Goal: Task Accomplishment & Management: Manage account settings

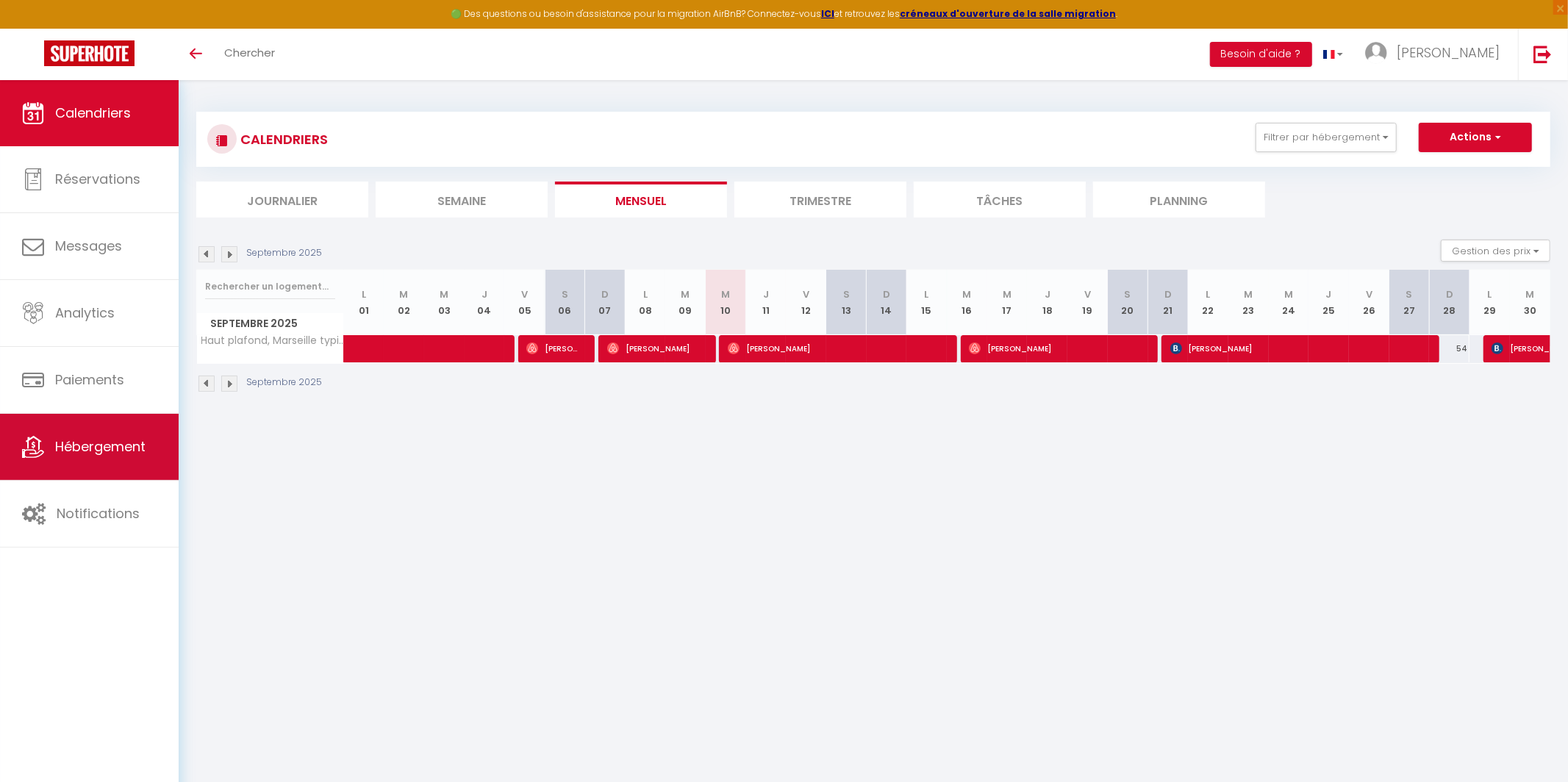
click at [95, 449] on span "Hébergement" at bounding box center [100, 446] width 90 height 19
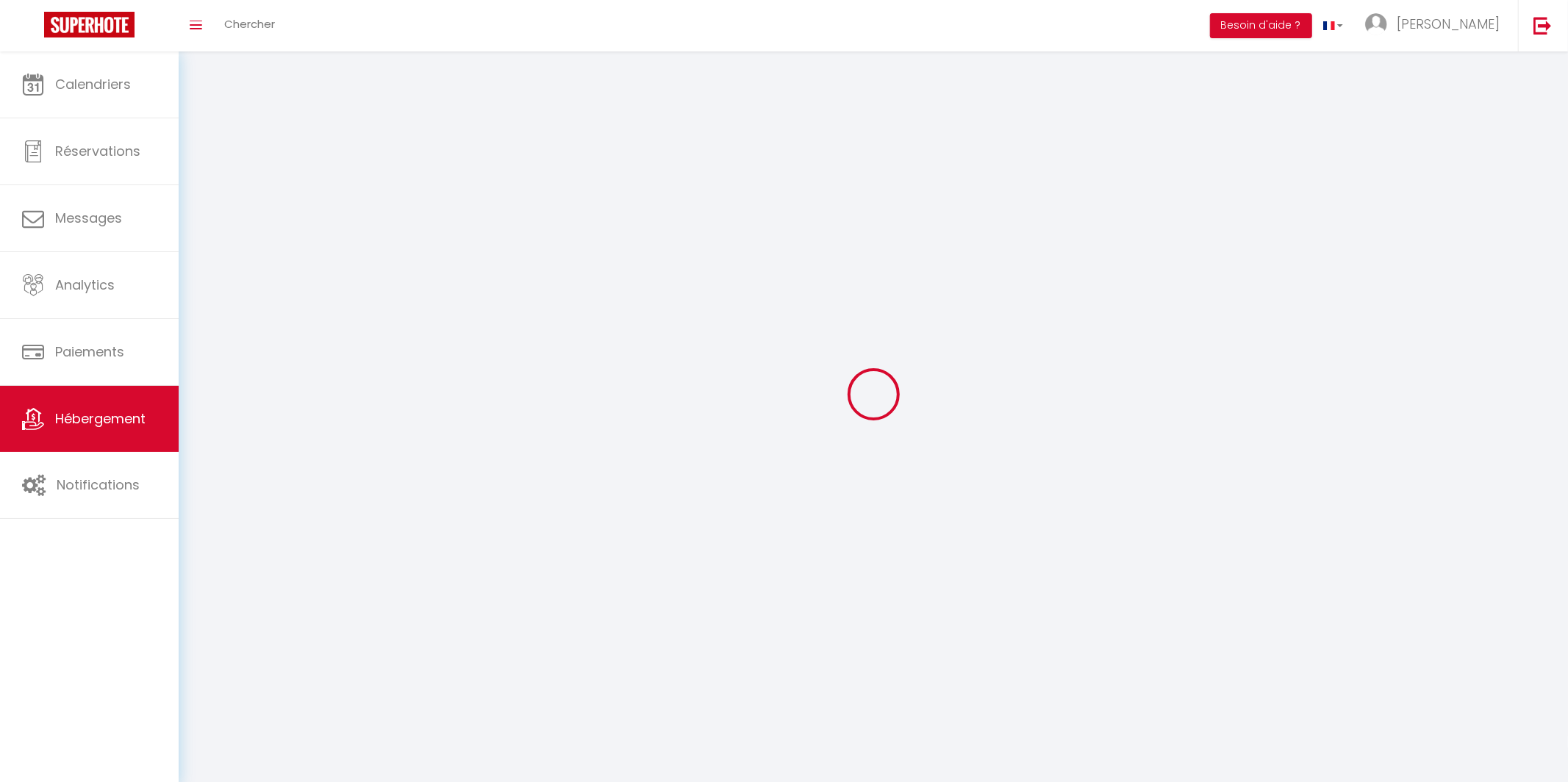
scroll to position [29, 0]
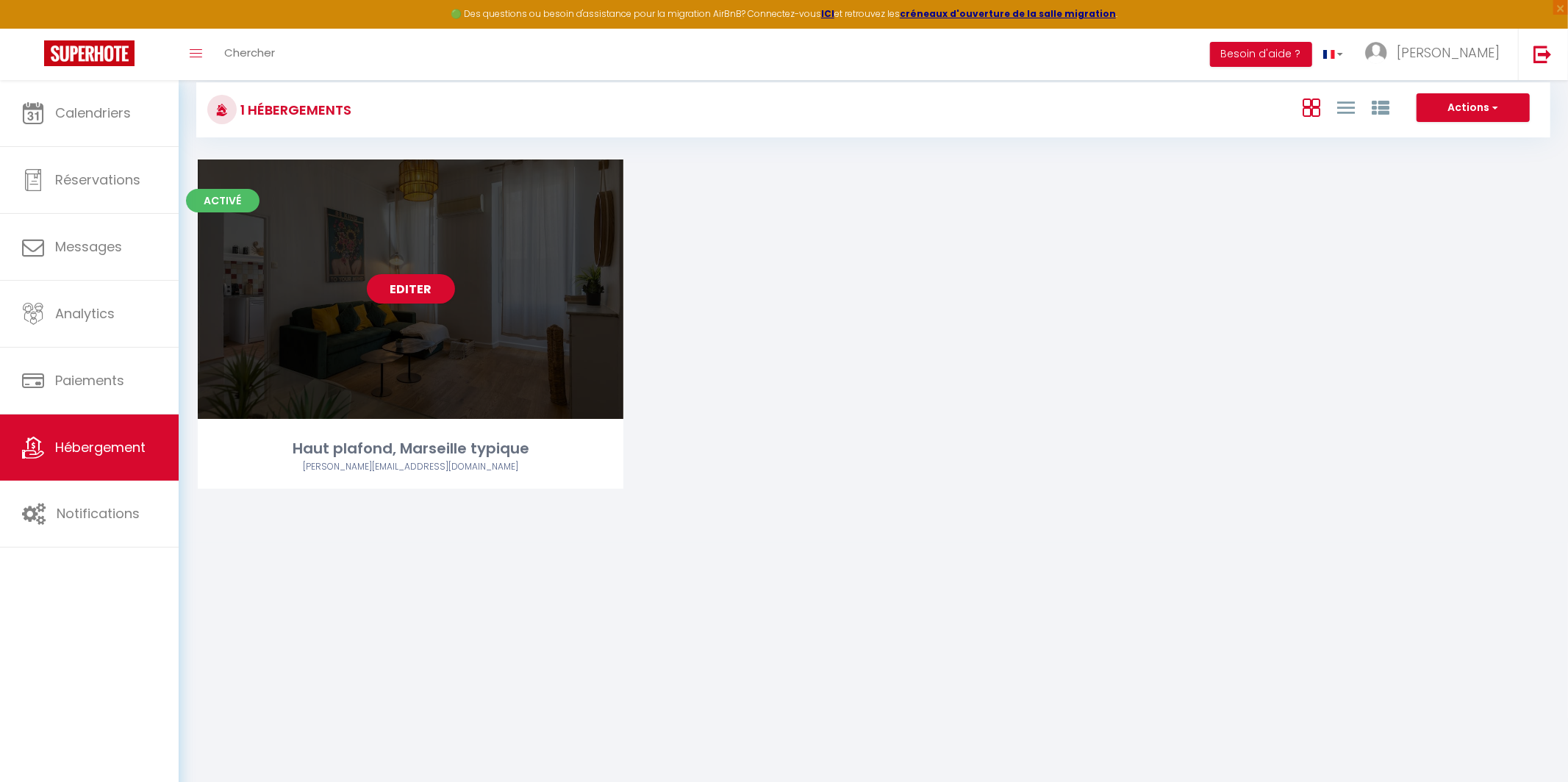
click at [463, 358] on div "Editer" at bounding box center [410, 288] width 425 height 259
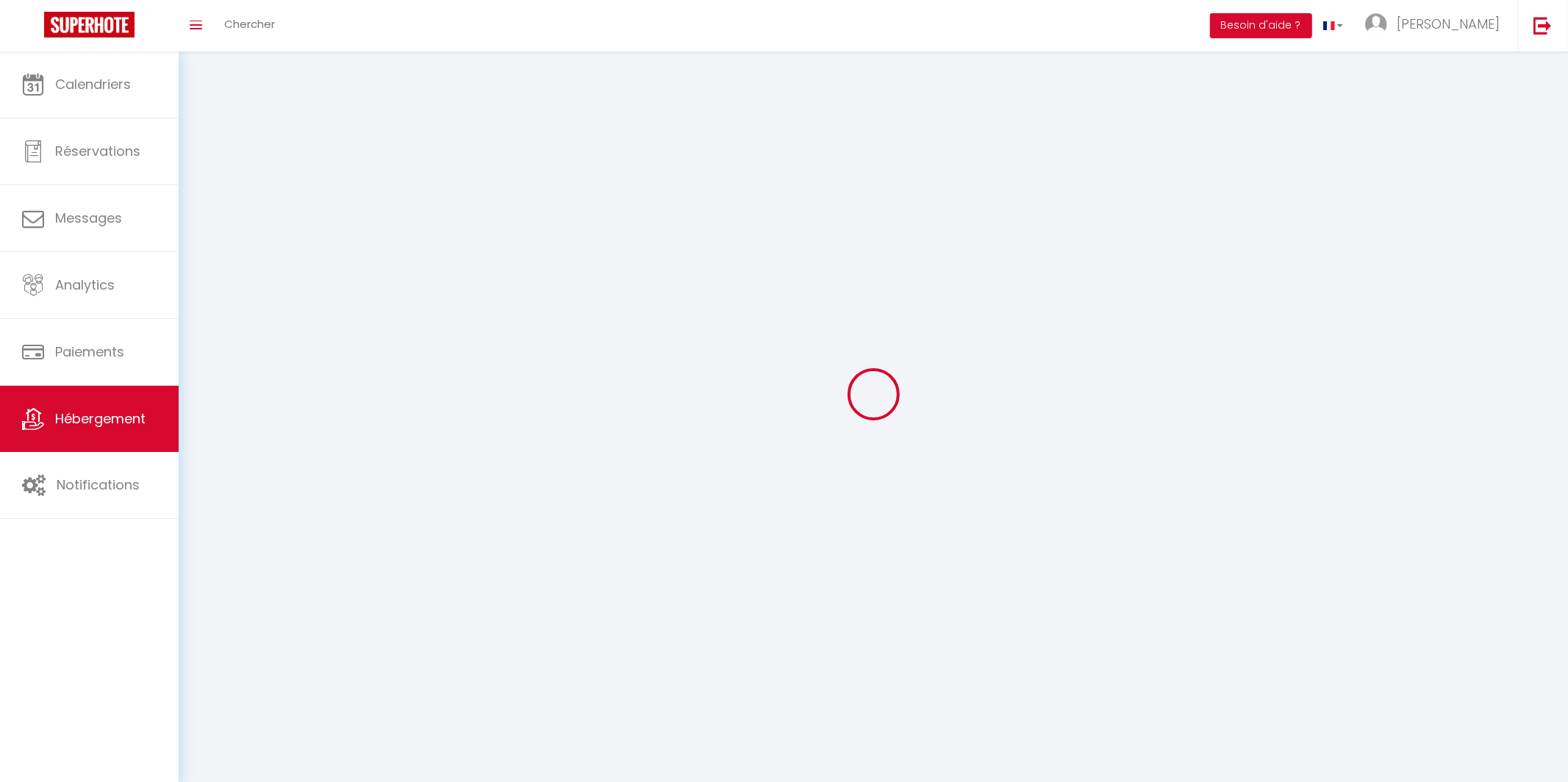
select select "1"
select select
select select "28"
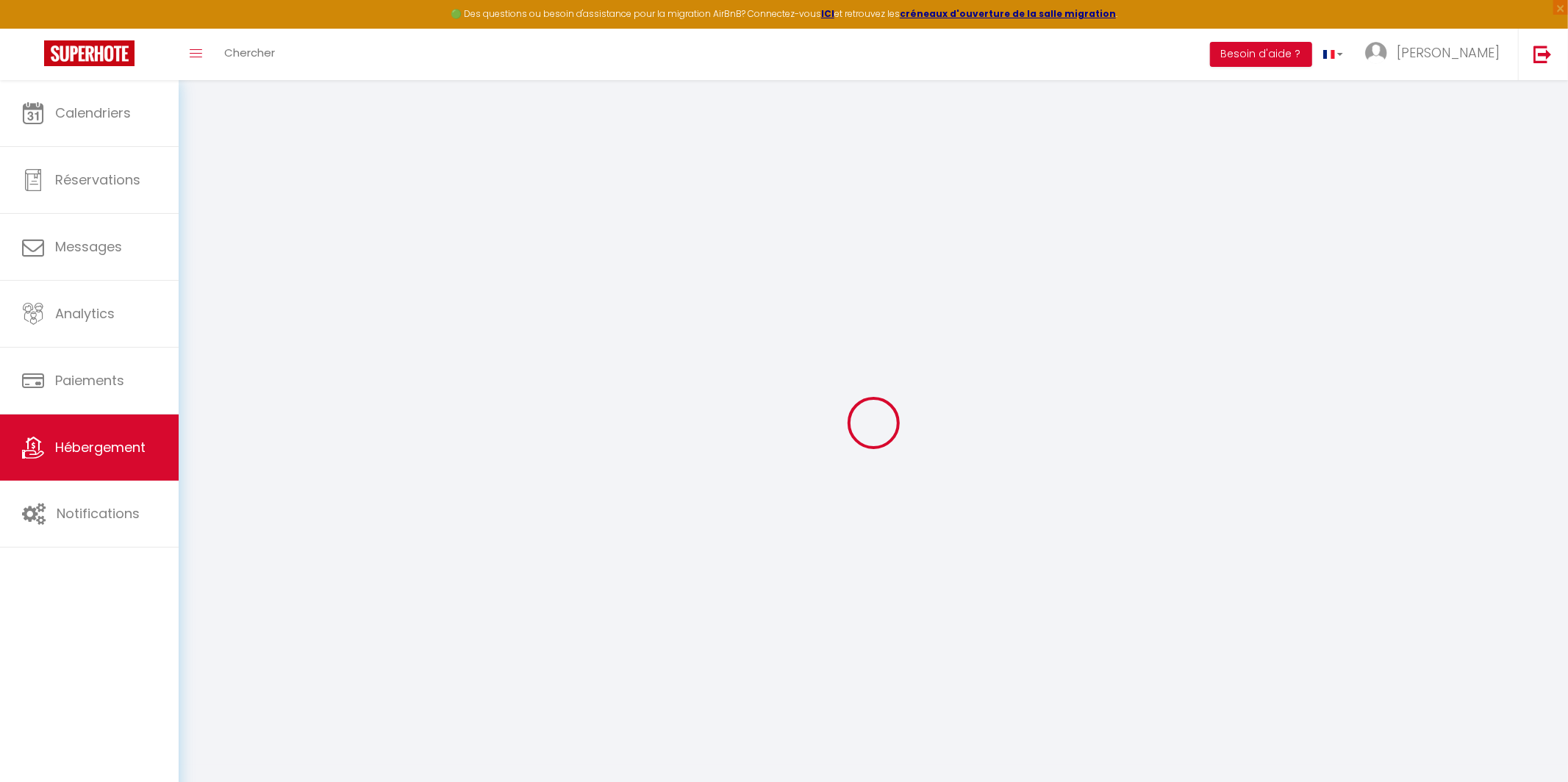
select select
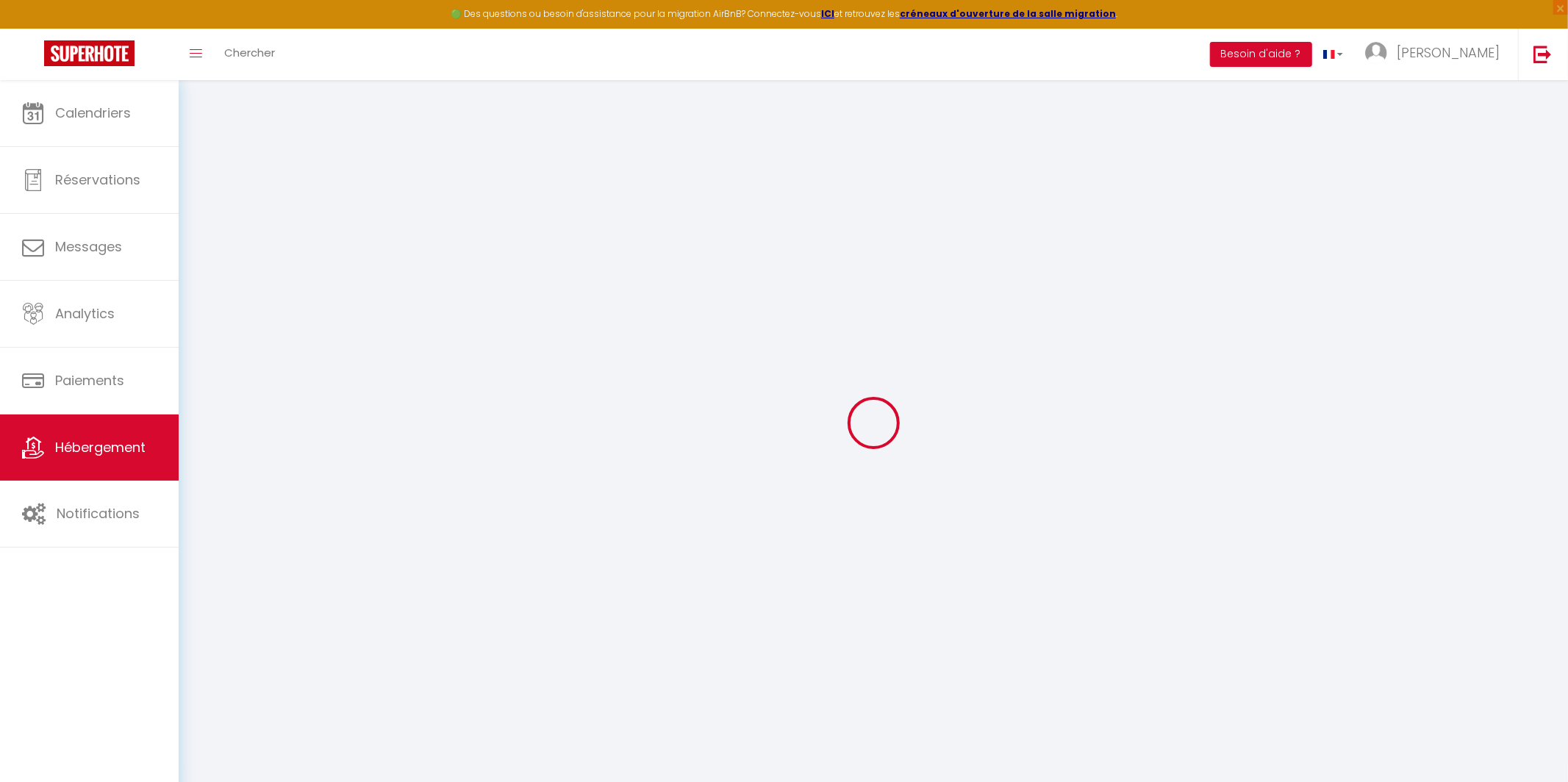
select select
checkbox input "false"
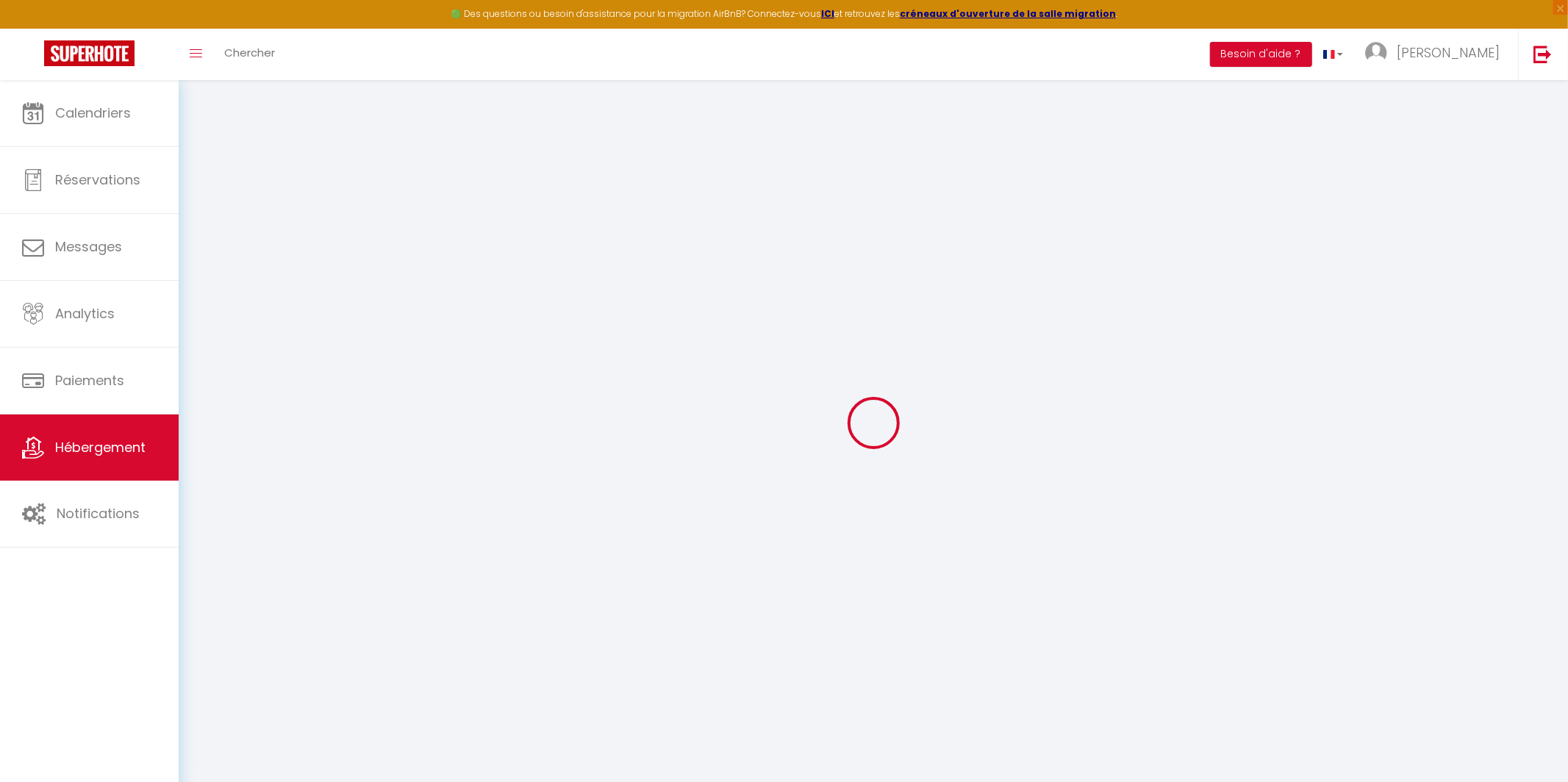
select select
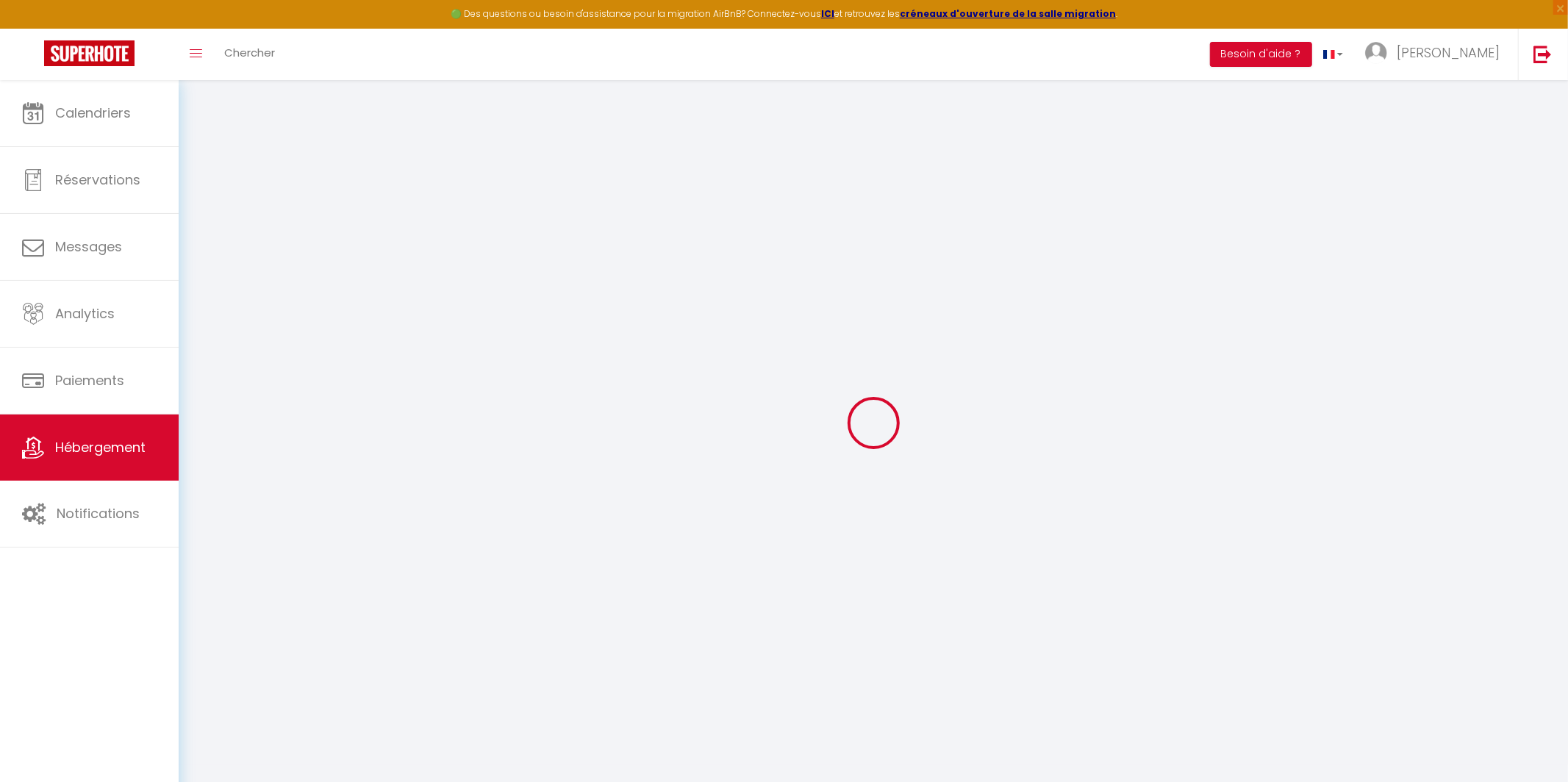
select select
checkbox input "false"
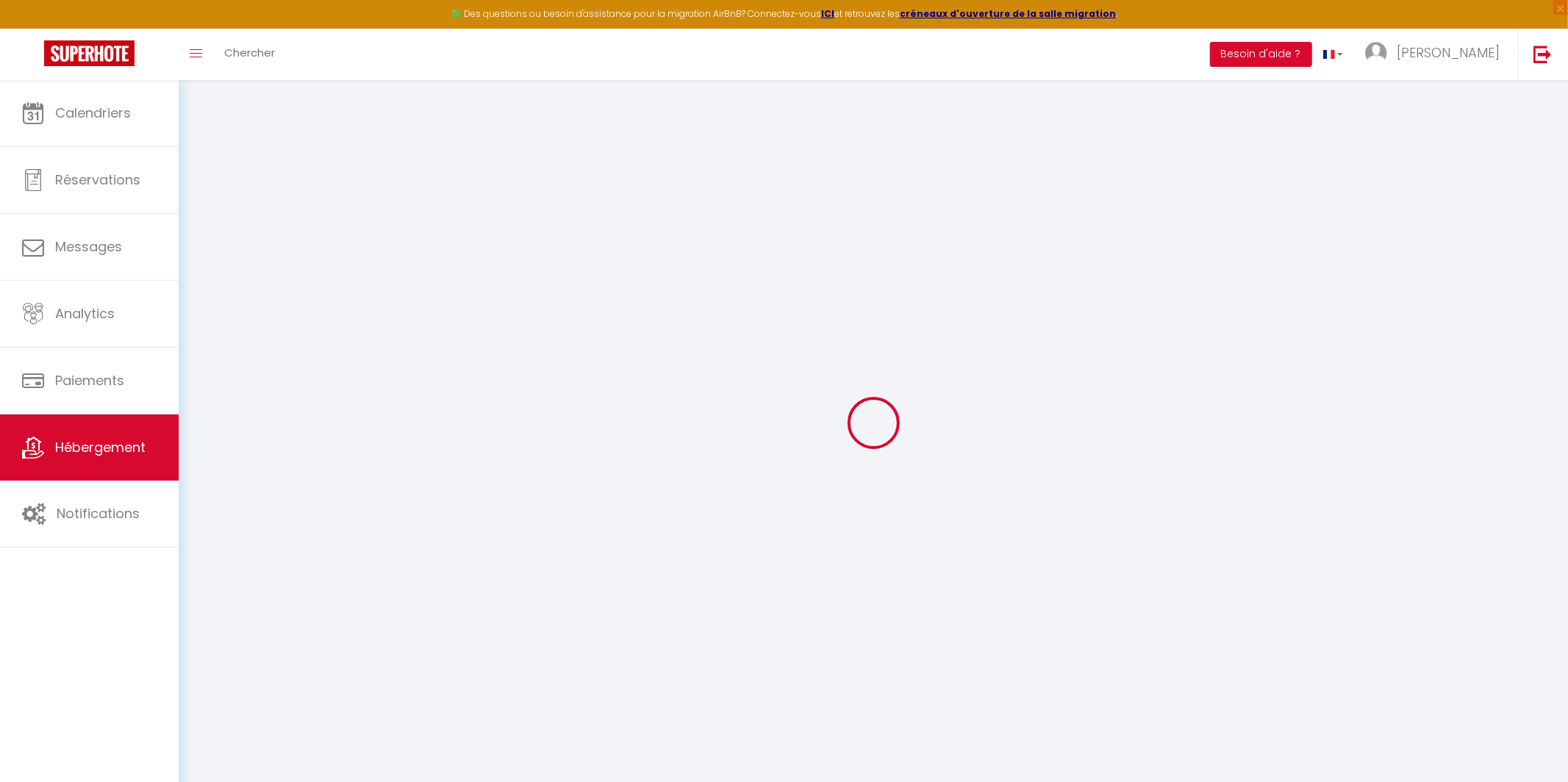
checkbox input "false"
select select
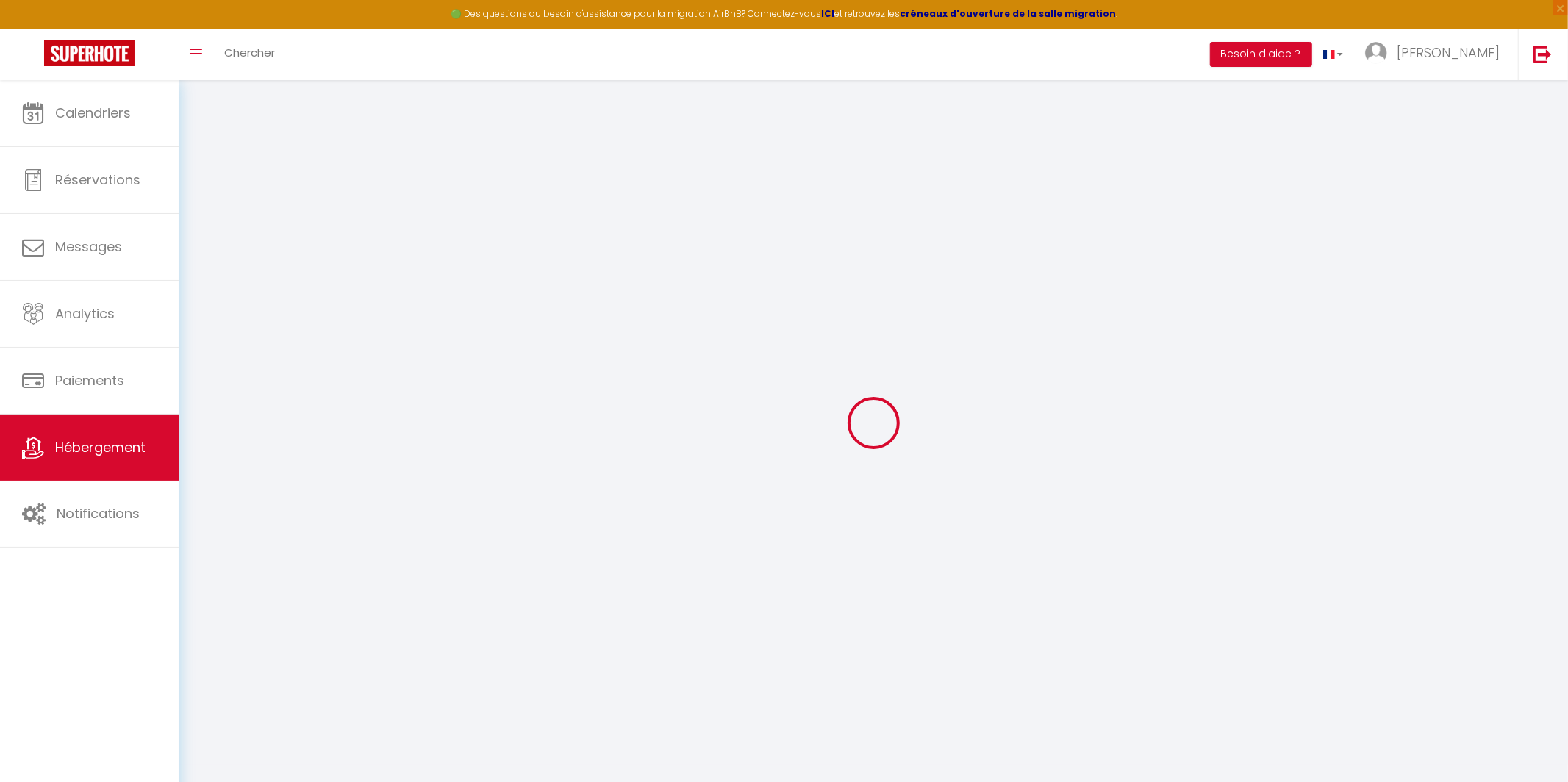
select select
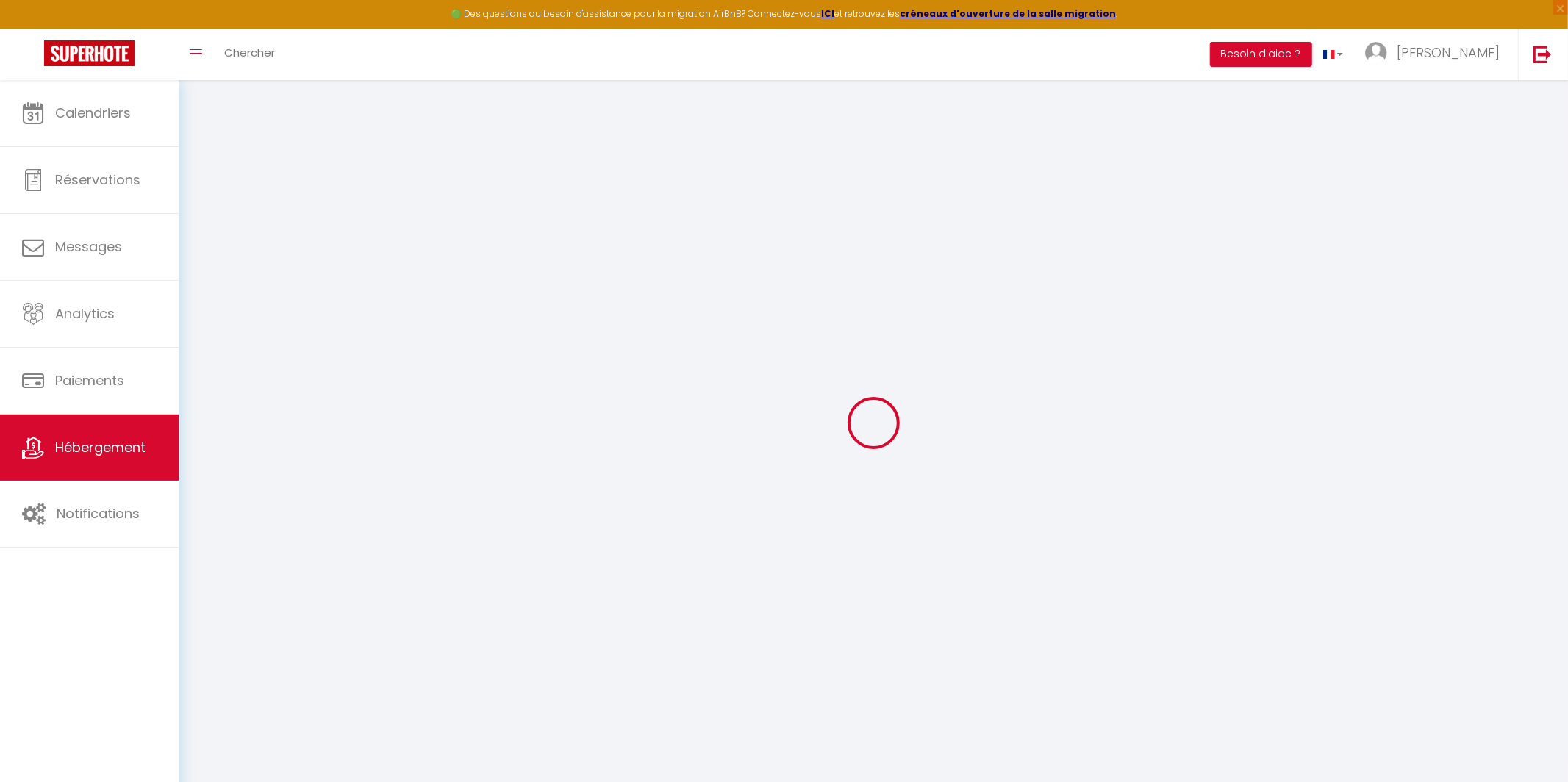
checkbox input "false"
select select
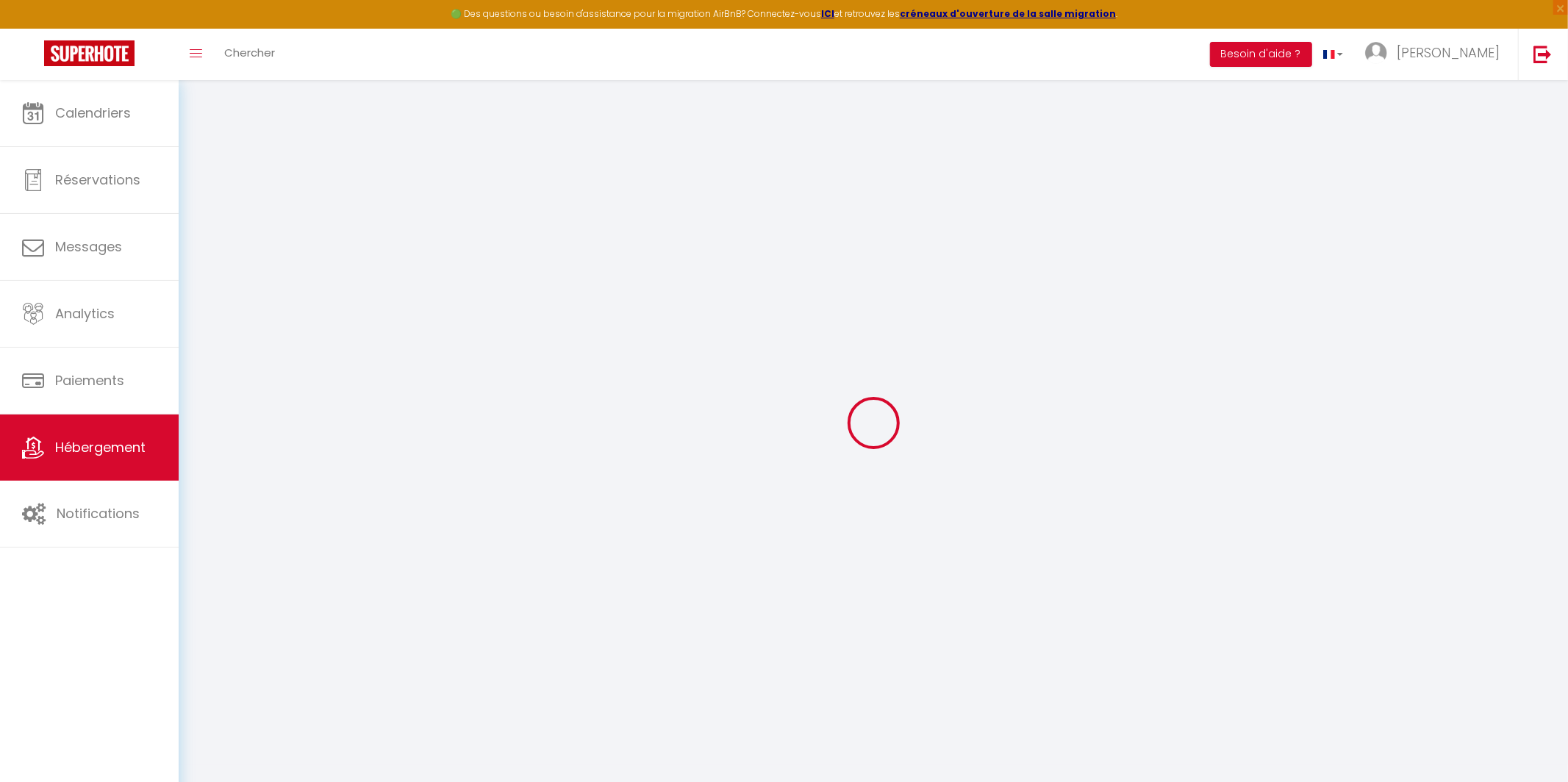
select select
type input "Haut plafond, Marseille typique"
type input "[PERSON_NAME]"
type input "52"
type input "35"
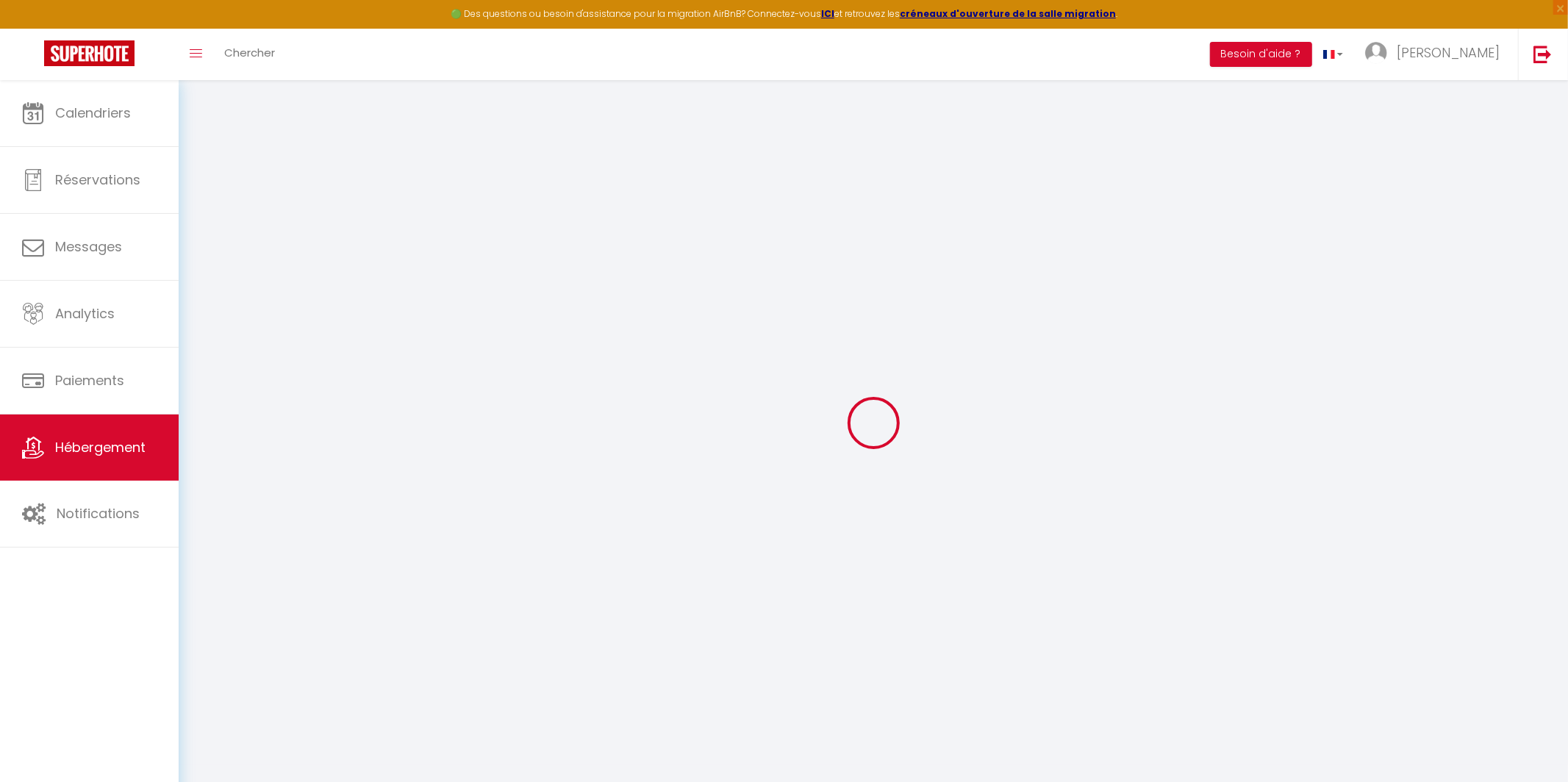
type input "500"
select select
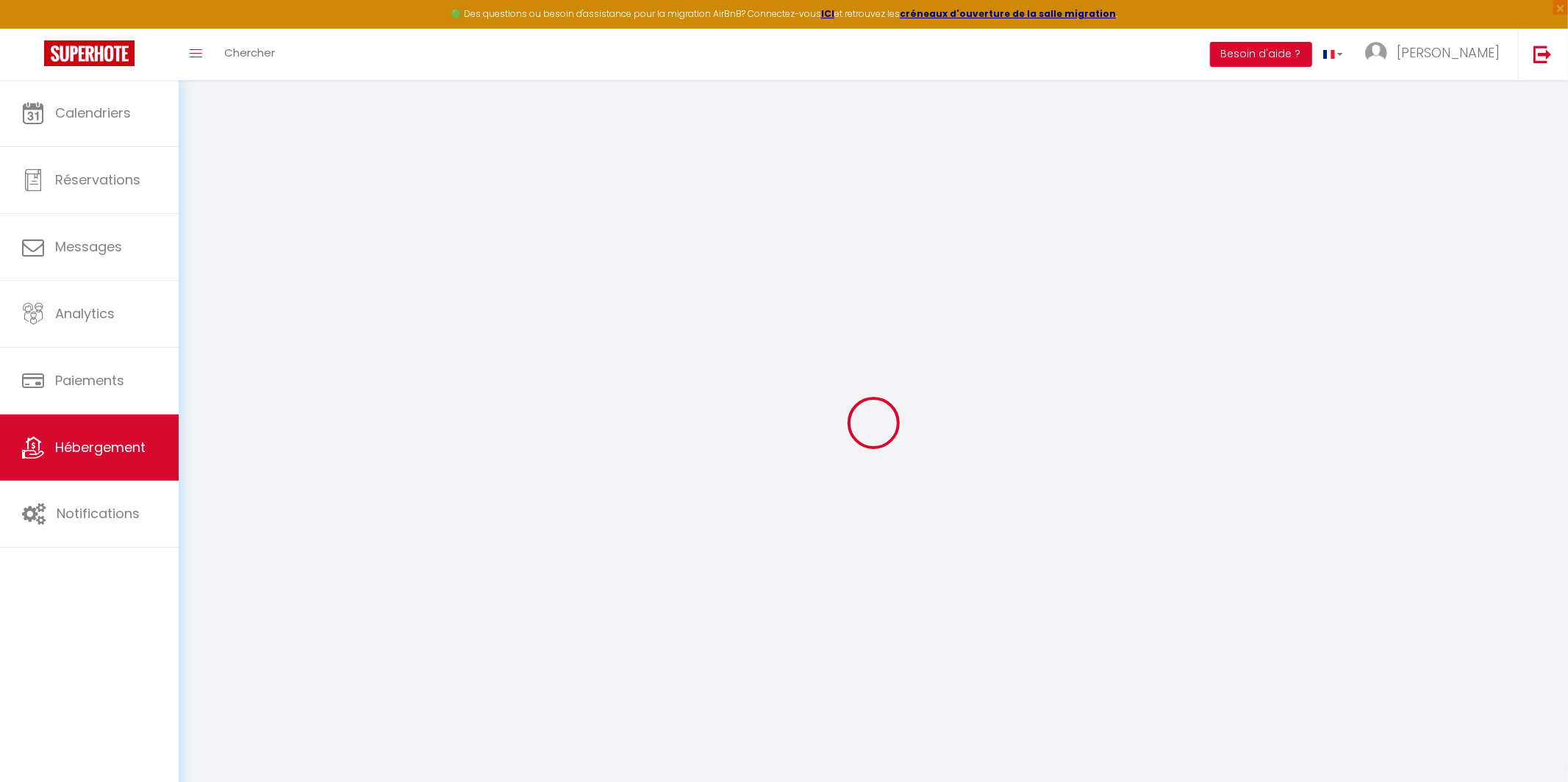
select select
type input "[STREET_ADDRESS][PERSON_NAME]"
type input "13005"
type input "[GEOGRAPHIC_DATA]"
type input "[PERSON_NAME][EMAIL_ADDRESS][DOMAIN_NAME]"
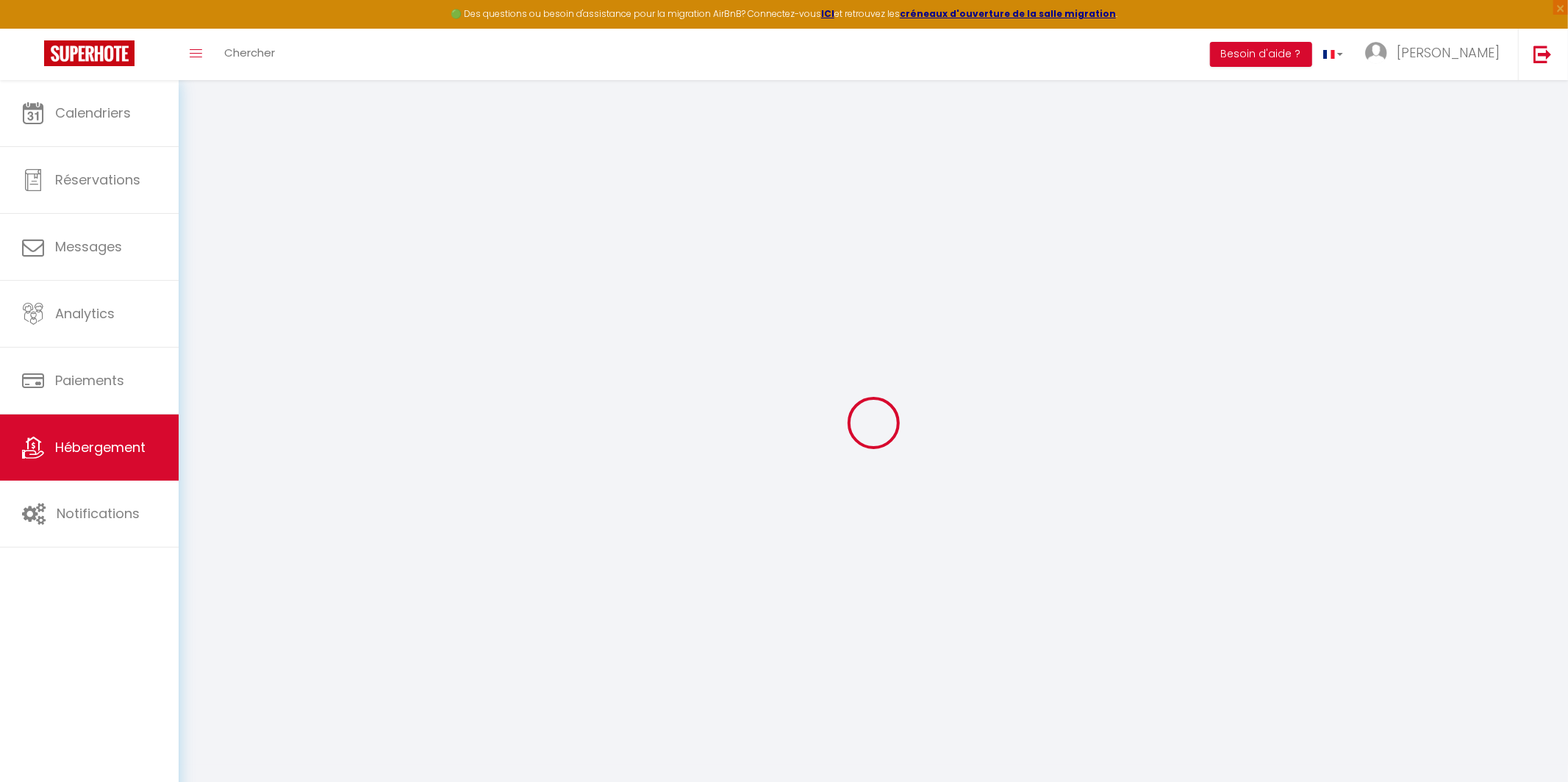
select select "12904"
checkbox input "false"
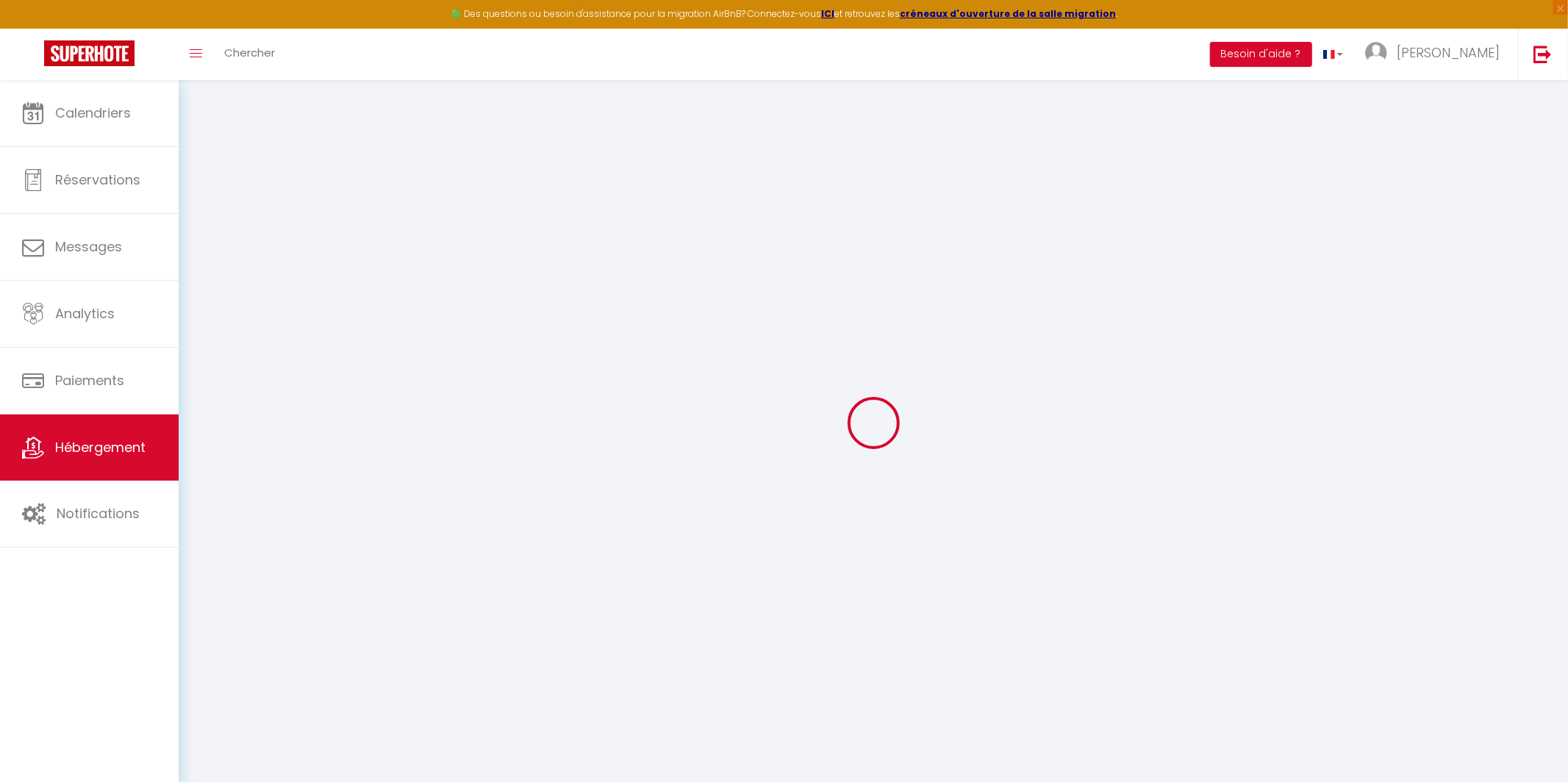
type input "0"
select select
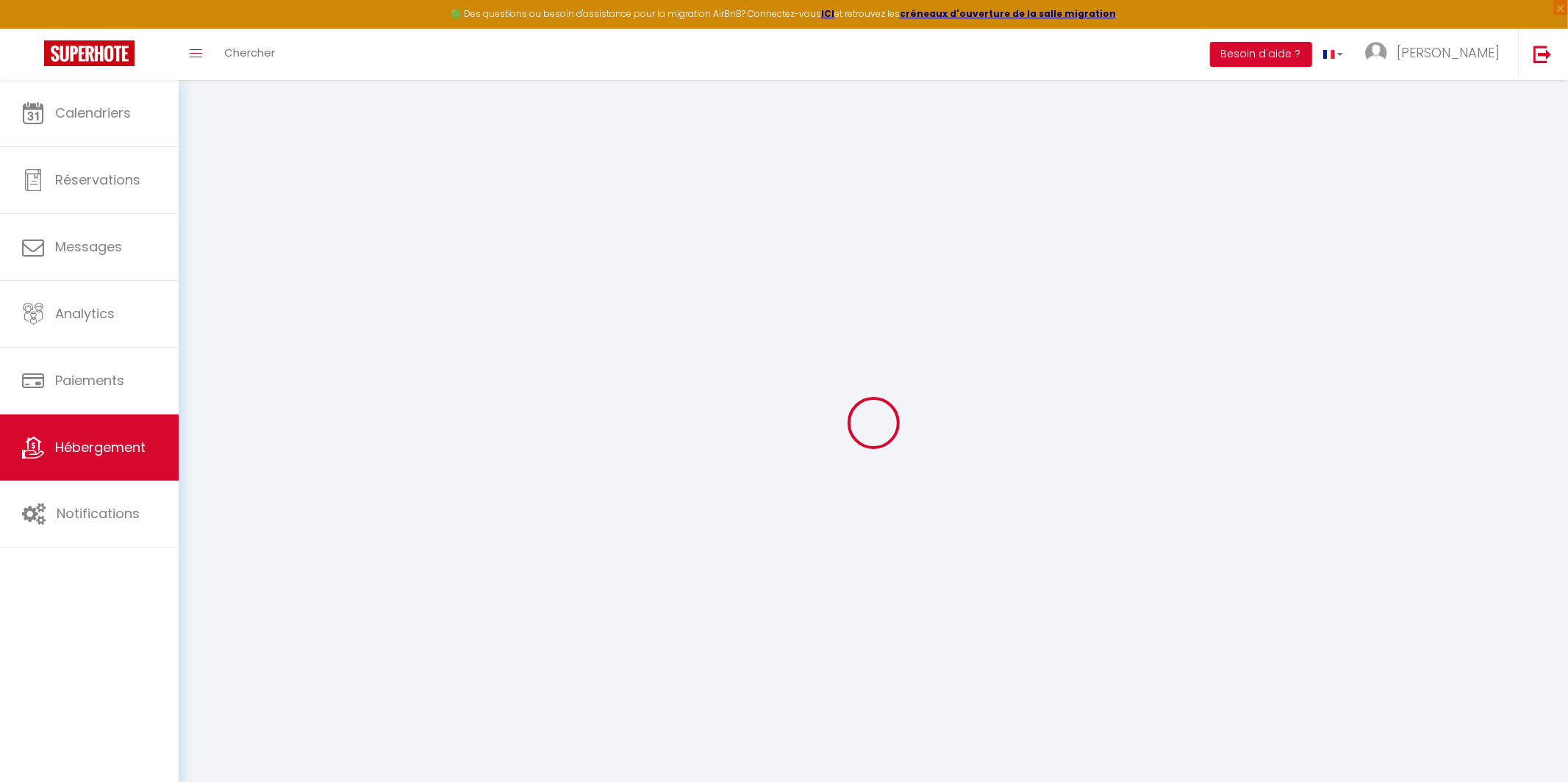
select select
checkbox input "false"
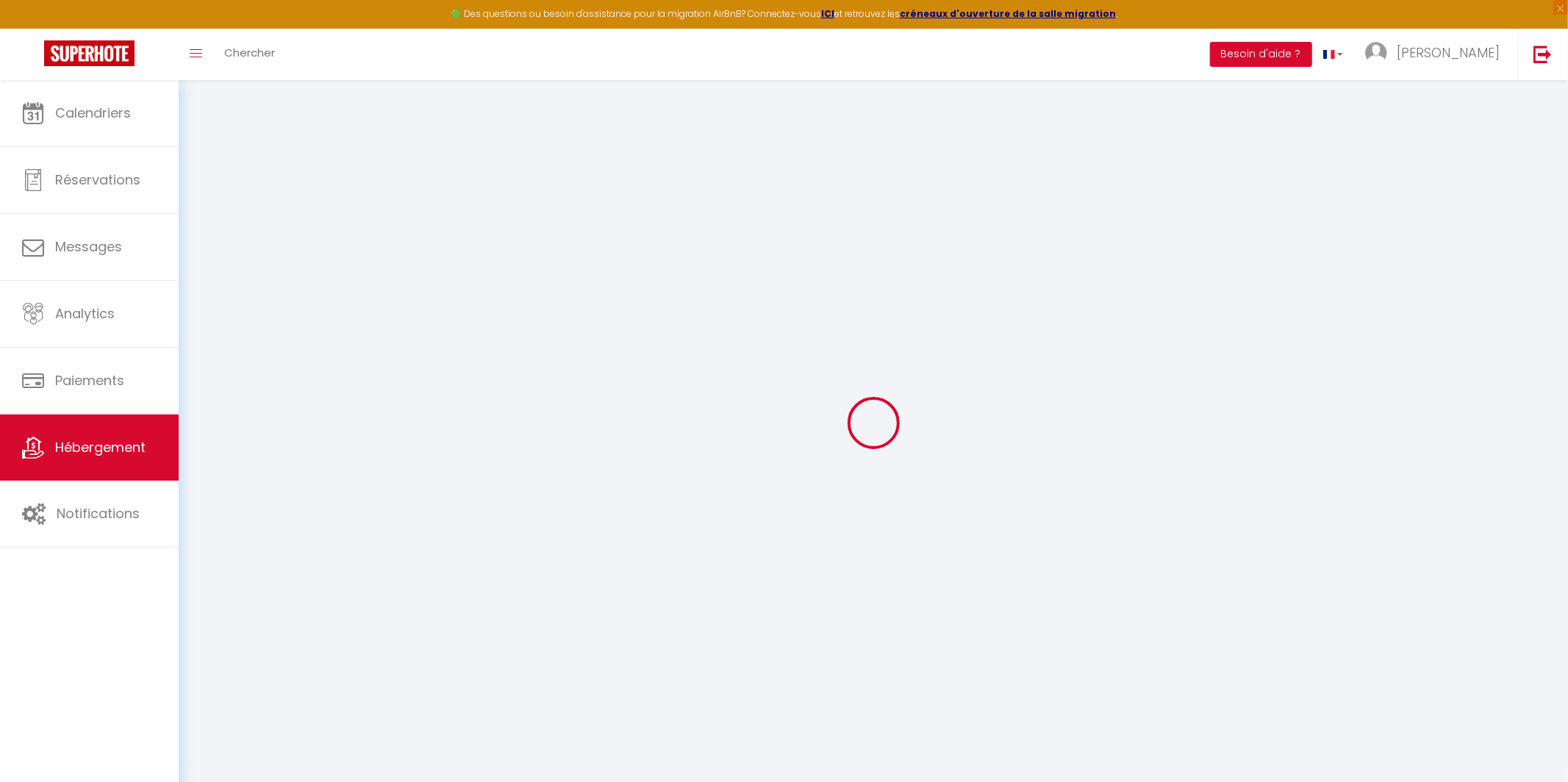
checkbox input "false"
select select
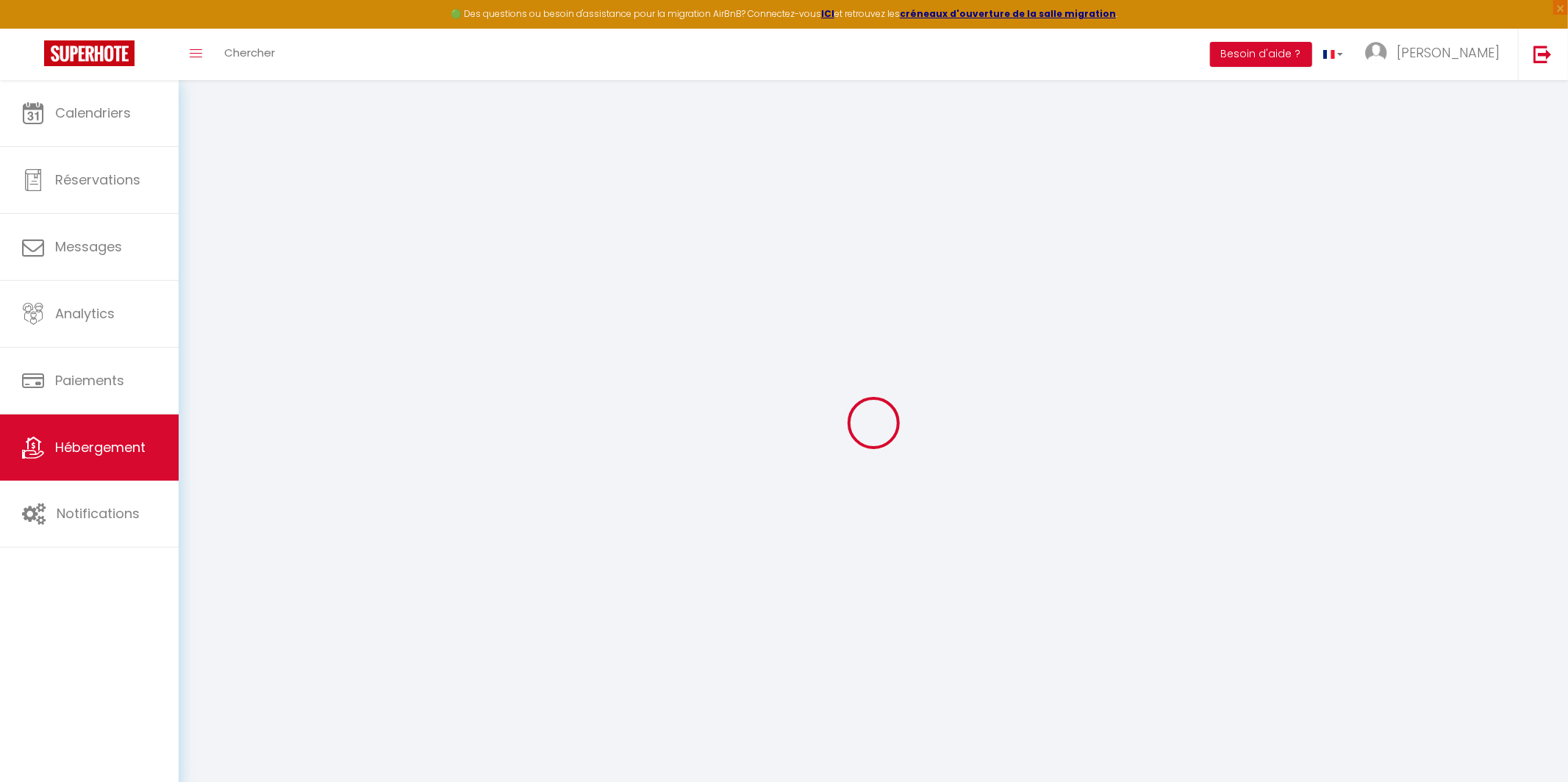
select select
checkbox input "false"
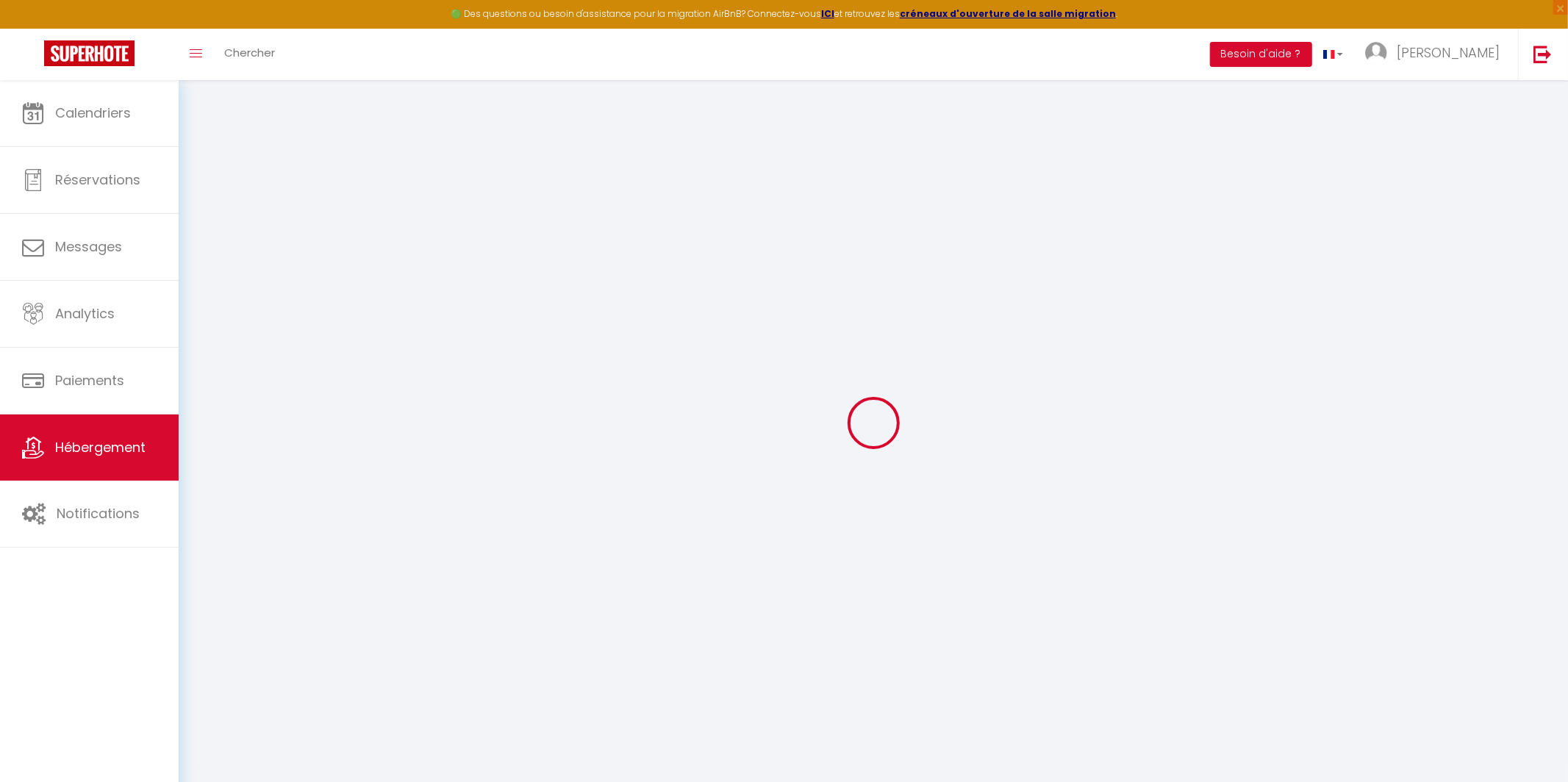
checkbox input "false"
select select
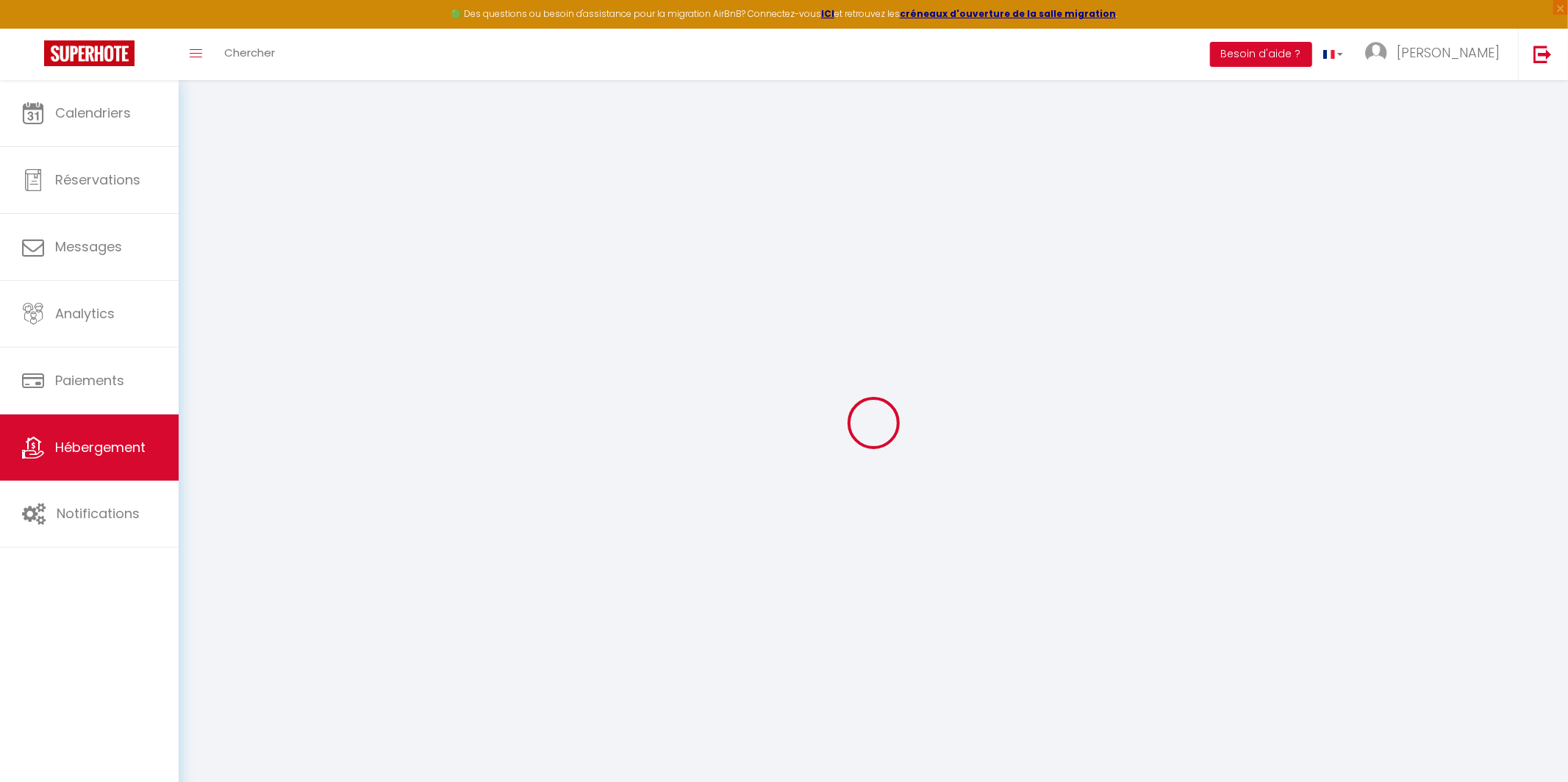
select select
checkbox input "false"
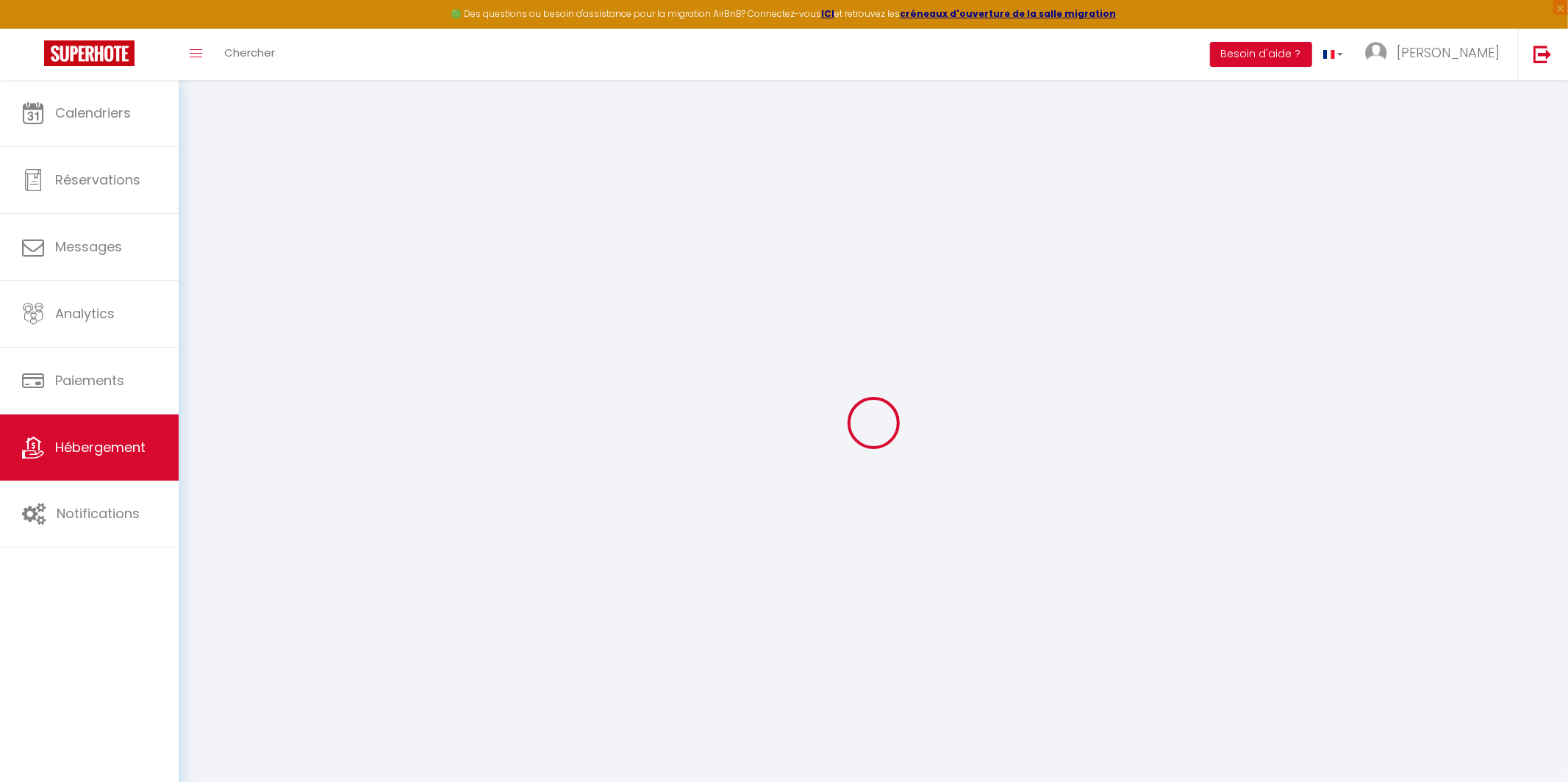
checkbox input "false"
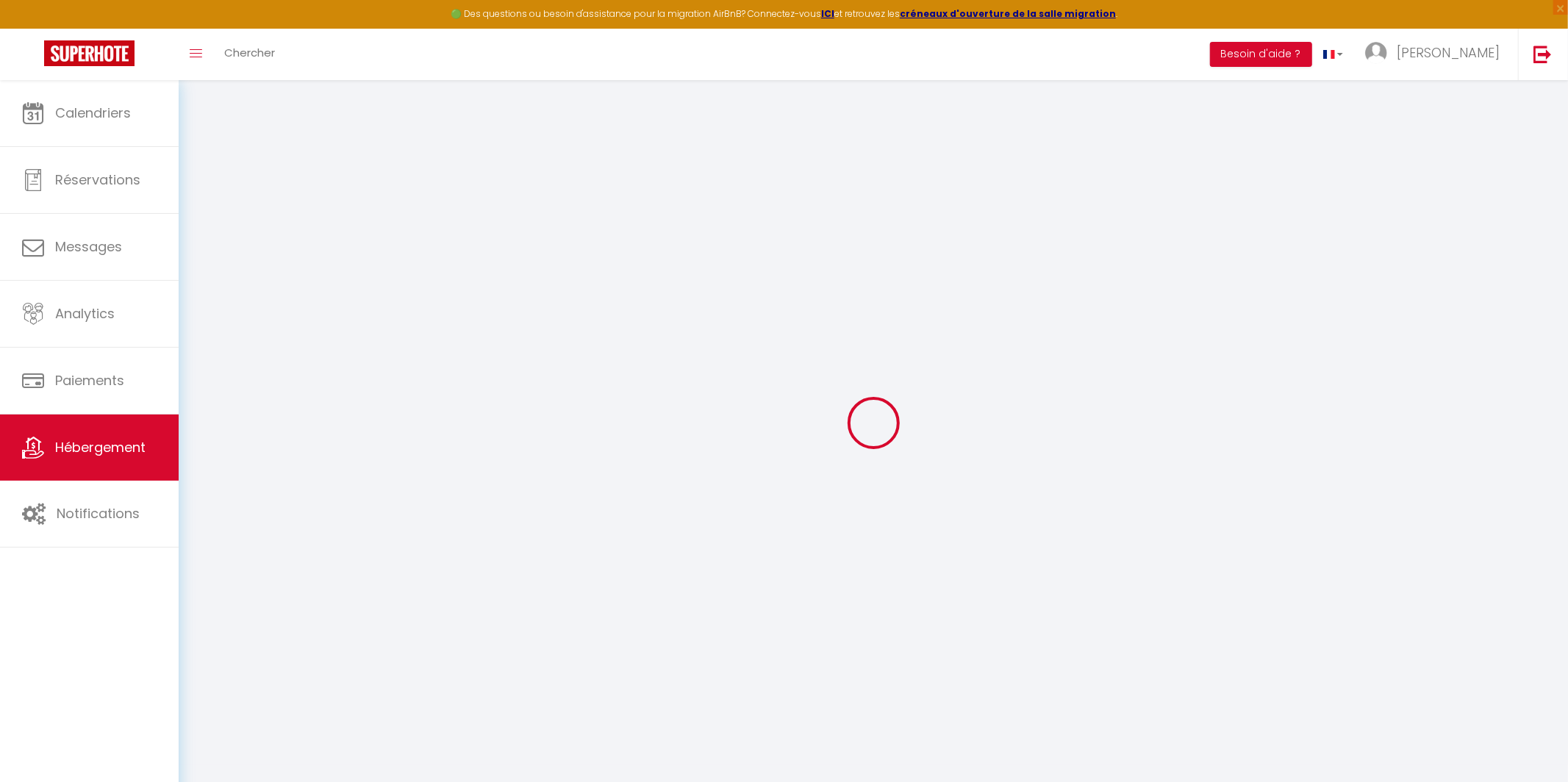
select select "14:00"
select select
select select "11:00"
select select "30"
select select "120"
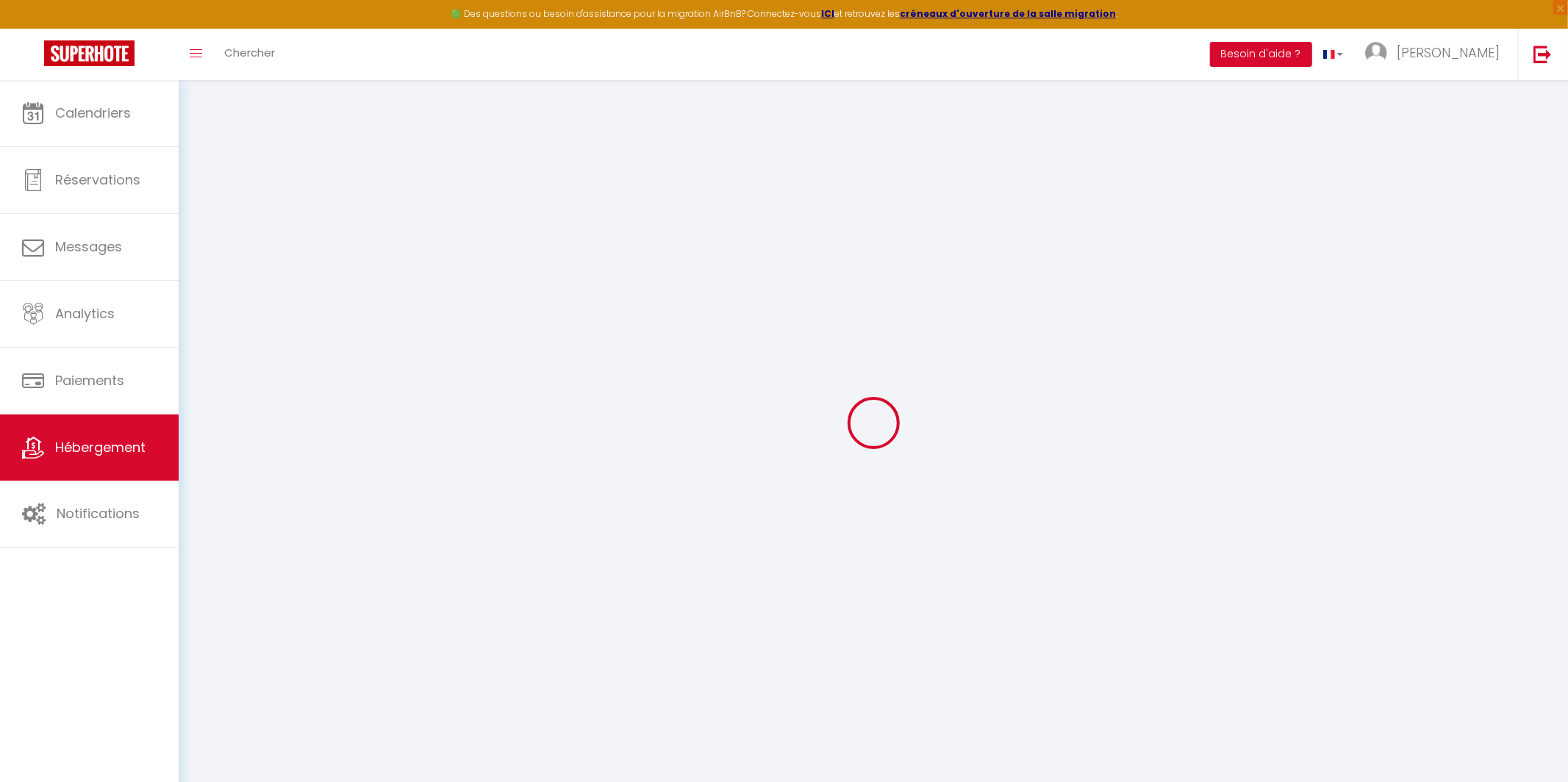
select select
checkbox input "false"
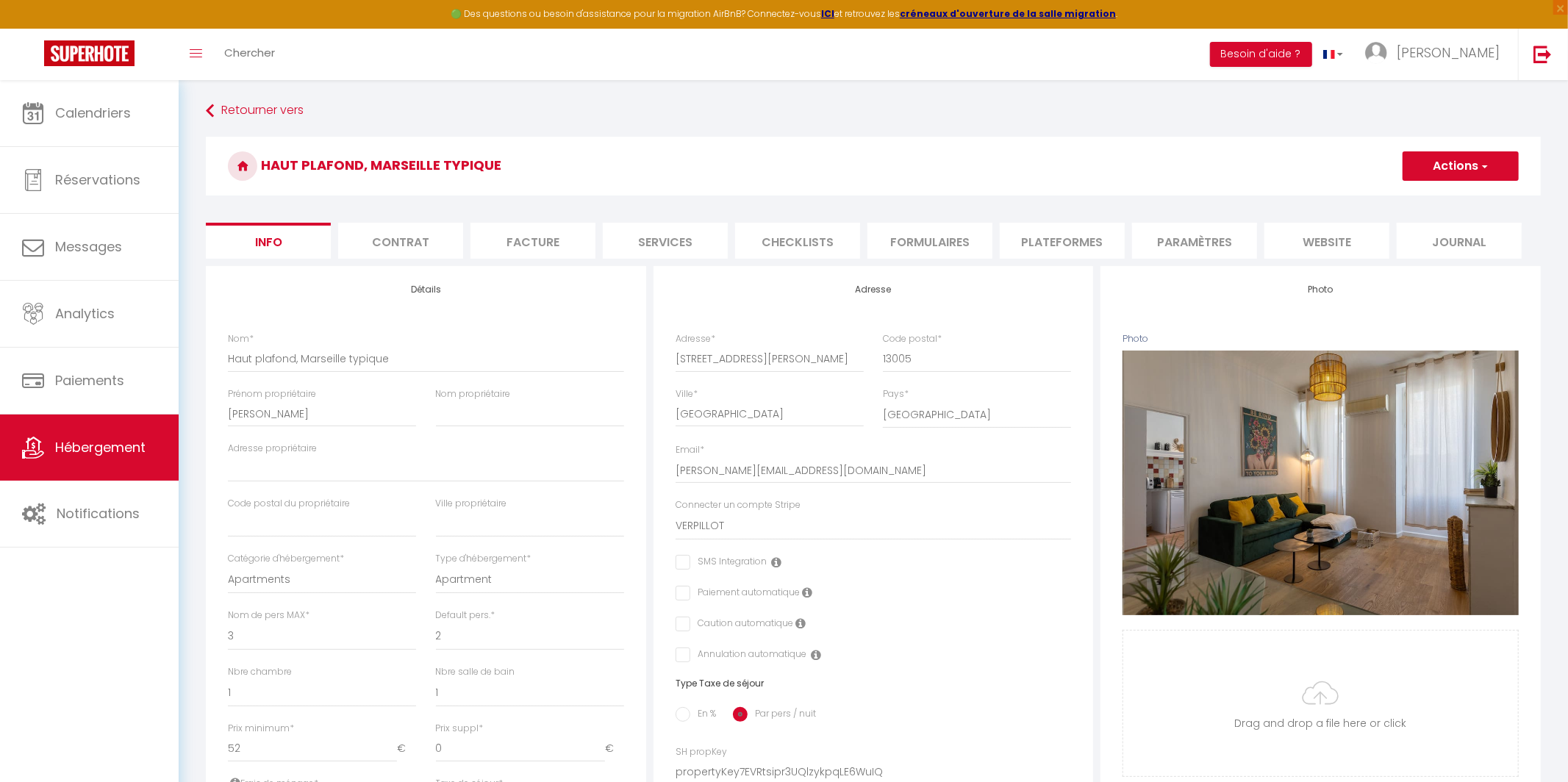
click at [980, 243] on li "Plateformes" at bounding box center [1063, 240] width 125 height 36
select select
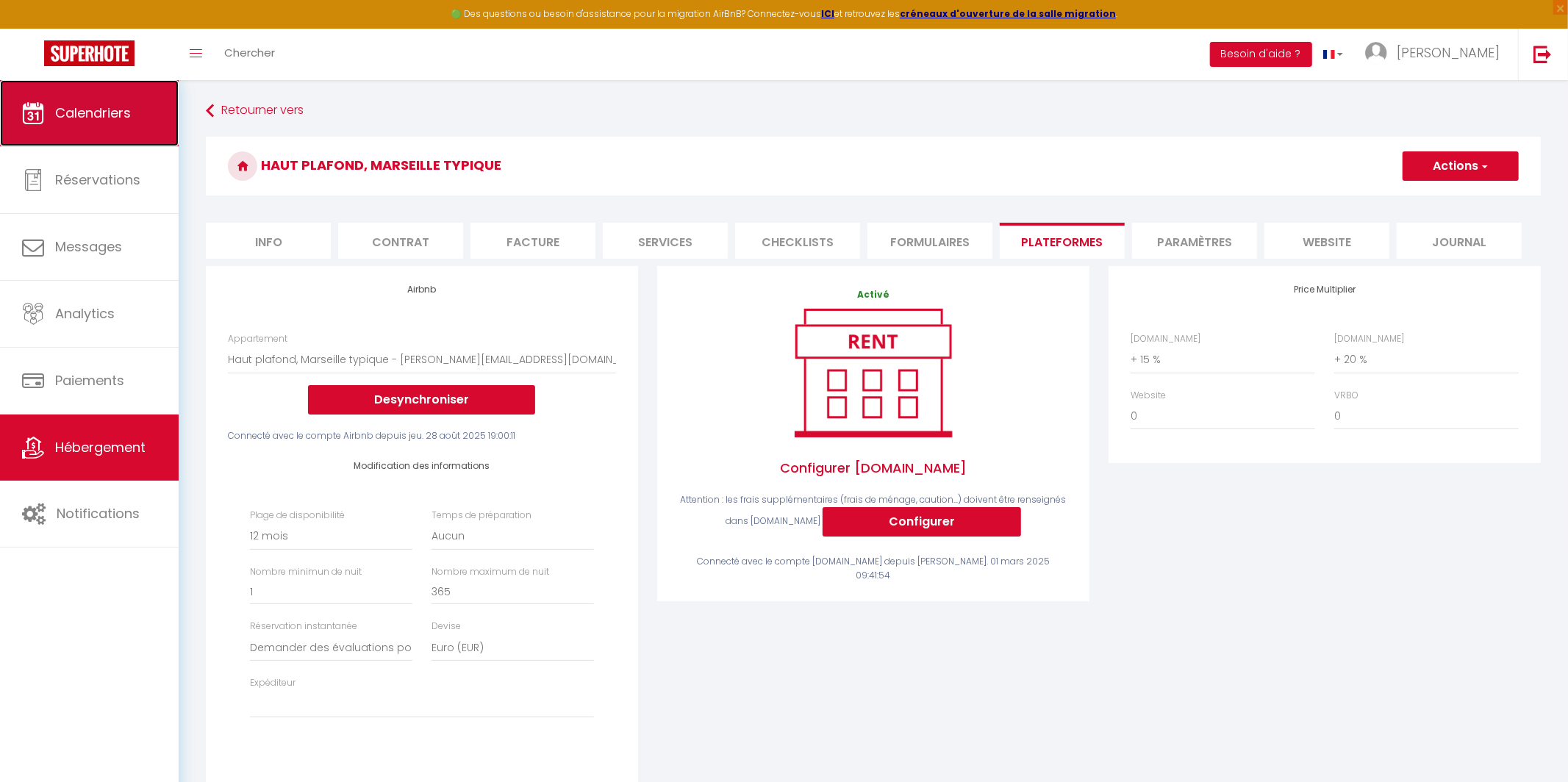
click at [90, 126] on link "Calendriers" at bounding box center [89, 113] width 179 height 66
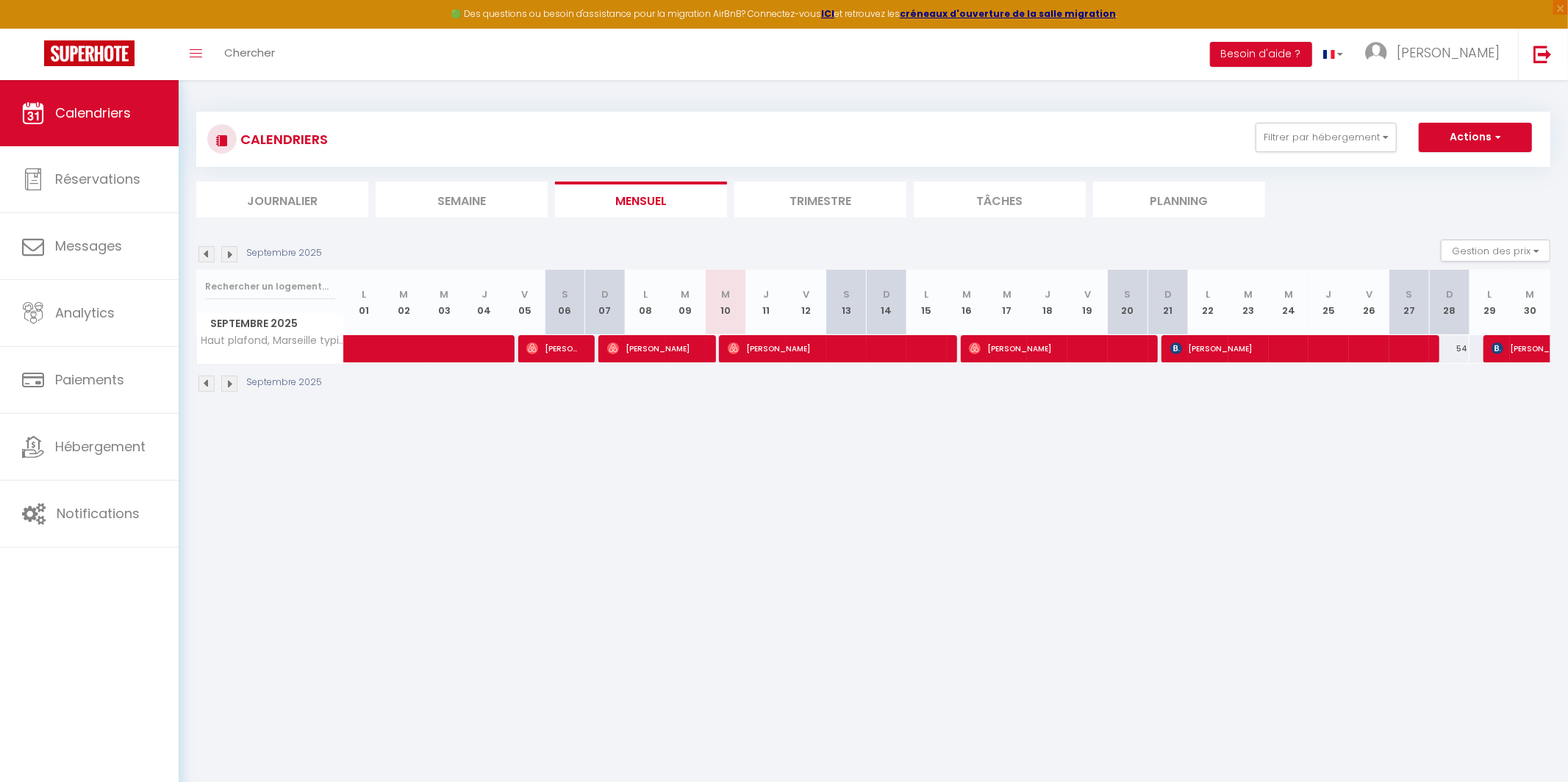
click at [221, 381] on img at bounding box center [229, 383] width 17 height 17
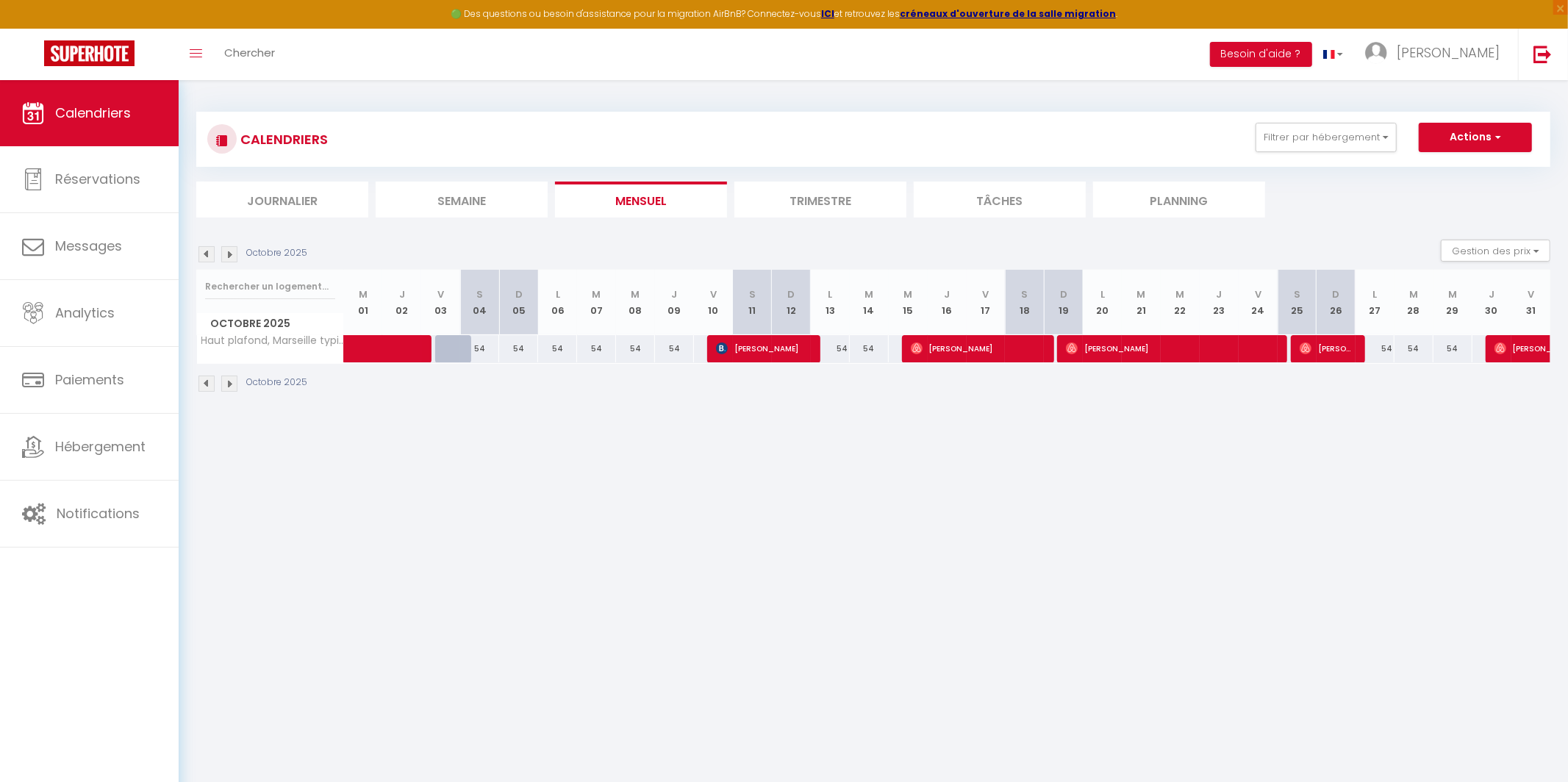
click at [226, 385] on img at bounding box center [229, 383] width 17 height 17
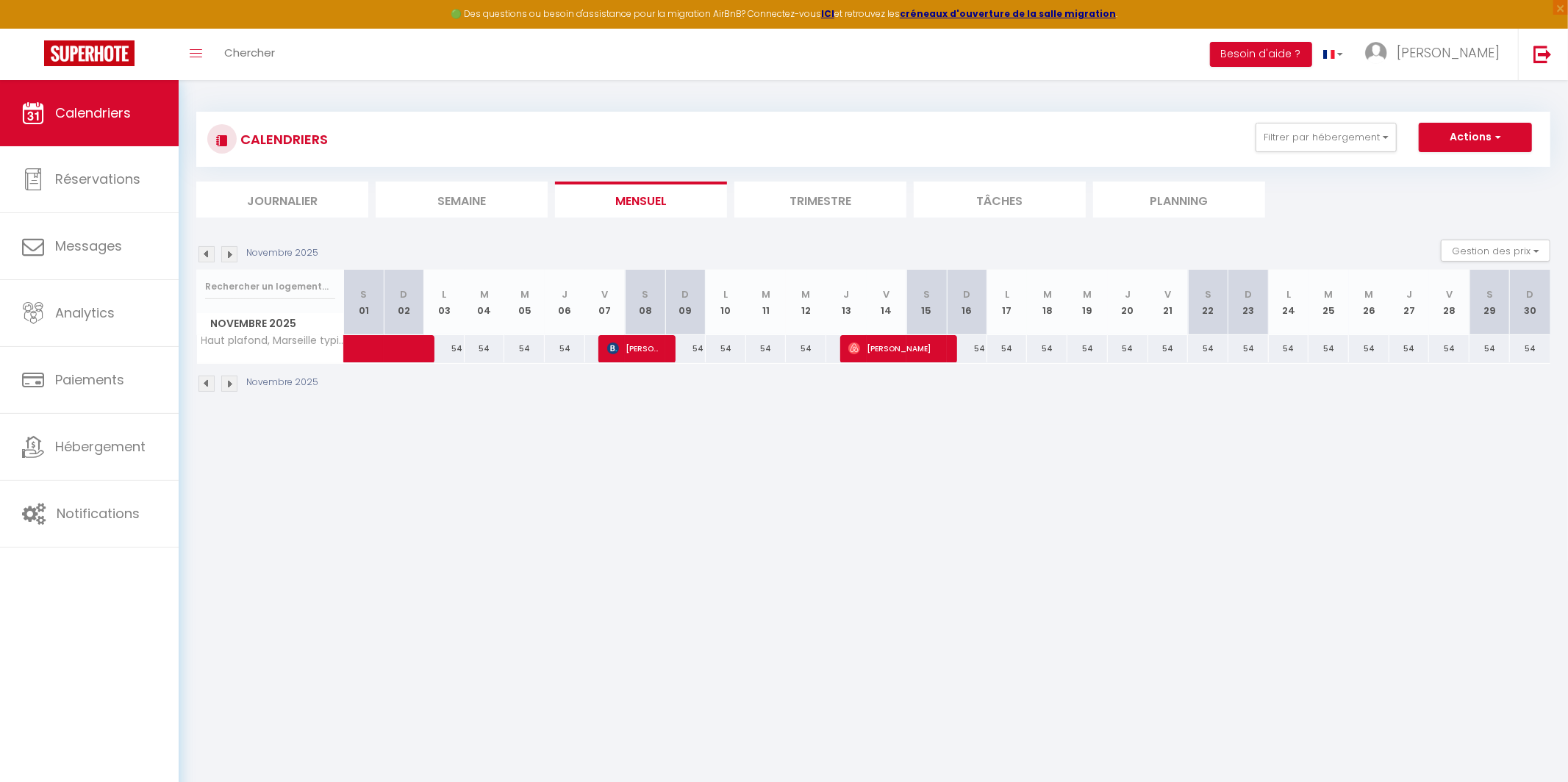
click at [226, 385] on img at bounding box center [229, 383] width 17 height 17
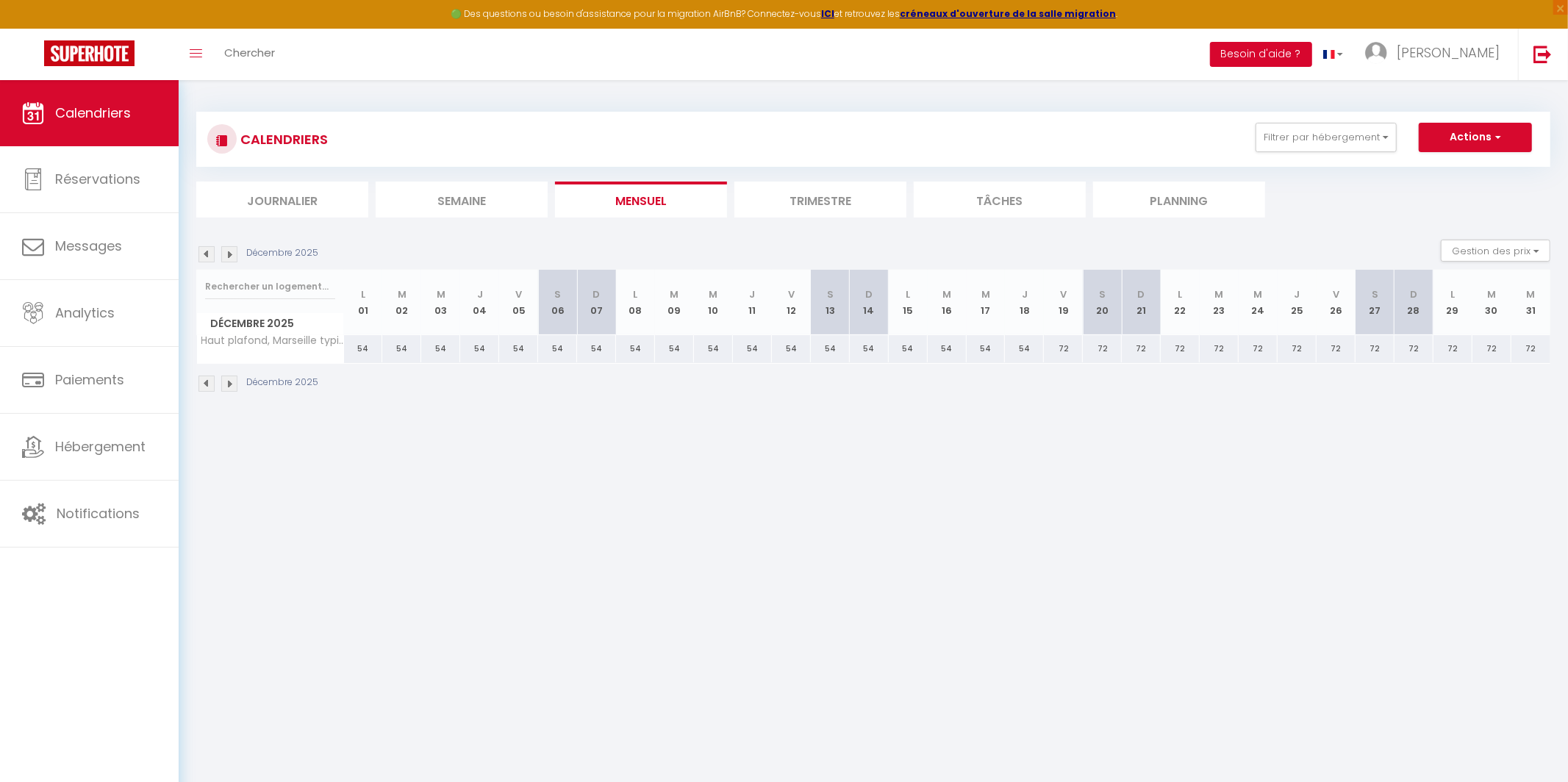
click at [980, 57] on button "Besoin d'aide ?" at bounding box center [1261, 55] width 103 height 25
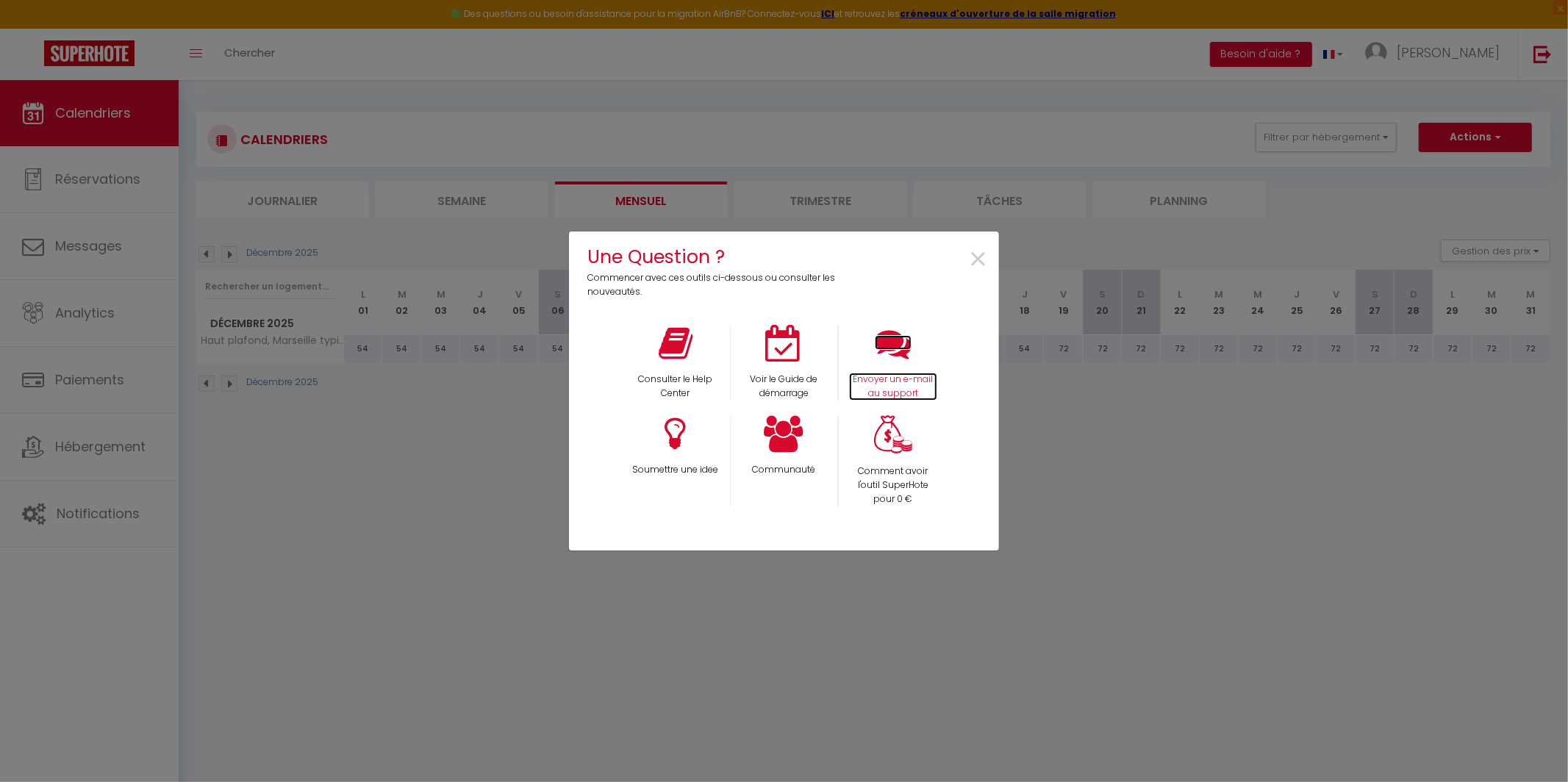
click at [890, 346] on icon at bounding box center [893, 343] width 37 height 37
click at [980, 255] on span "×" at bounding box center [978, 259] width 20 height 46
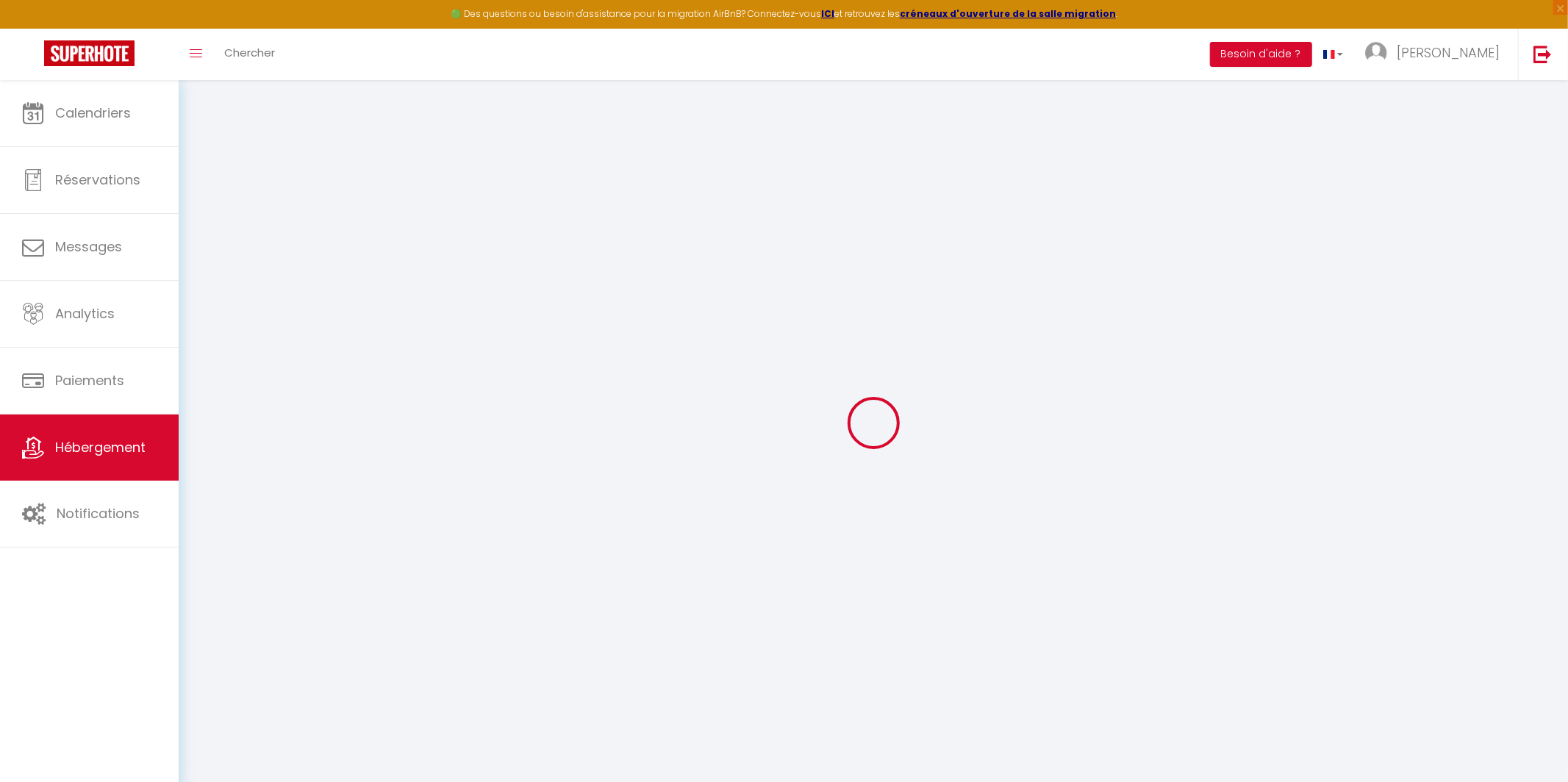
select select "5578-1363023624291779215"
select select "+ 15 %"
select select "+ 20 %"
select select "365"
select select "well_reviewed_guests"
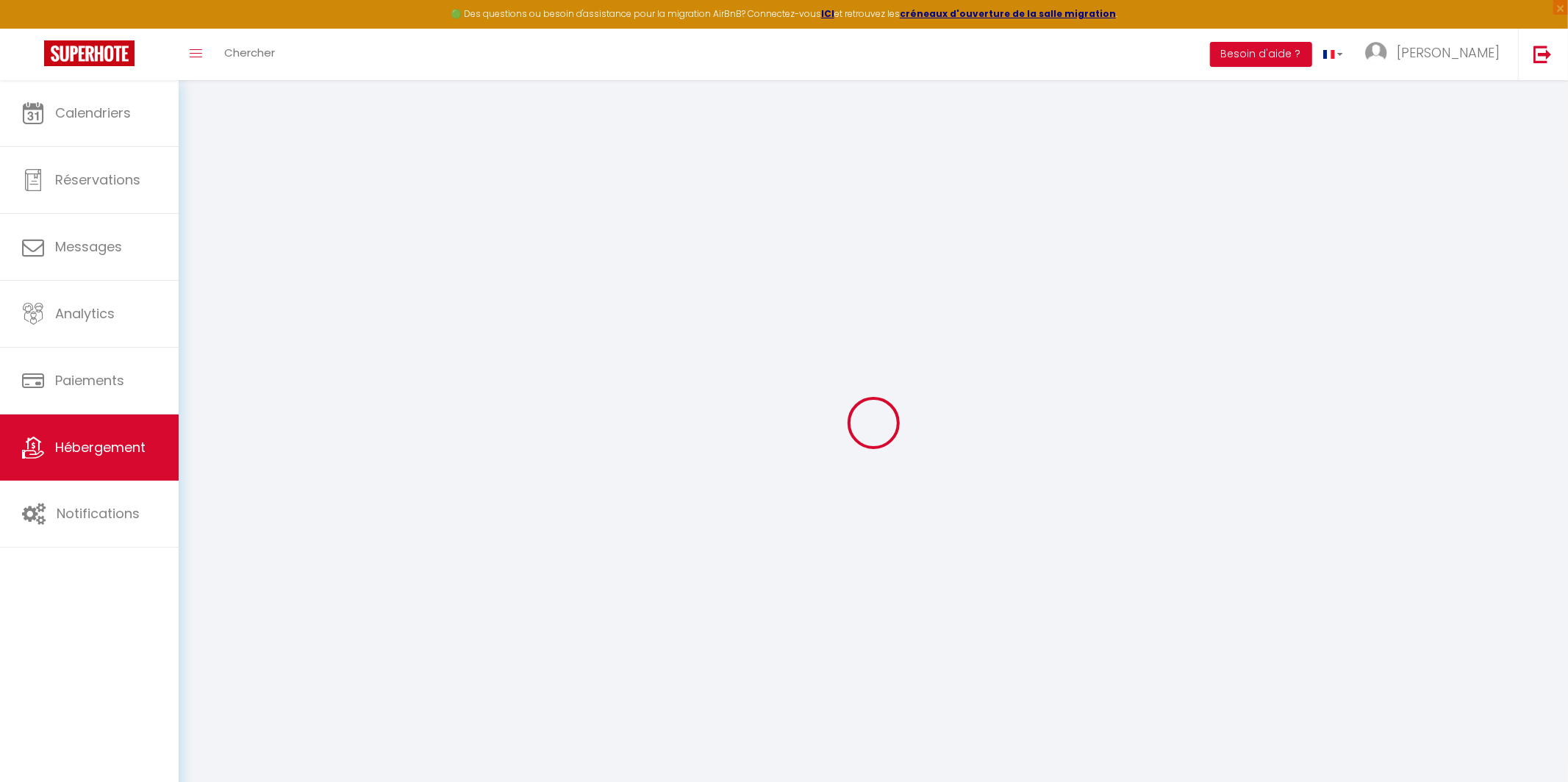
select select "EUR"
select select
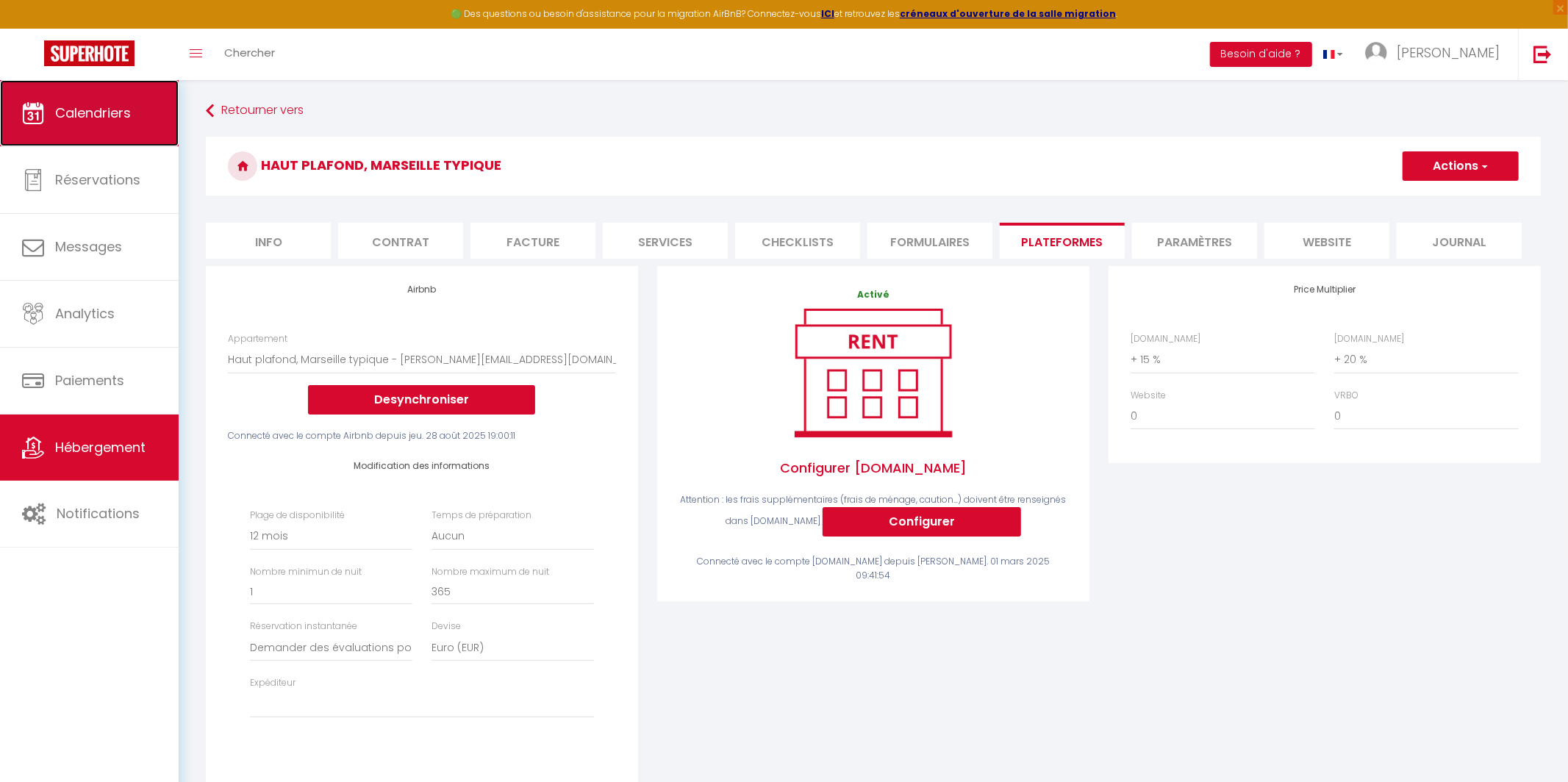
click at [99, 121] on span "Calendriers" at bounding box center [92, 112] width 75 height 19
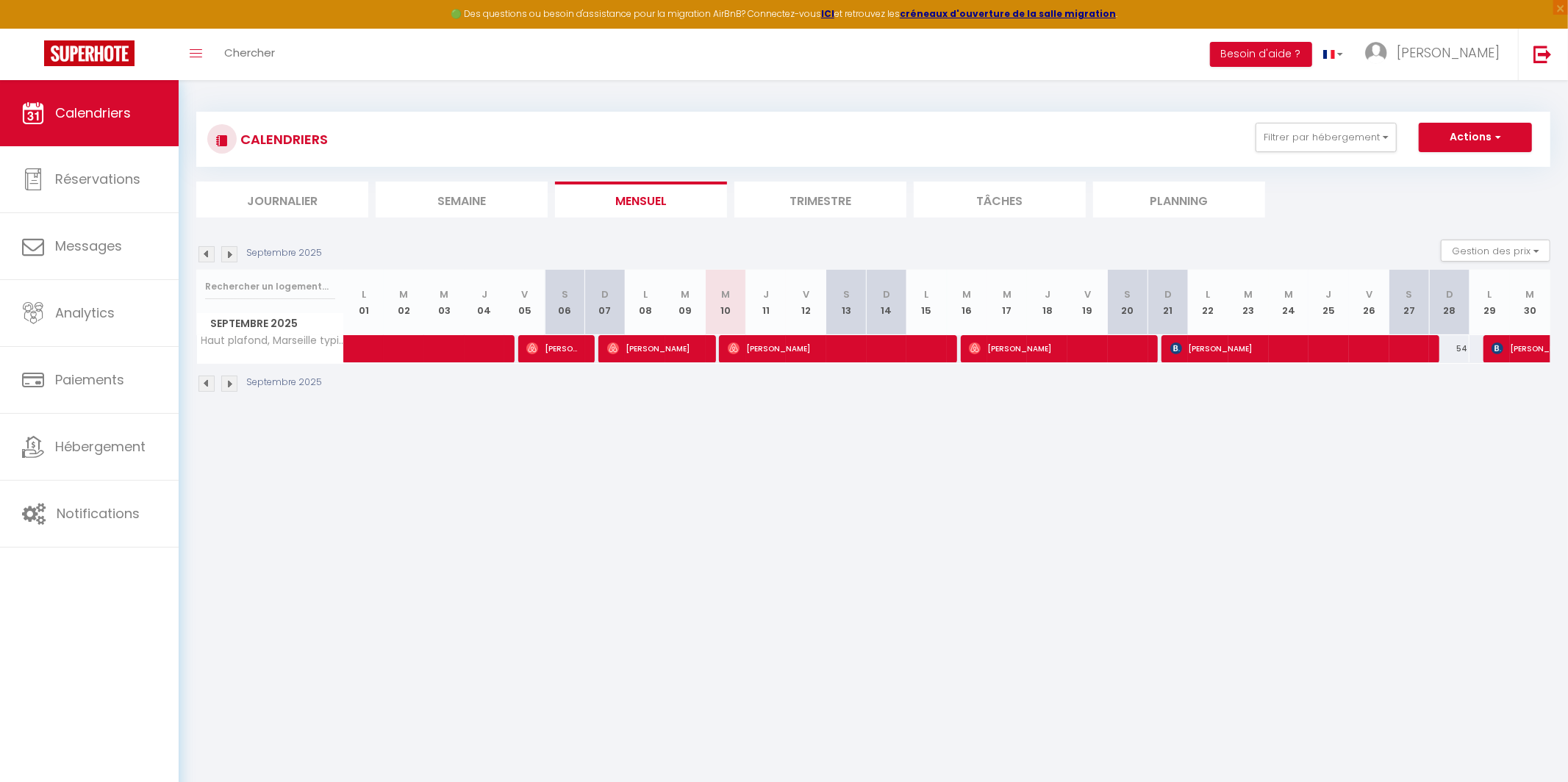
click at [200, 251] on img at bounding box center [206, 254] width 17 height 17
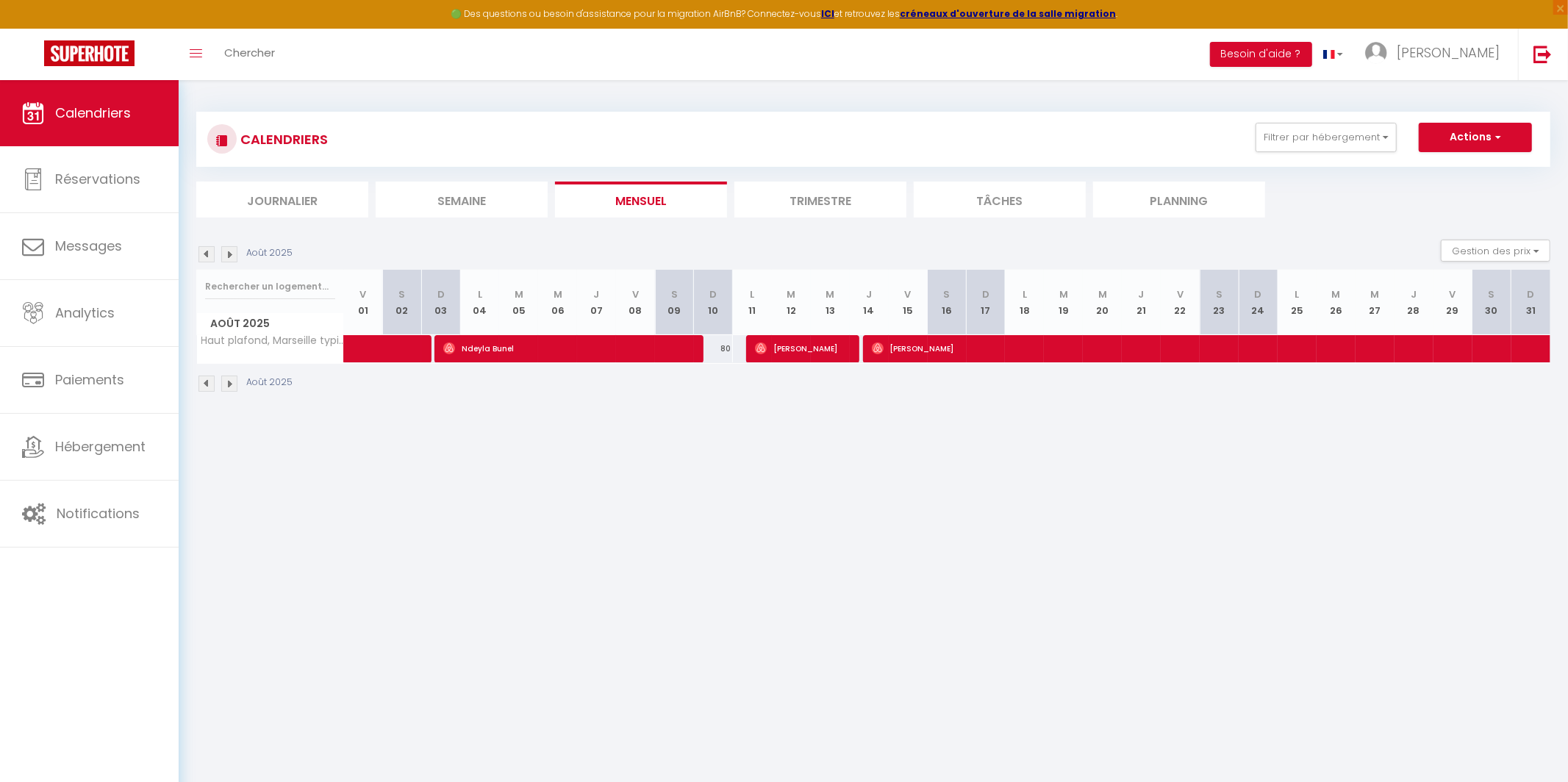
click at [200, 256] on img at bounding box center [206, 254] width 17 height 17
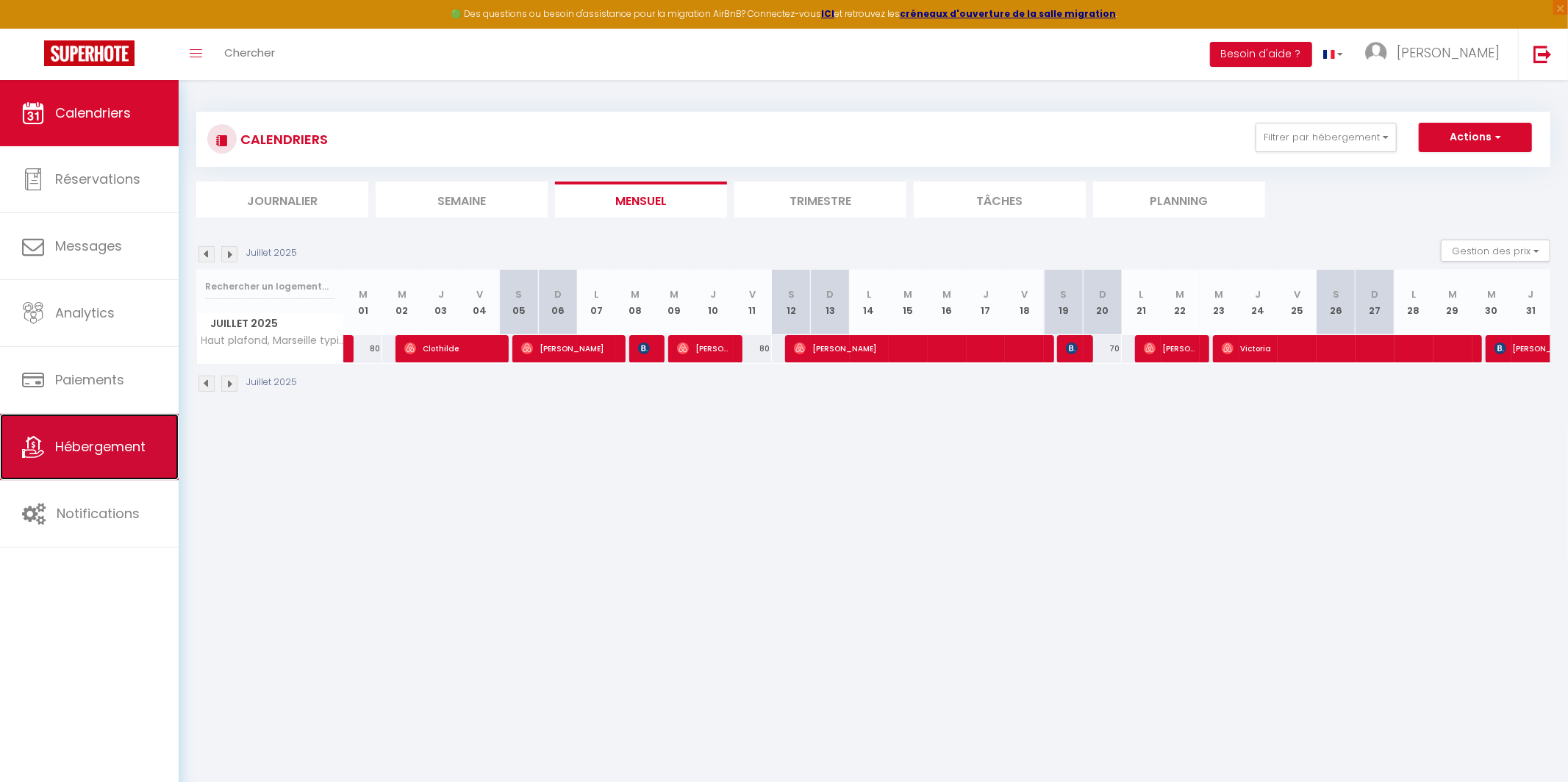
click at [129, 422] on link "Hébergement" at bounding box center [89, 447] width 179 height 66
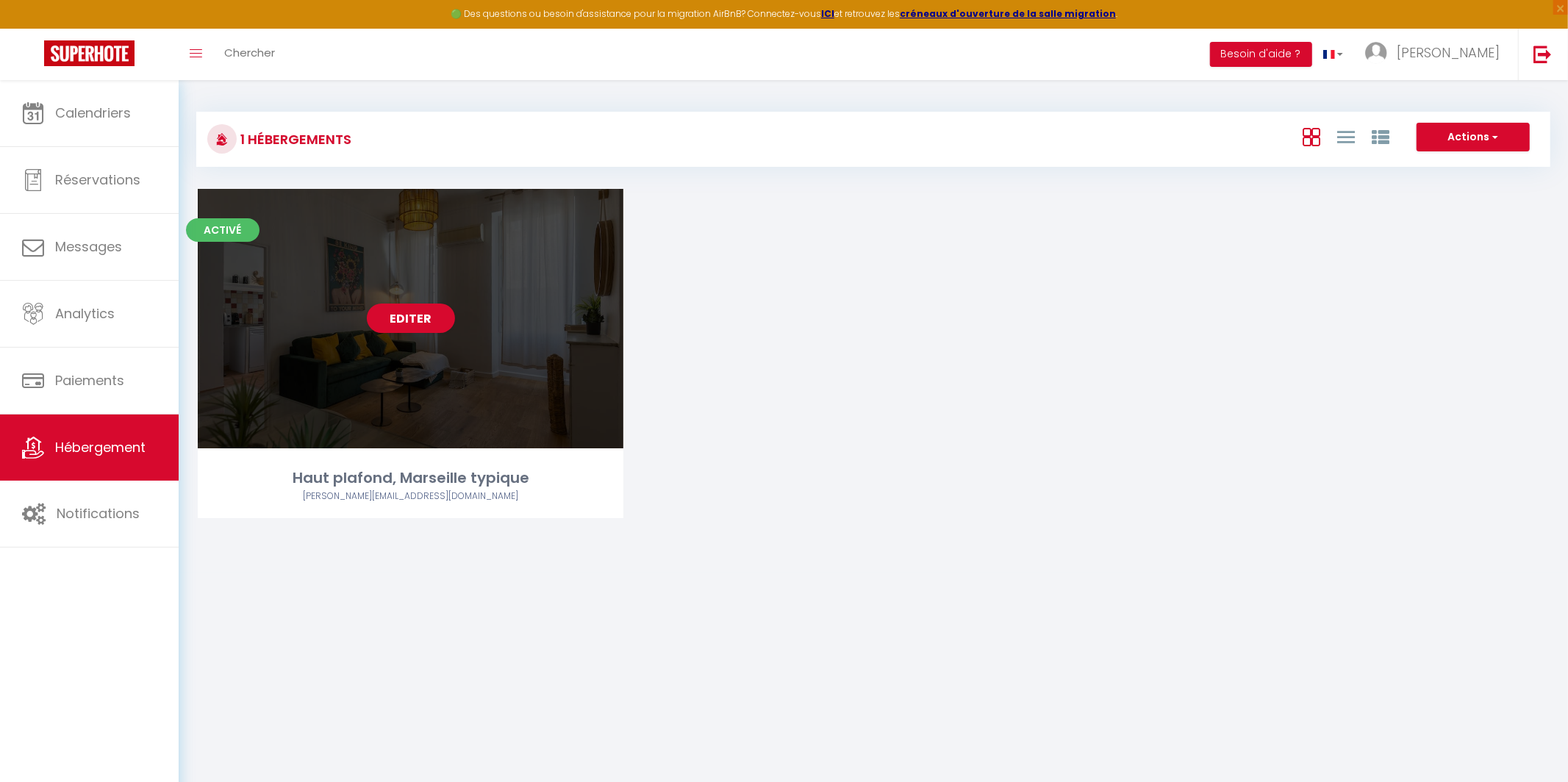
drag, startPoint x: 469, startPoint y: 347, endPoint x: 452, endPoint y: 345, distance: 17.1
click at [469, 347] on div "Editer" at bounding box center [410, 318] width 425 height 259
click at [422, 317] on link "Editer" at bounding box center [411, 319] width 88 height 29
select select "3"
select select "2"
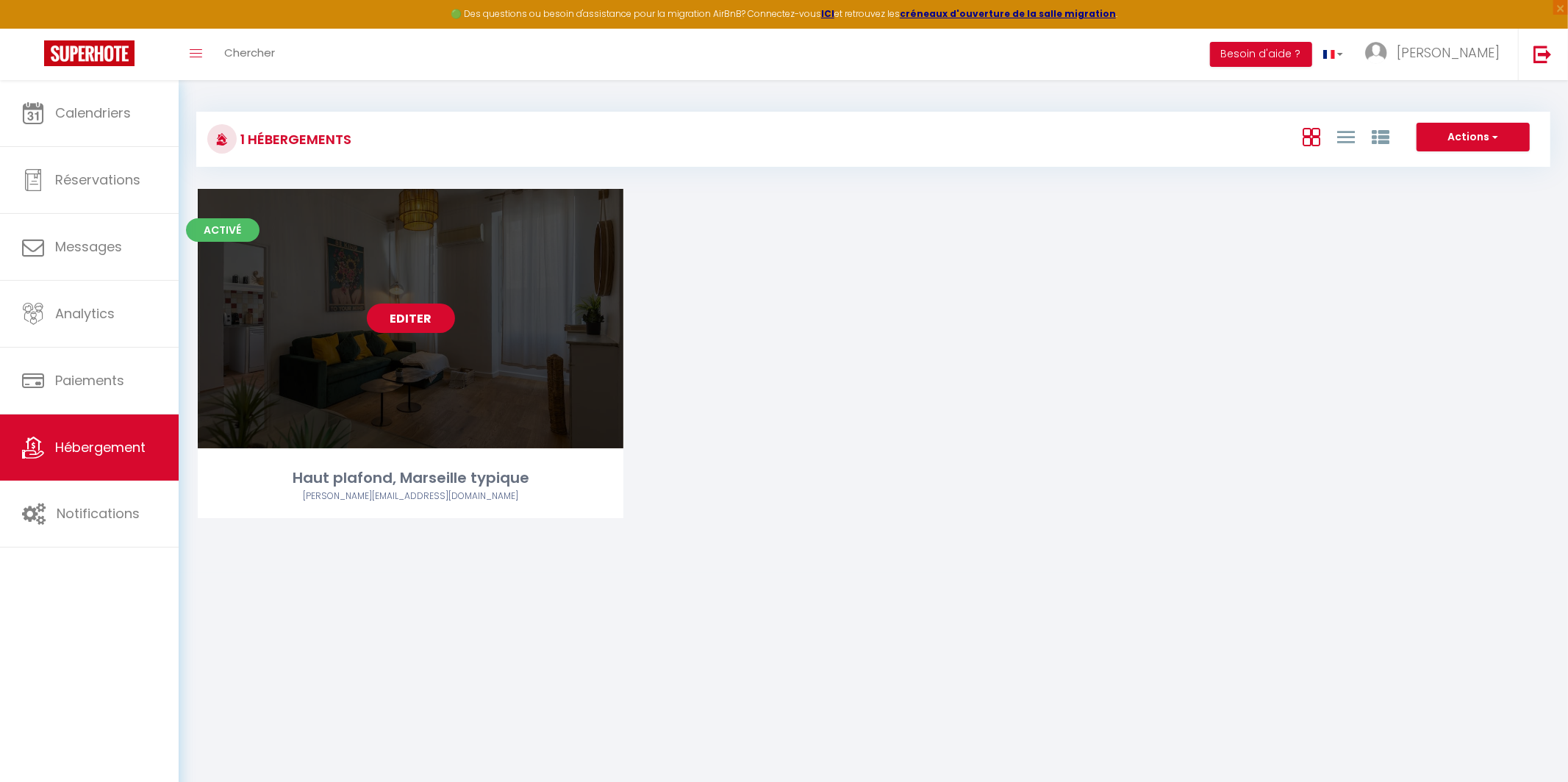
select select "1"
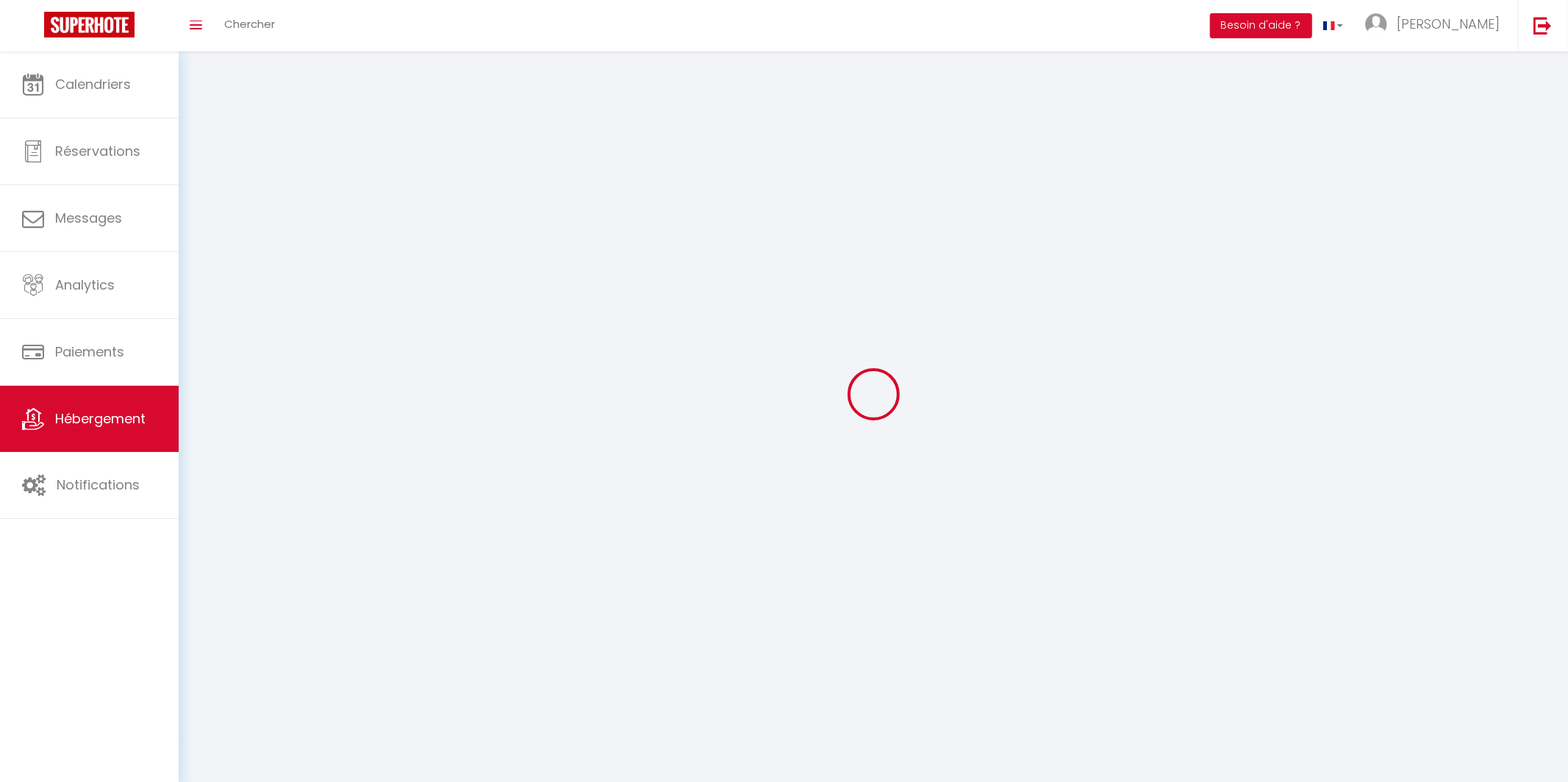
select select
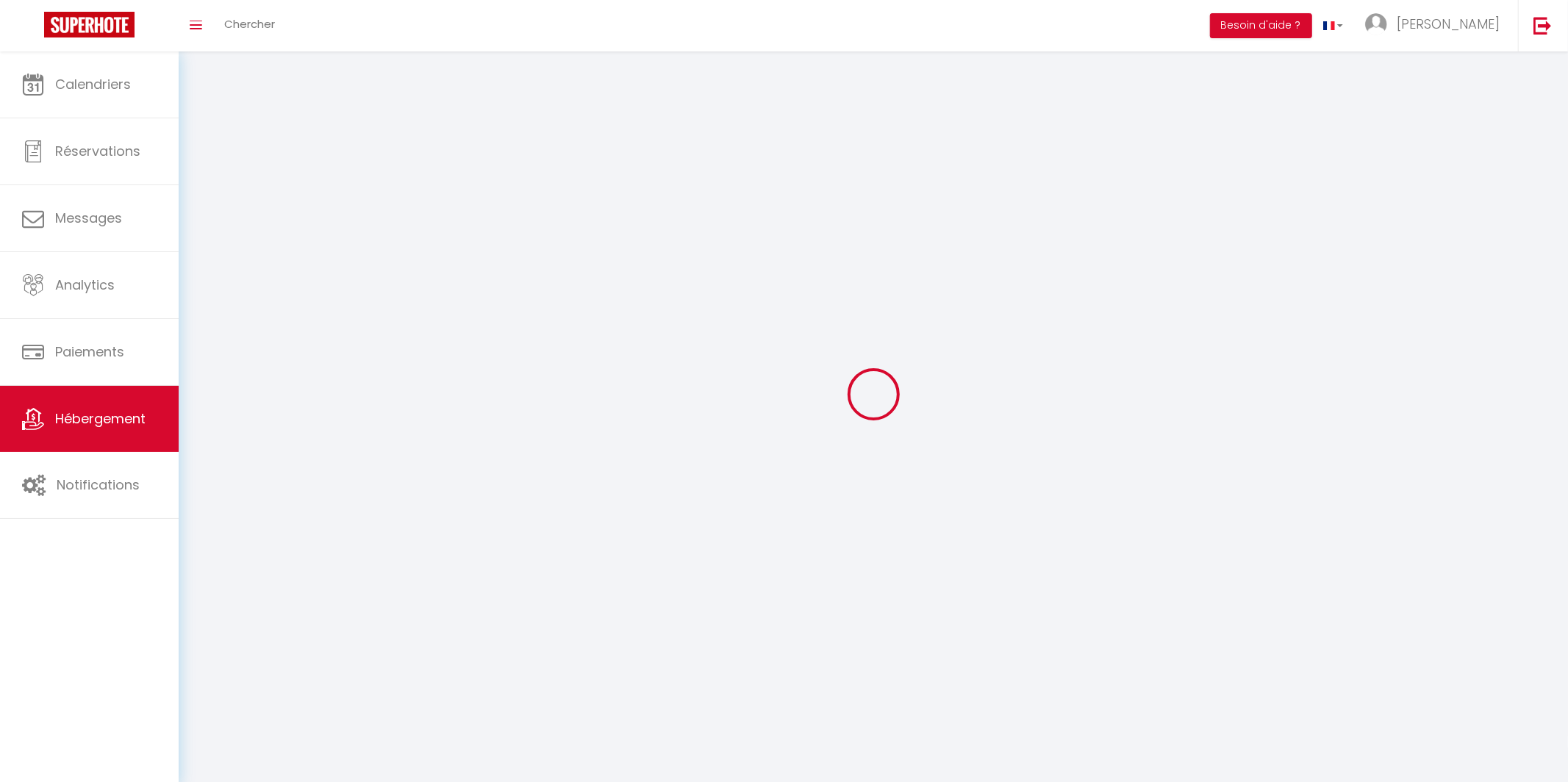
checkbox input "false"
select select
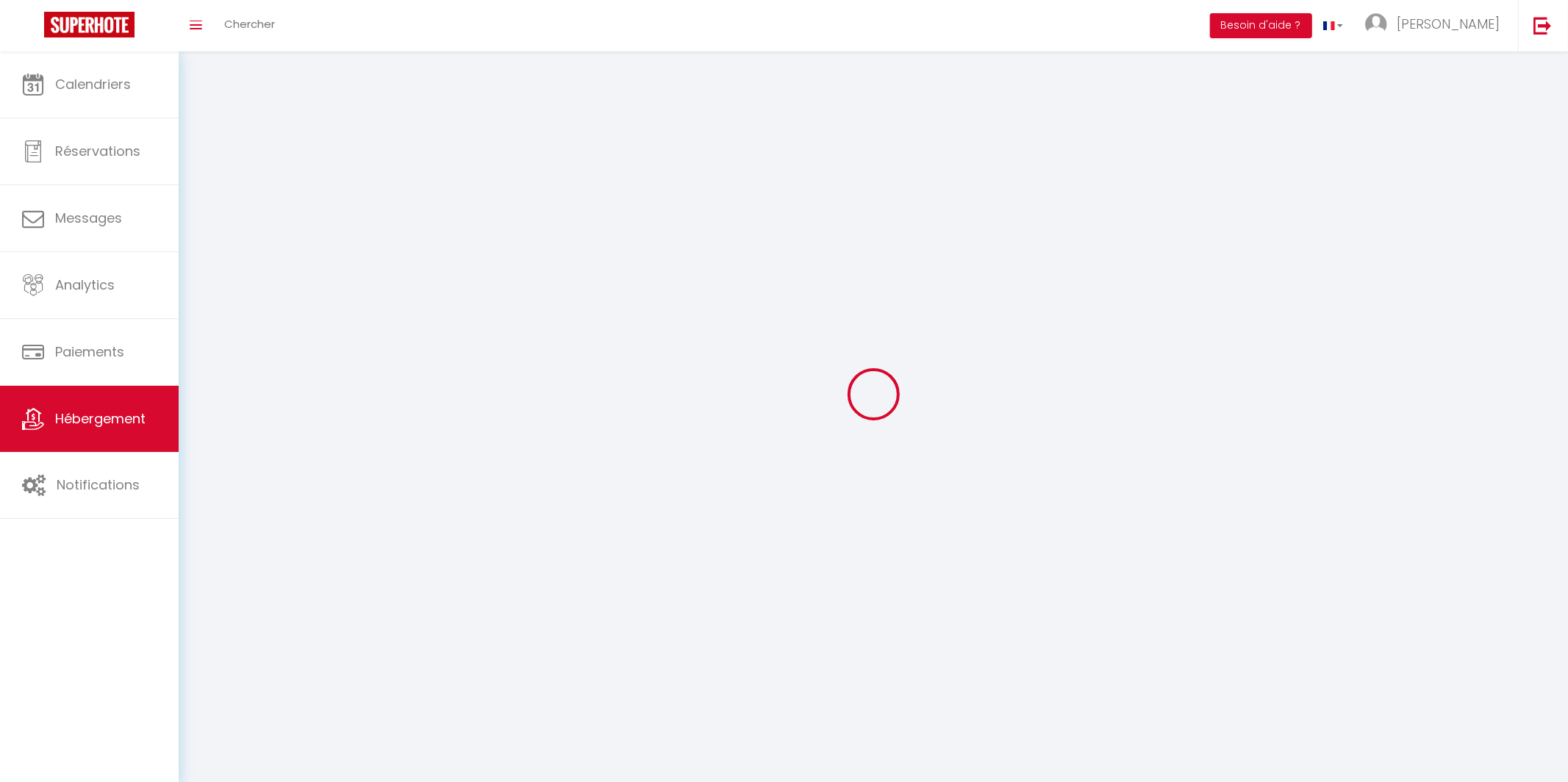
select select
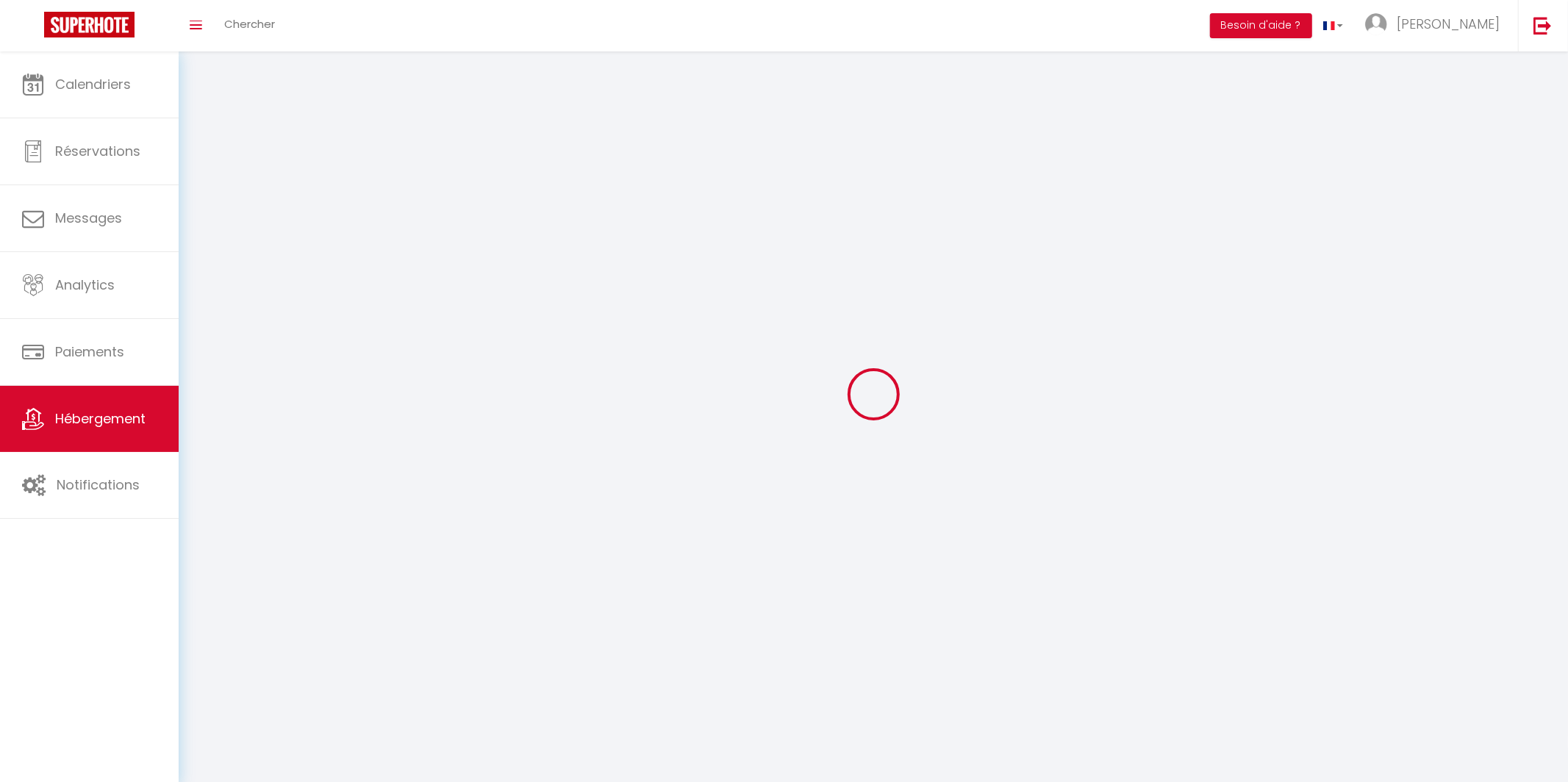
select select
checkbox input "false"
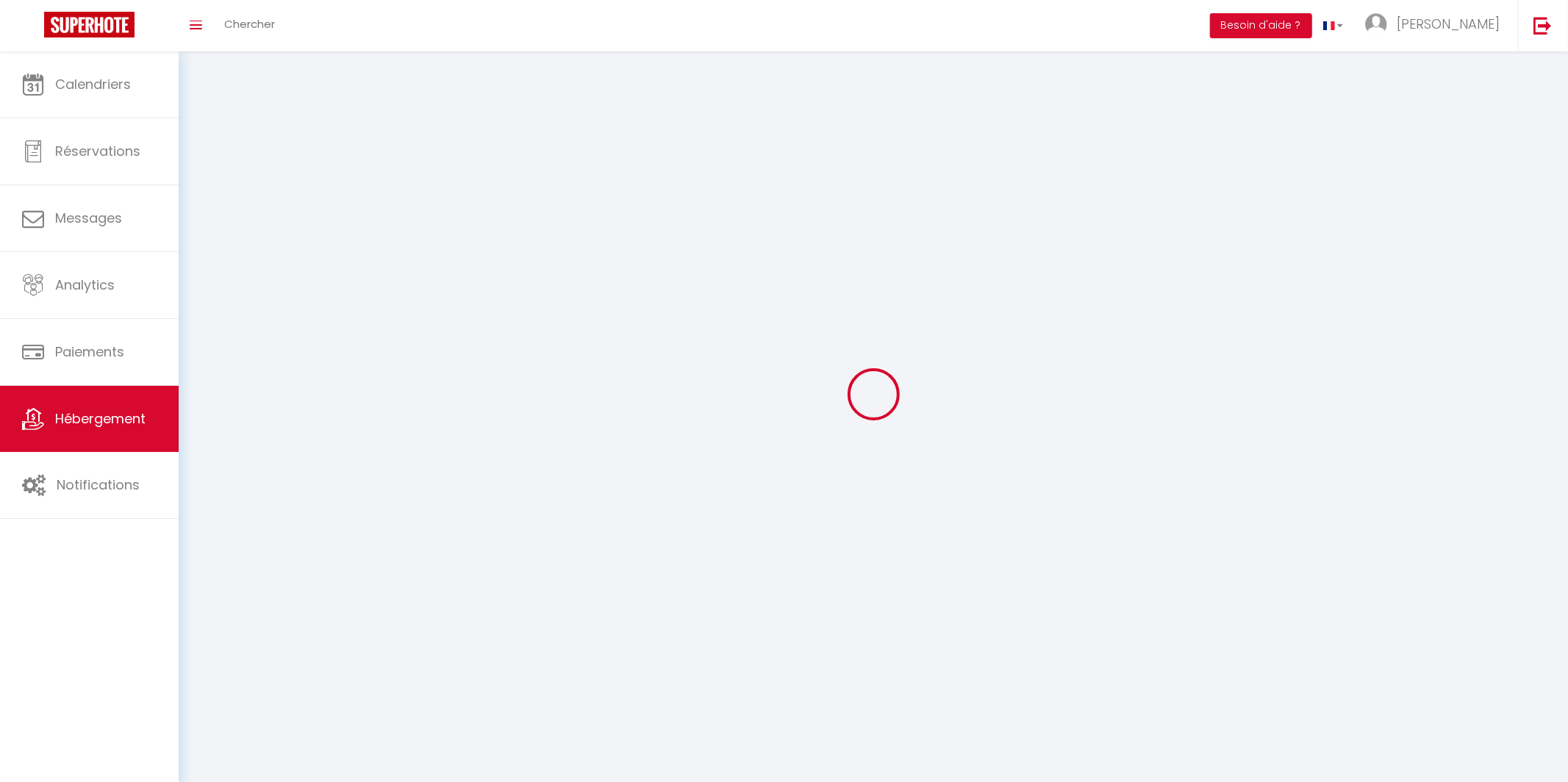
select select
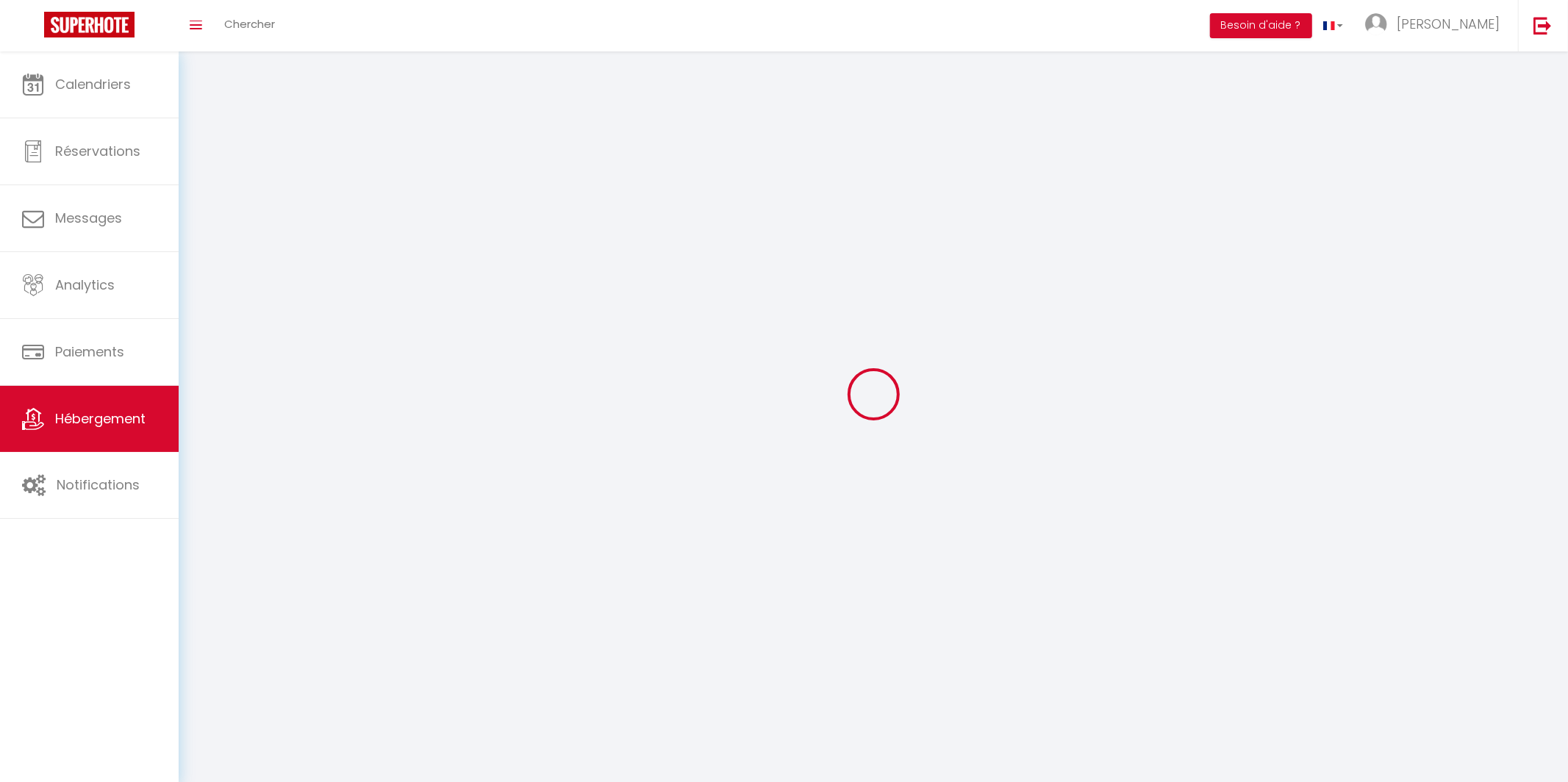
select select
checkbox input "false"
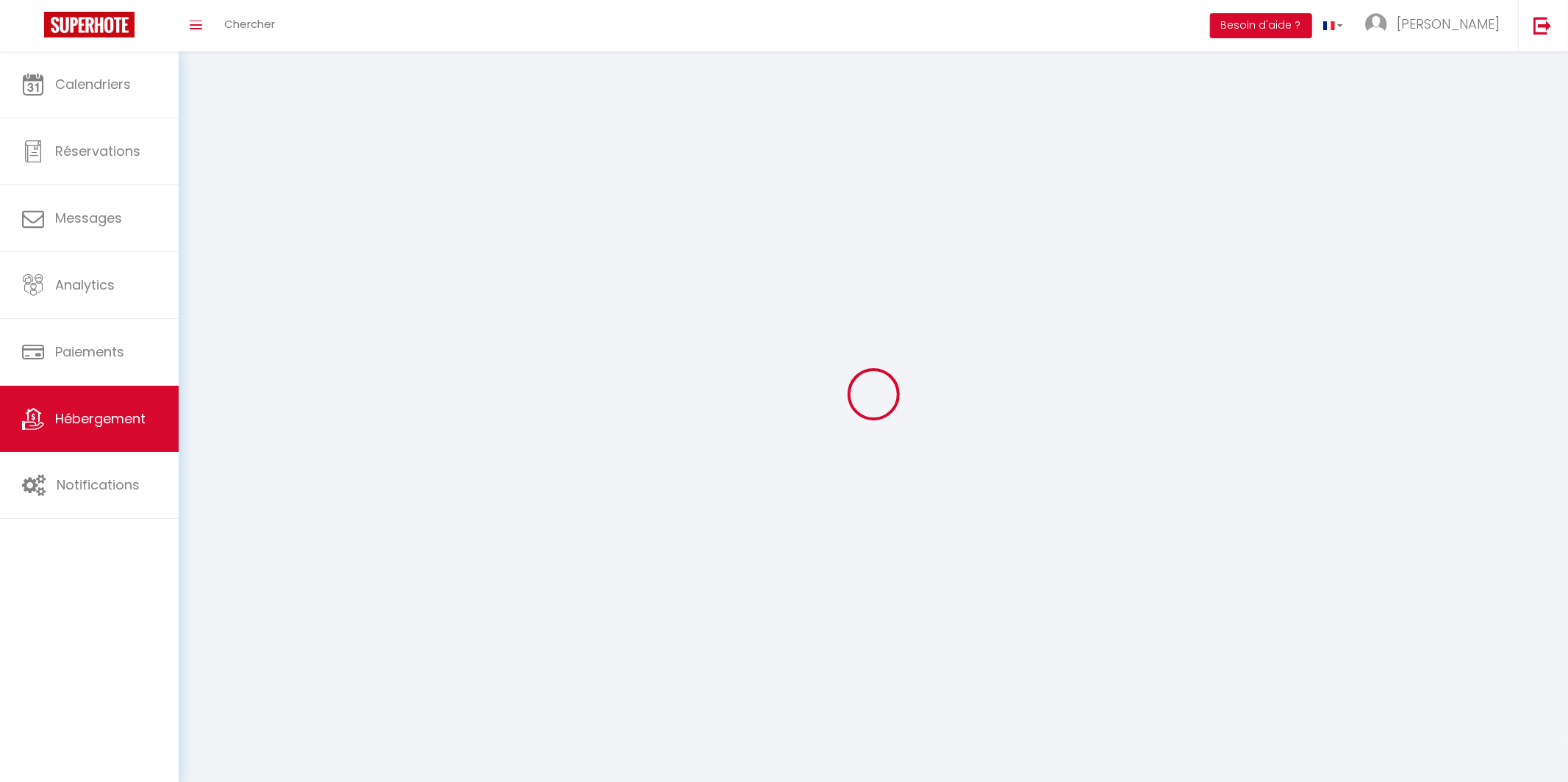
checkbox input "false"
select select
select select "28"
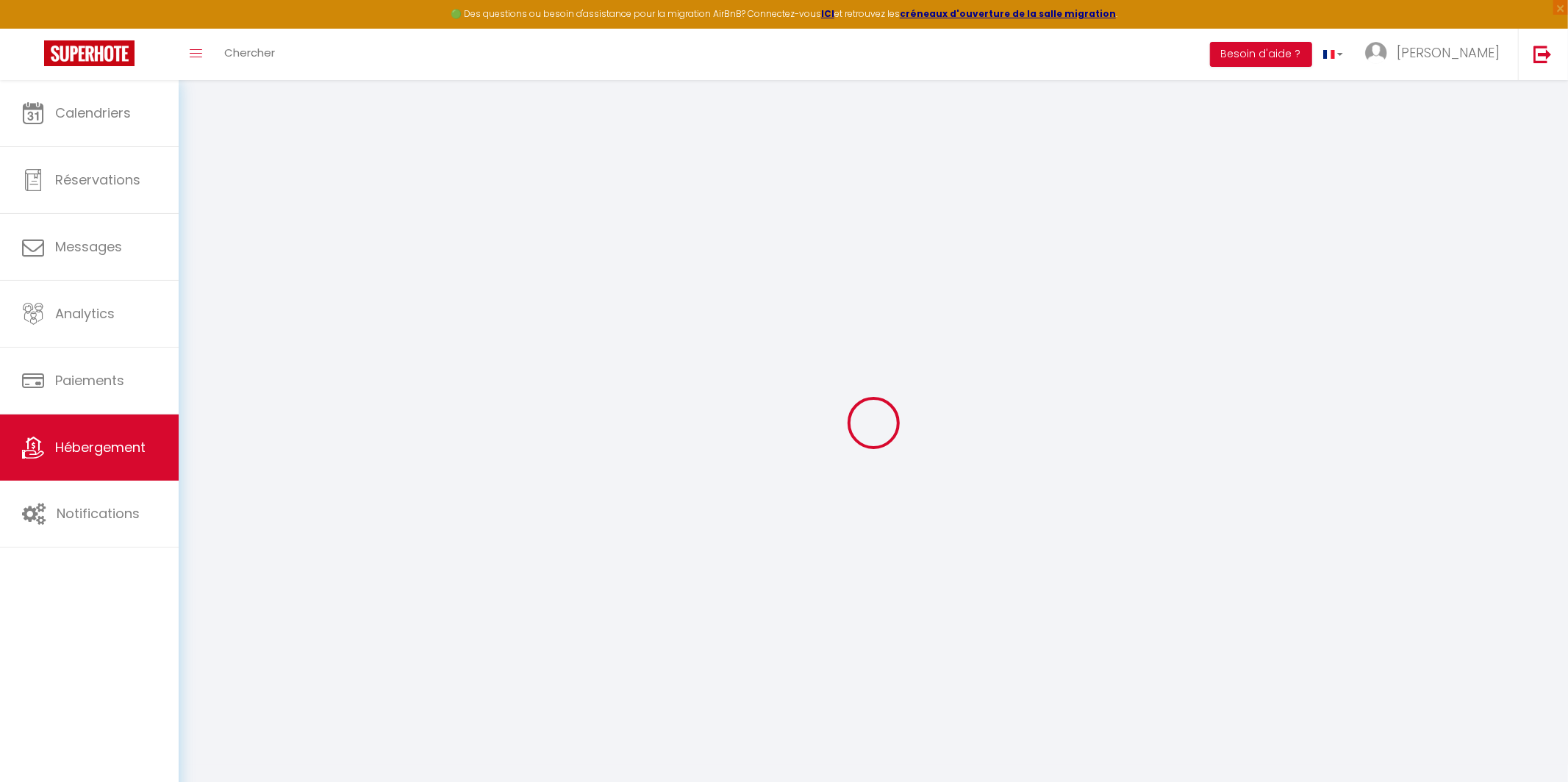
select select
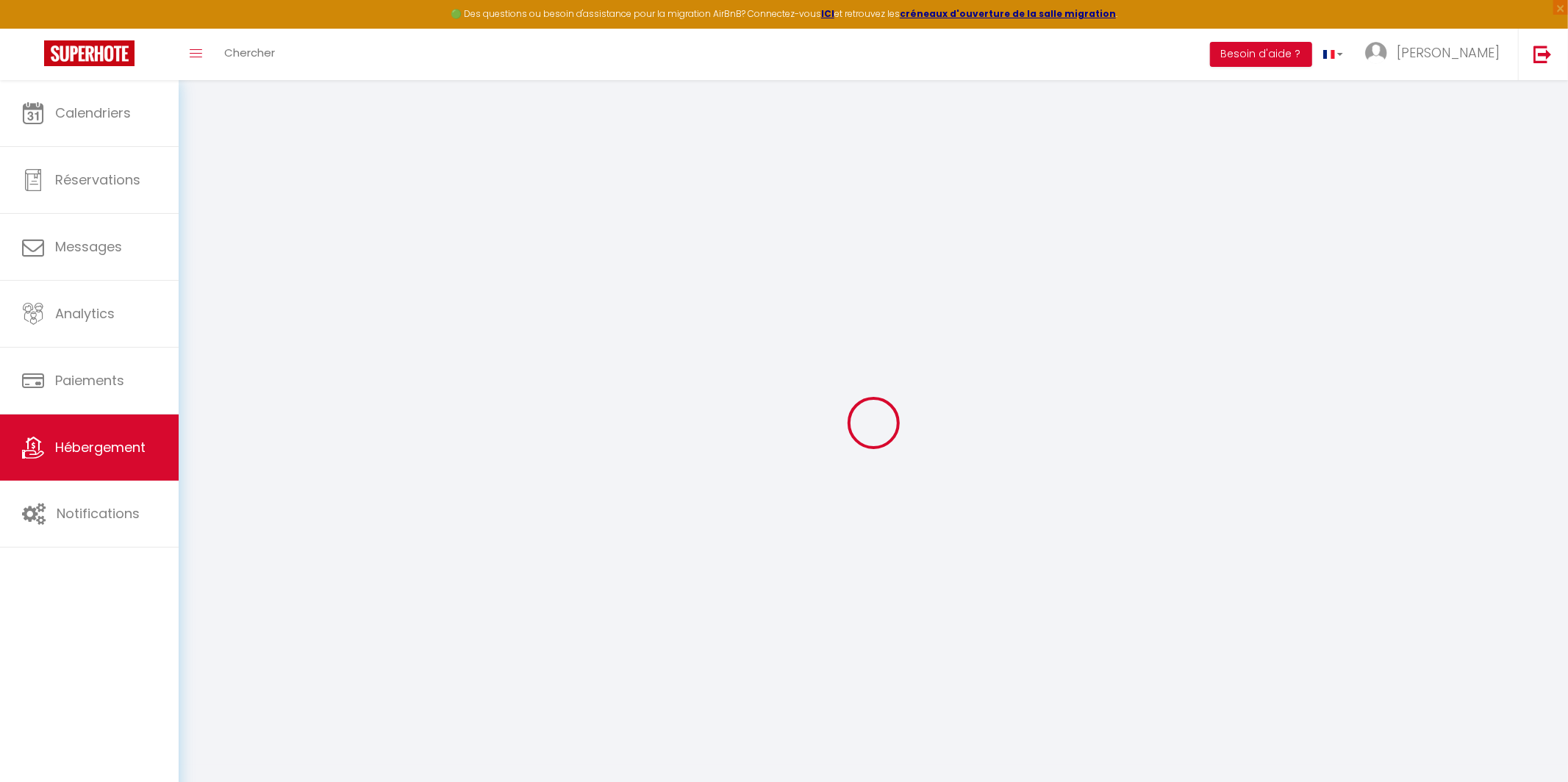
select select
checkbox input "false"
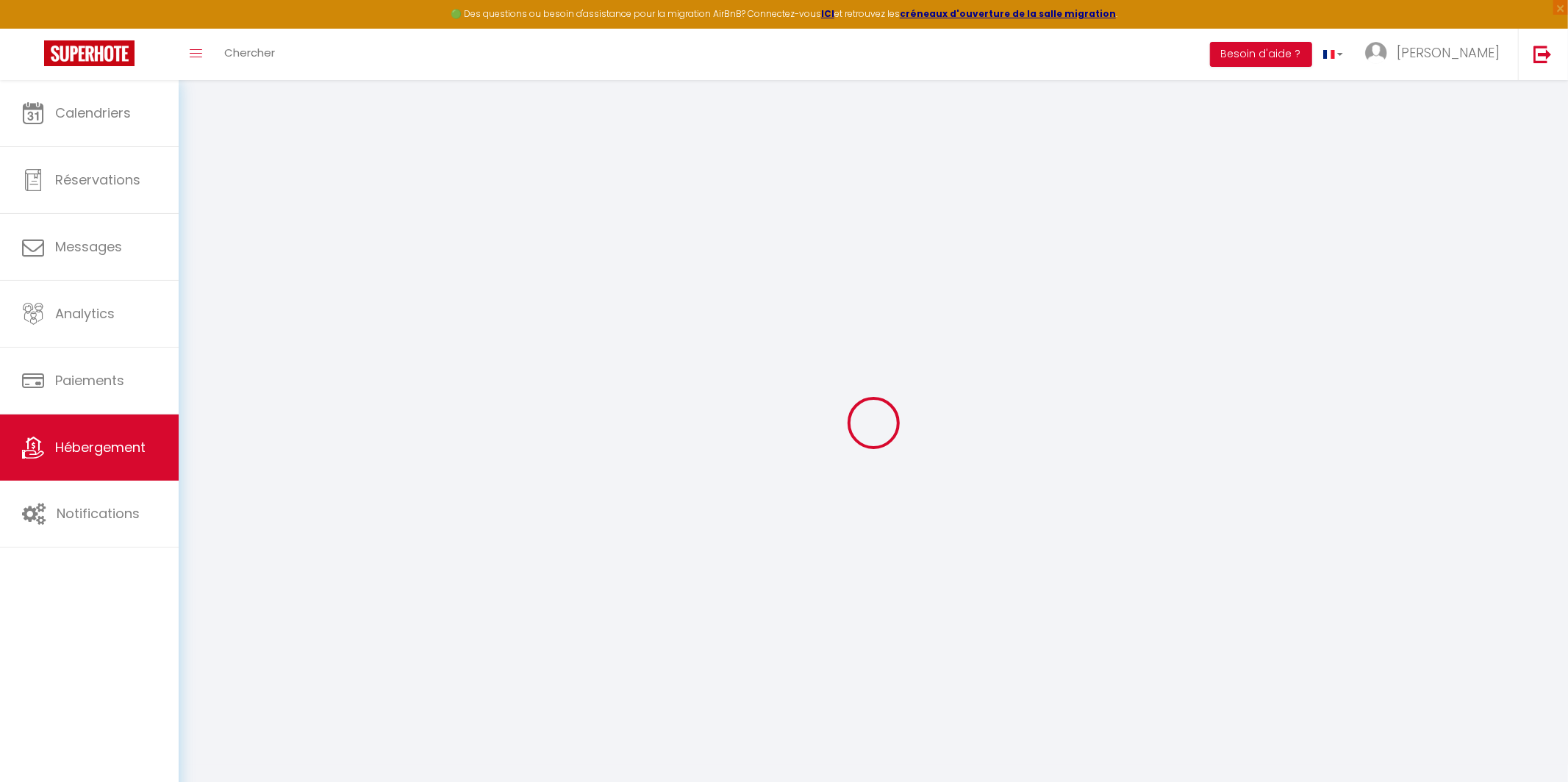
select select
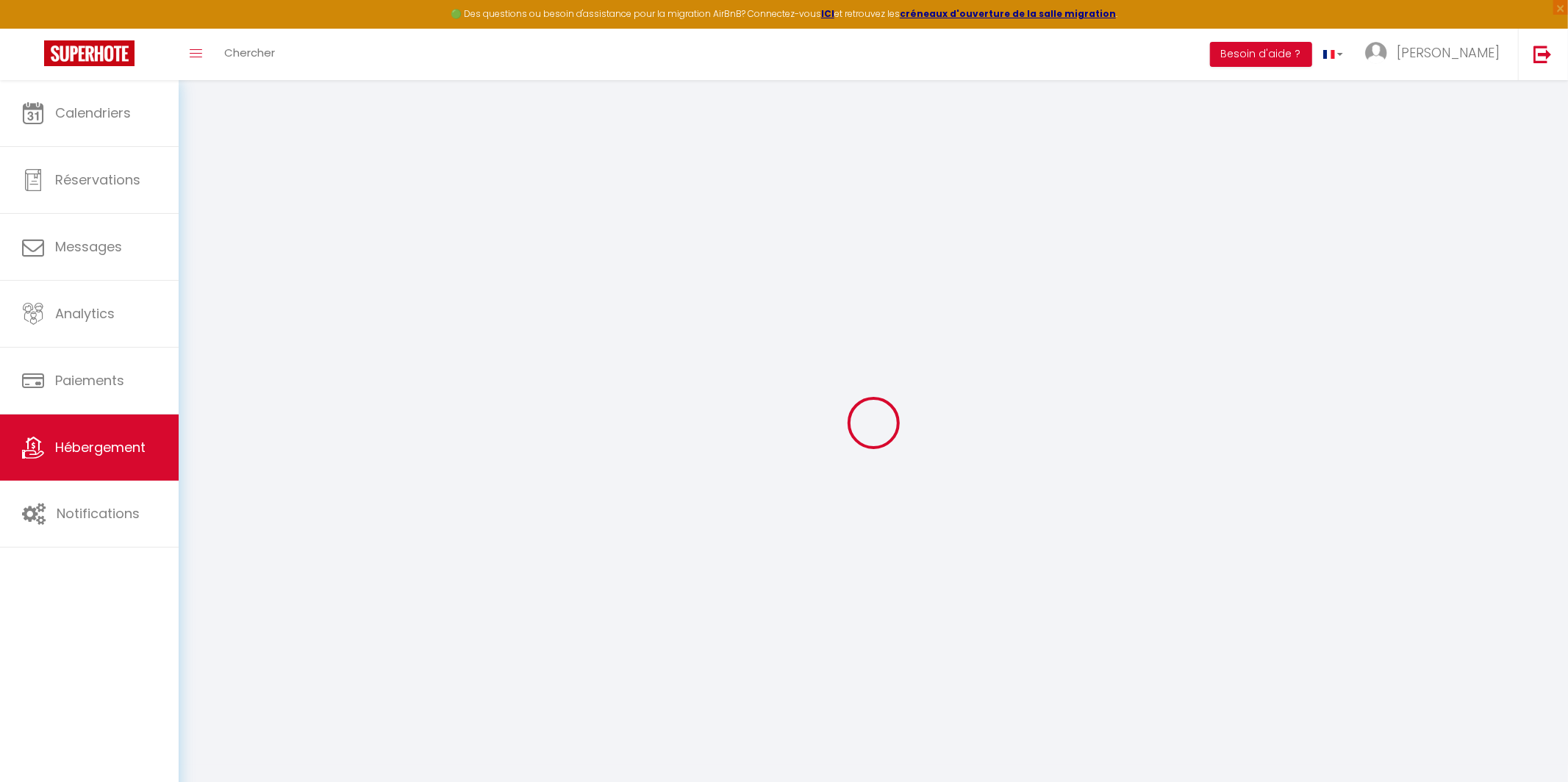
select select
checkbox input "false"
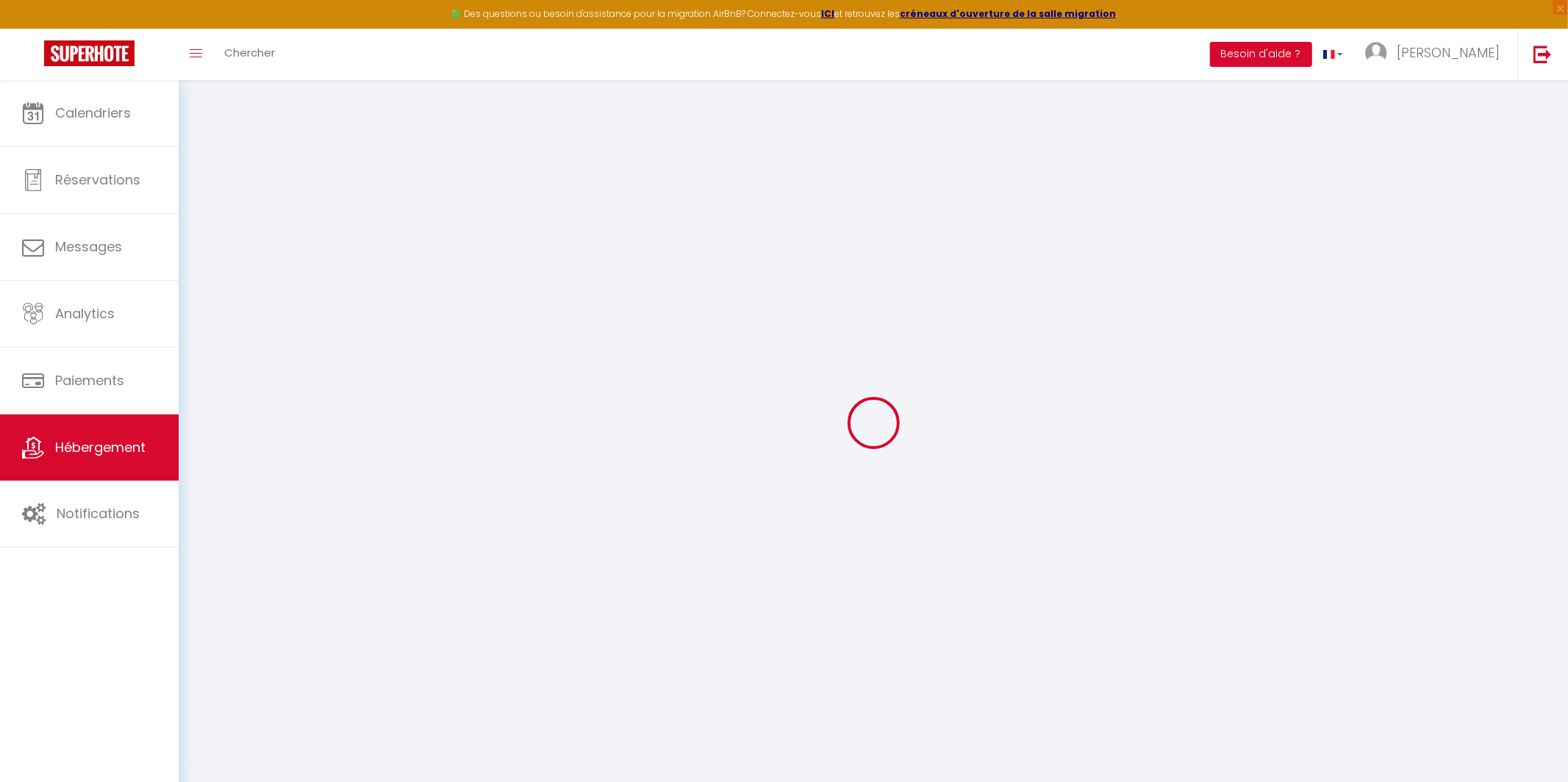
checkbox input "false"
select select
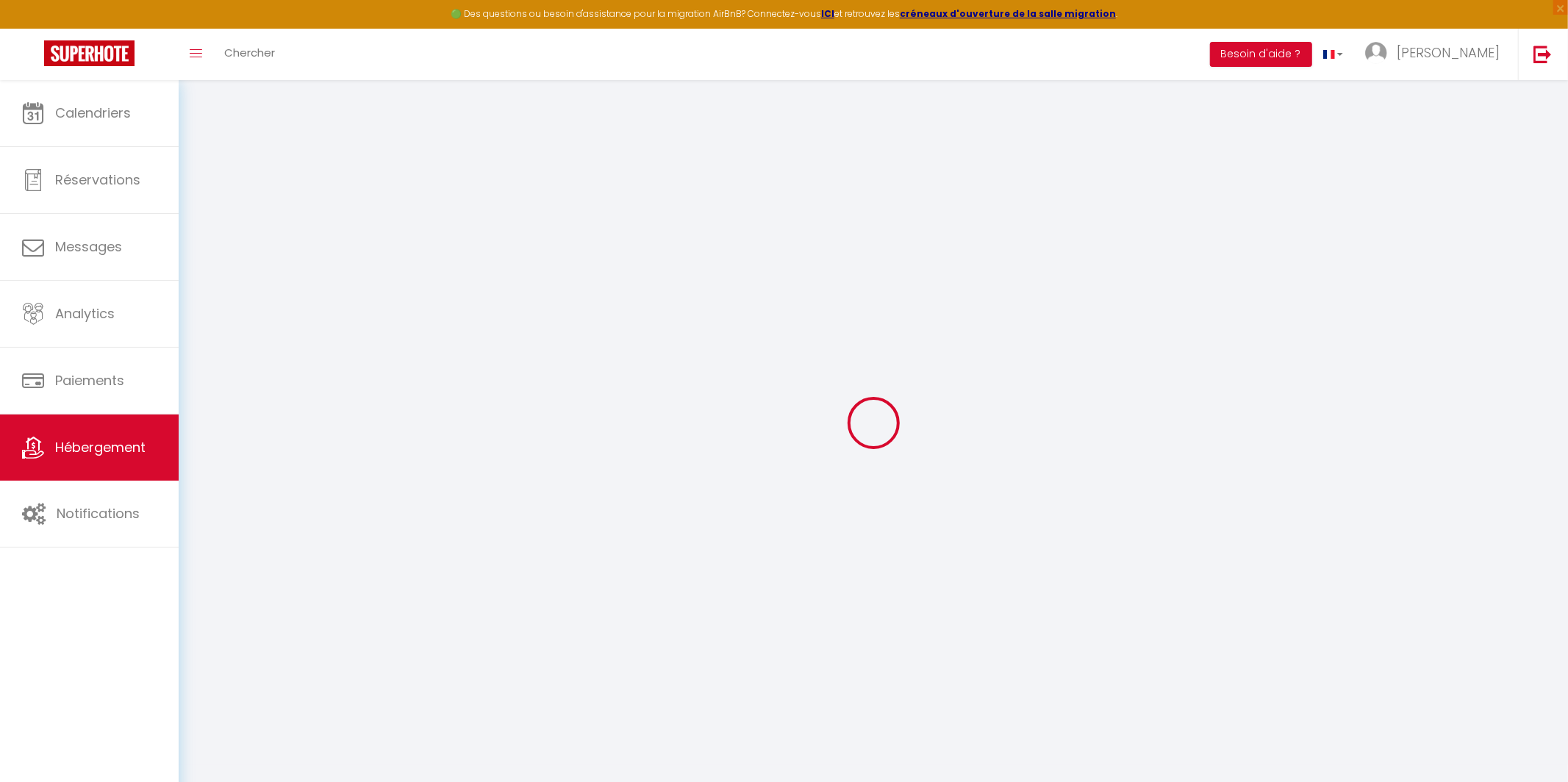
select select
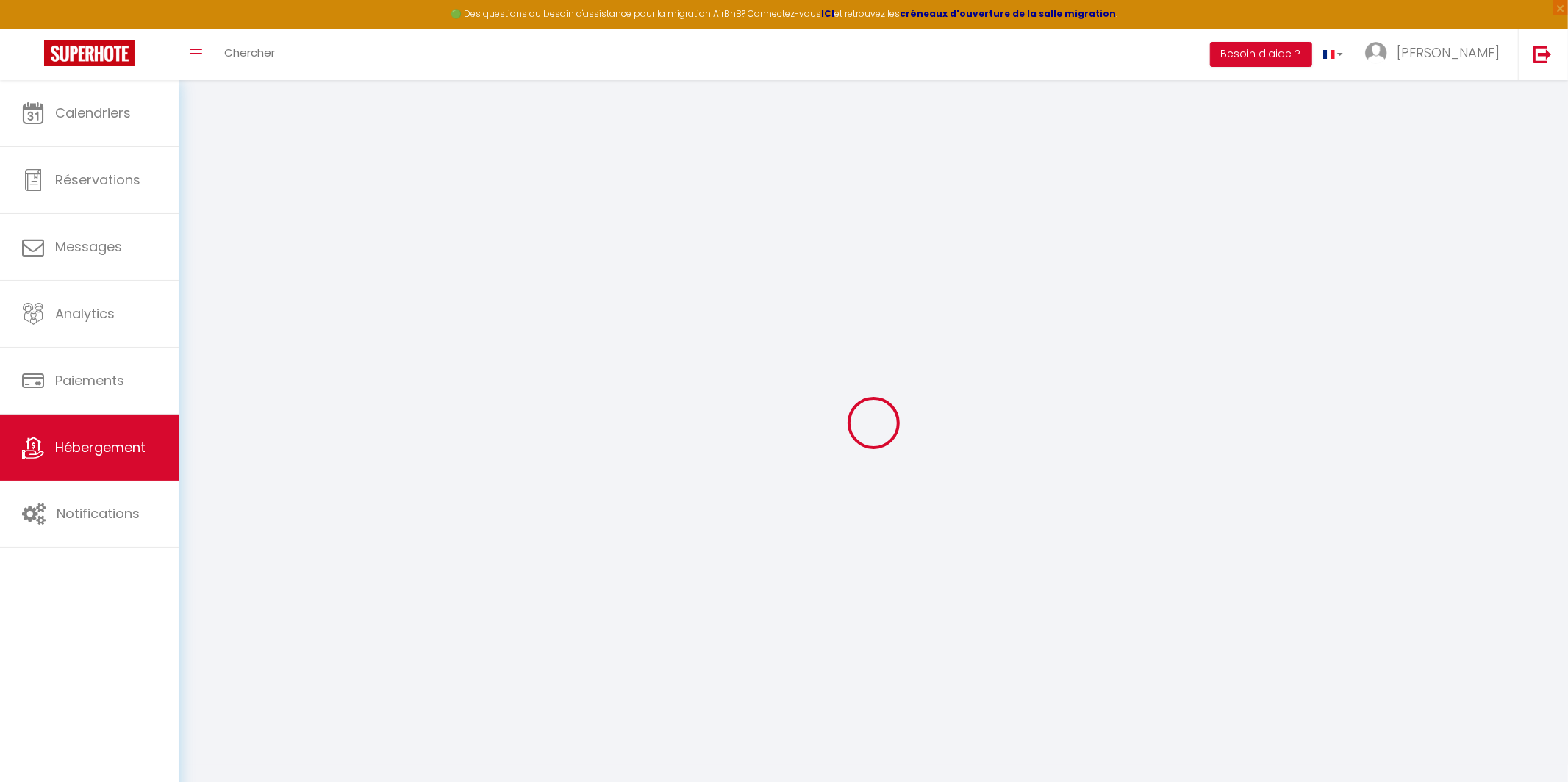
checkbox input "false"
select select
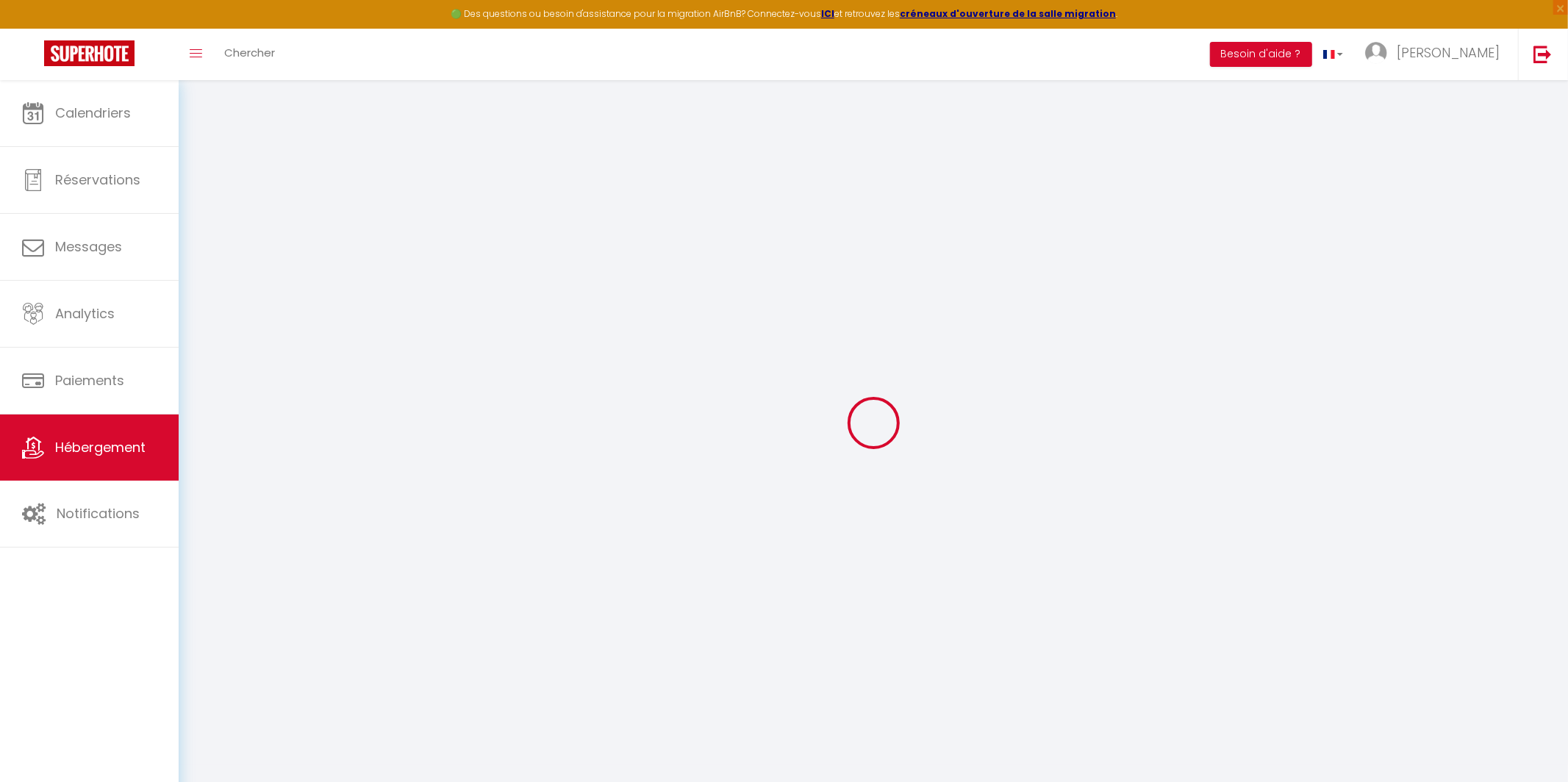
select select
select select "5578-1363023624291779215"
select select "+ 15 %"
select select "+ 20 %"
select select
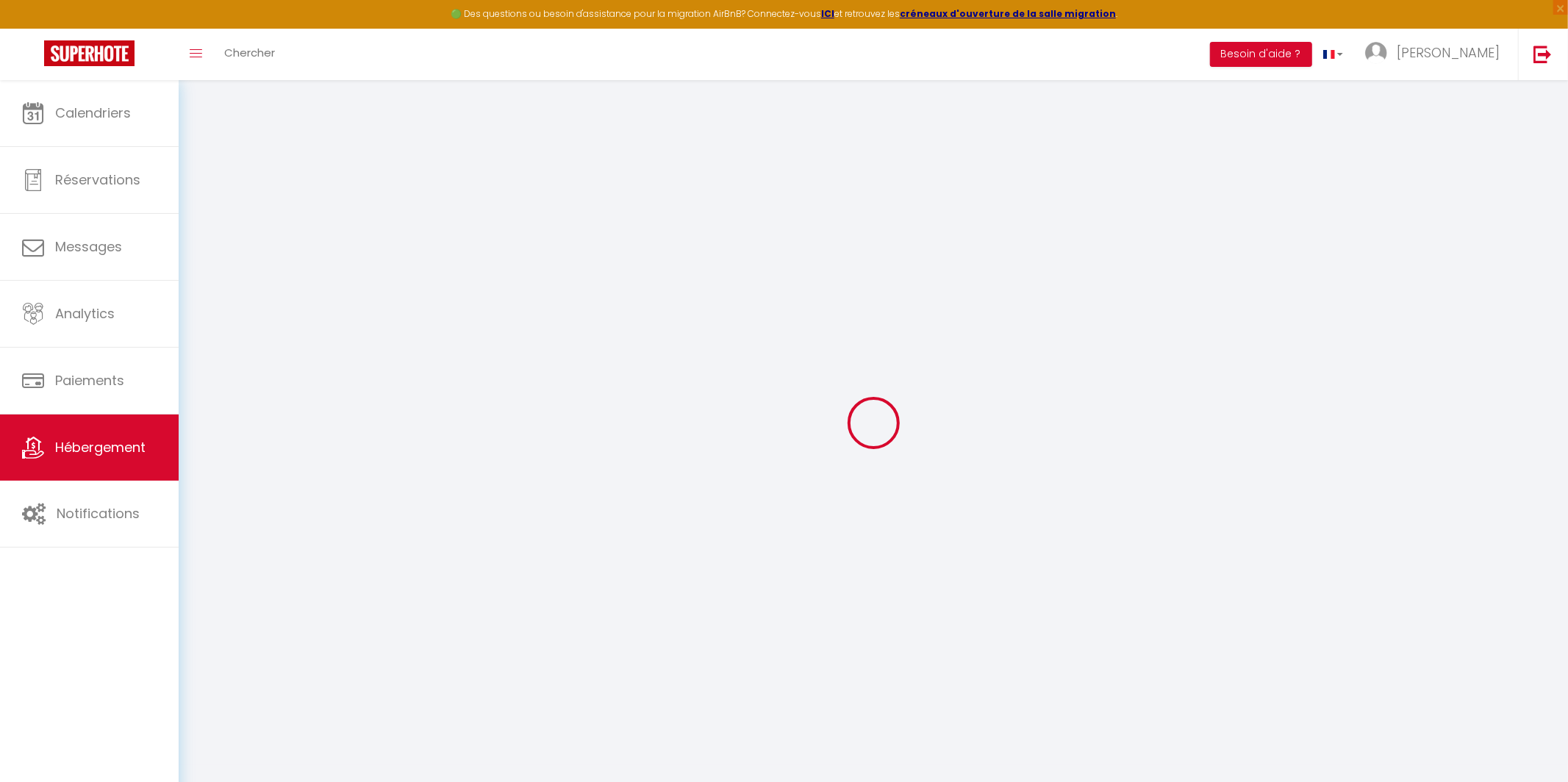
checkbox input "false"
select select "365"
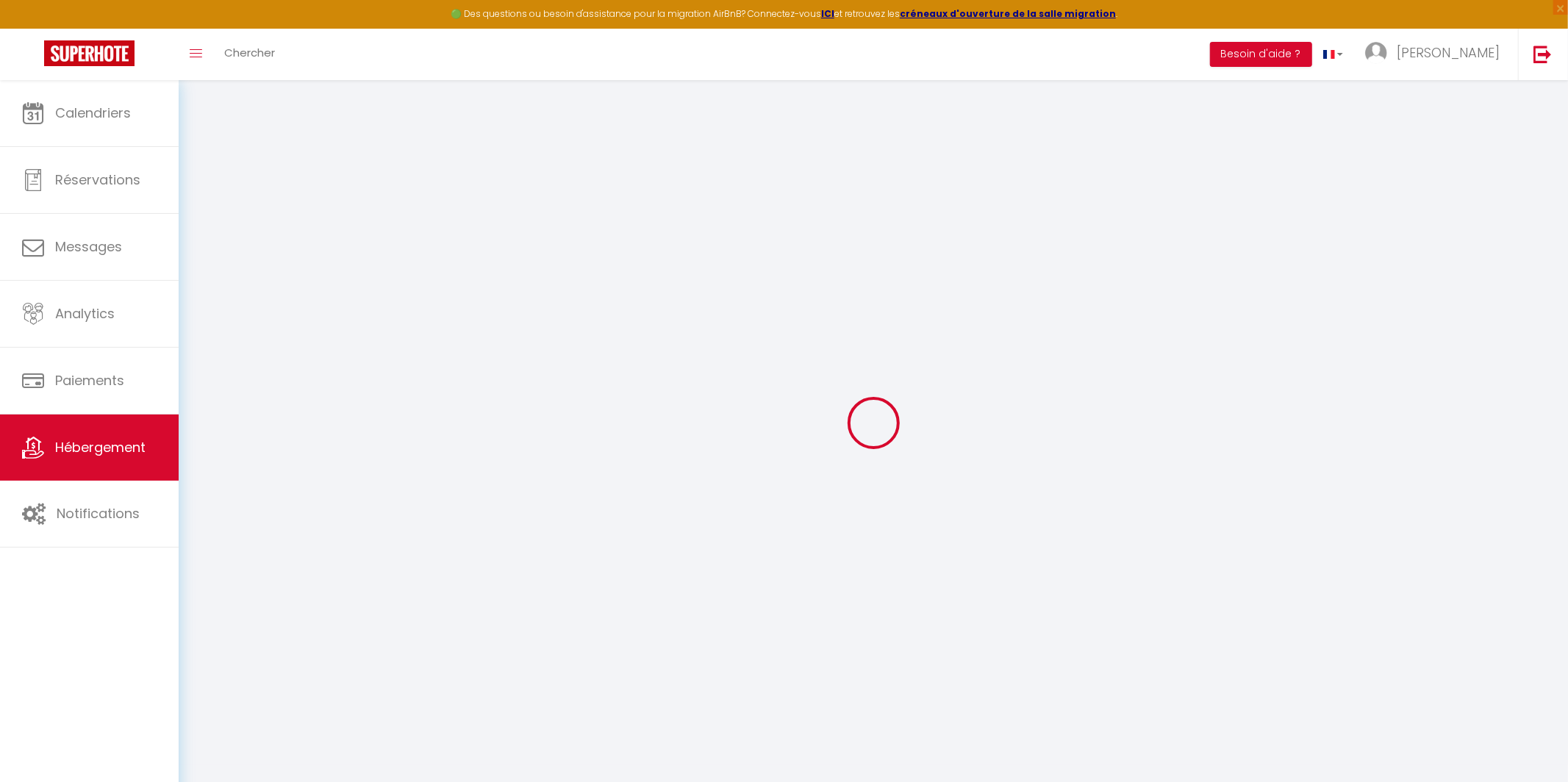
select select "well_reviewed_guests"
select select "EUR"
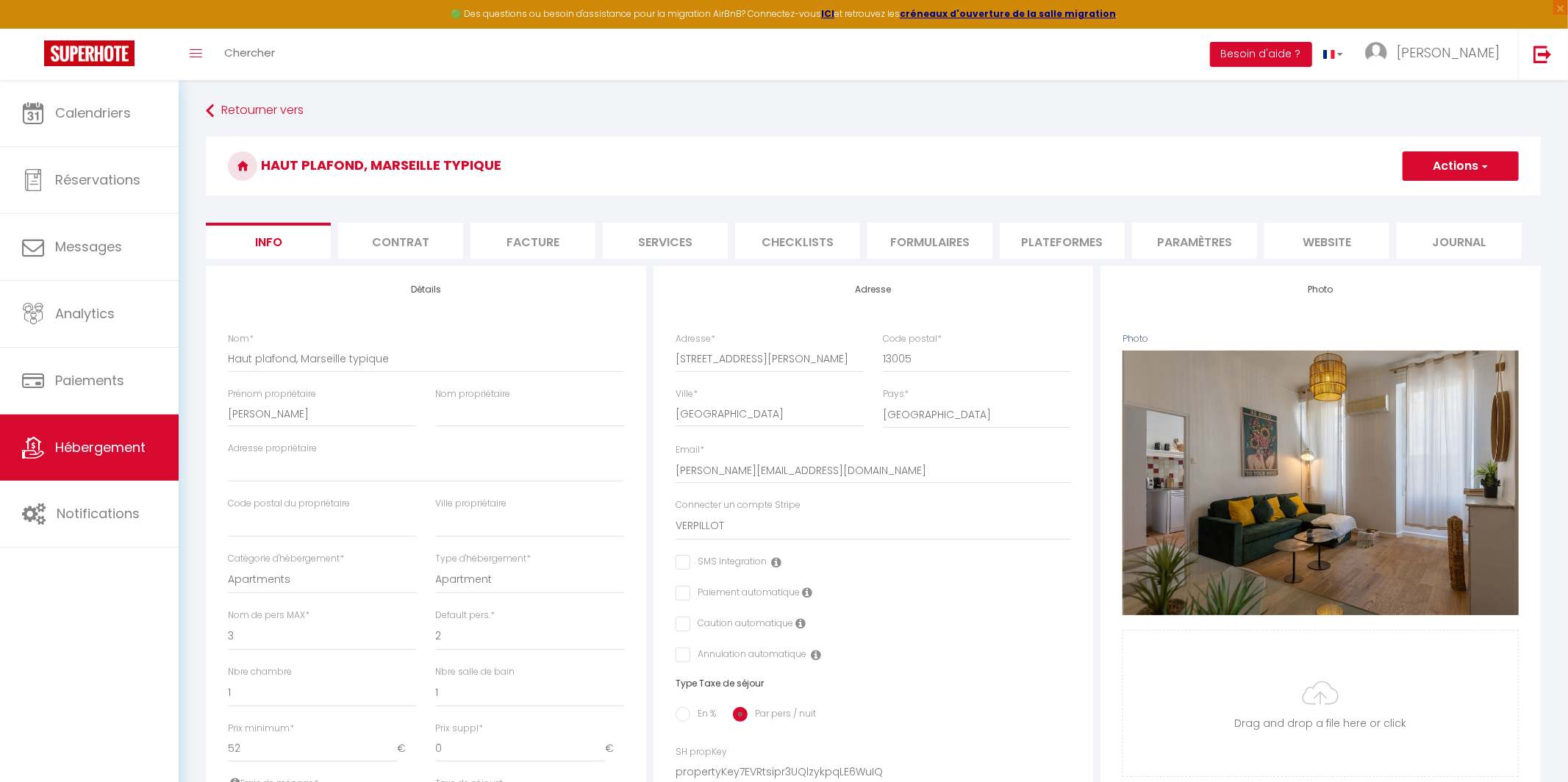
click at [980, 231] on li "Plateformes" at bounding box center [1063, 240] width 125 height 36
select select
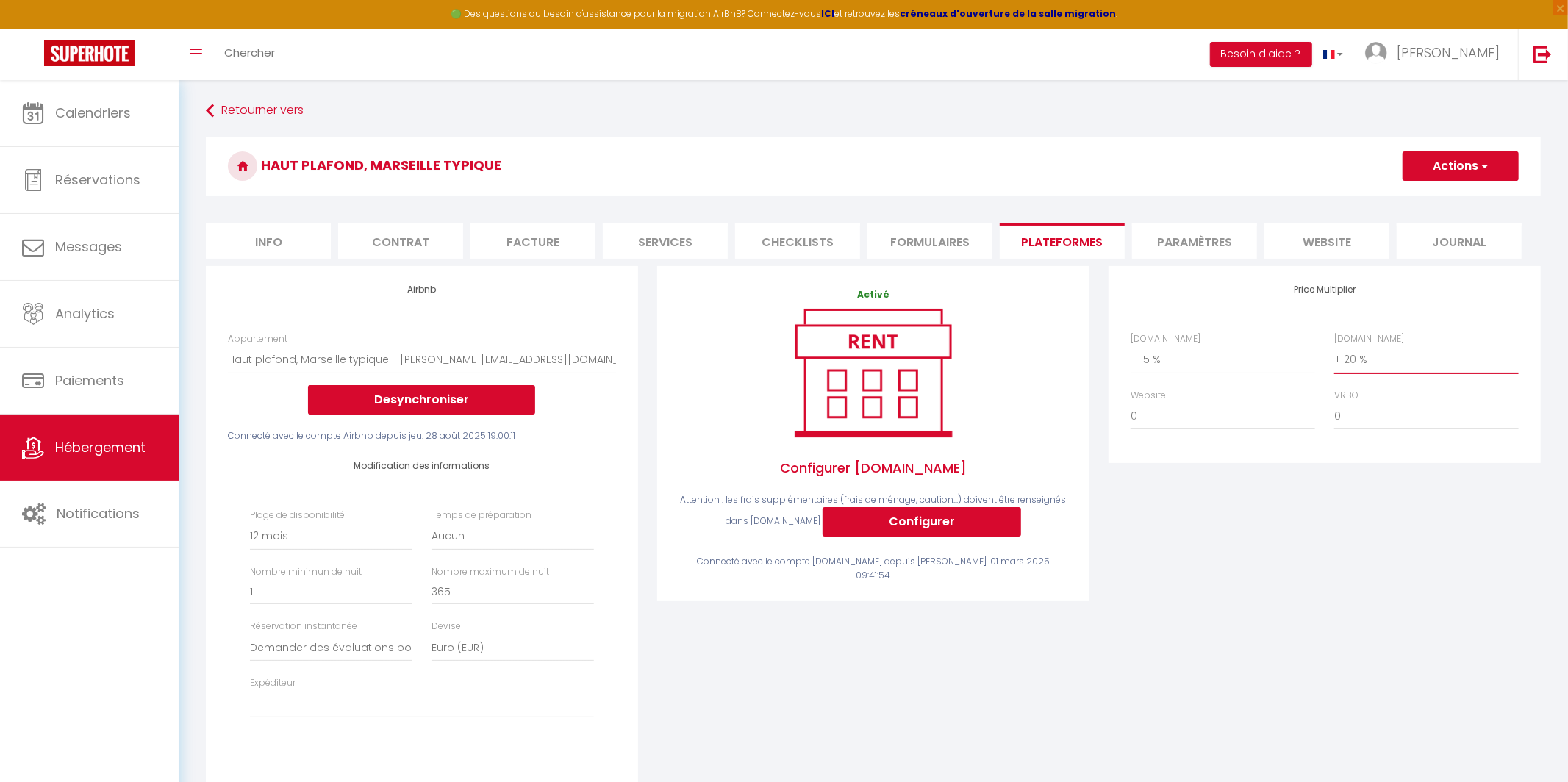
click at [980, 357] on select "0 + 1 % + 2 % + 3 % + 4 % + 5 % + 6 % + 7 % + 8 % + 9 %" at bounding box center [1426, 359] width 185 height 28
select select "+ 30 %"
click at [980, 345] on select "0 + 1 % + 2 % + 3 % + 4 % + 5 % + 6 % + 7 % + 8 % + 9 %" at bounding box center [1426, 359] width 185 height 28
select select
click at [980, 170] on button "Actions" at bounding box center [1460, 166] width 116 height 29
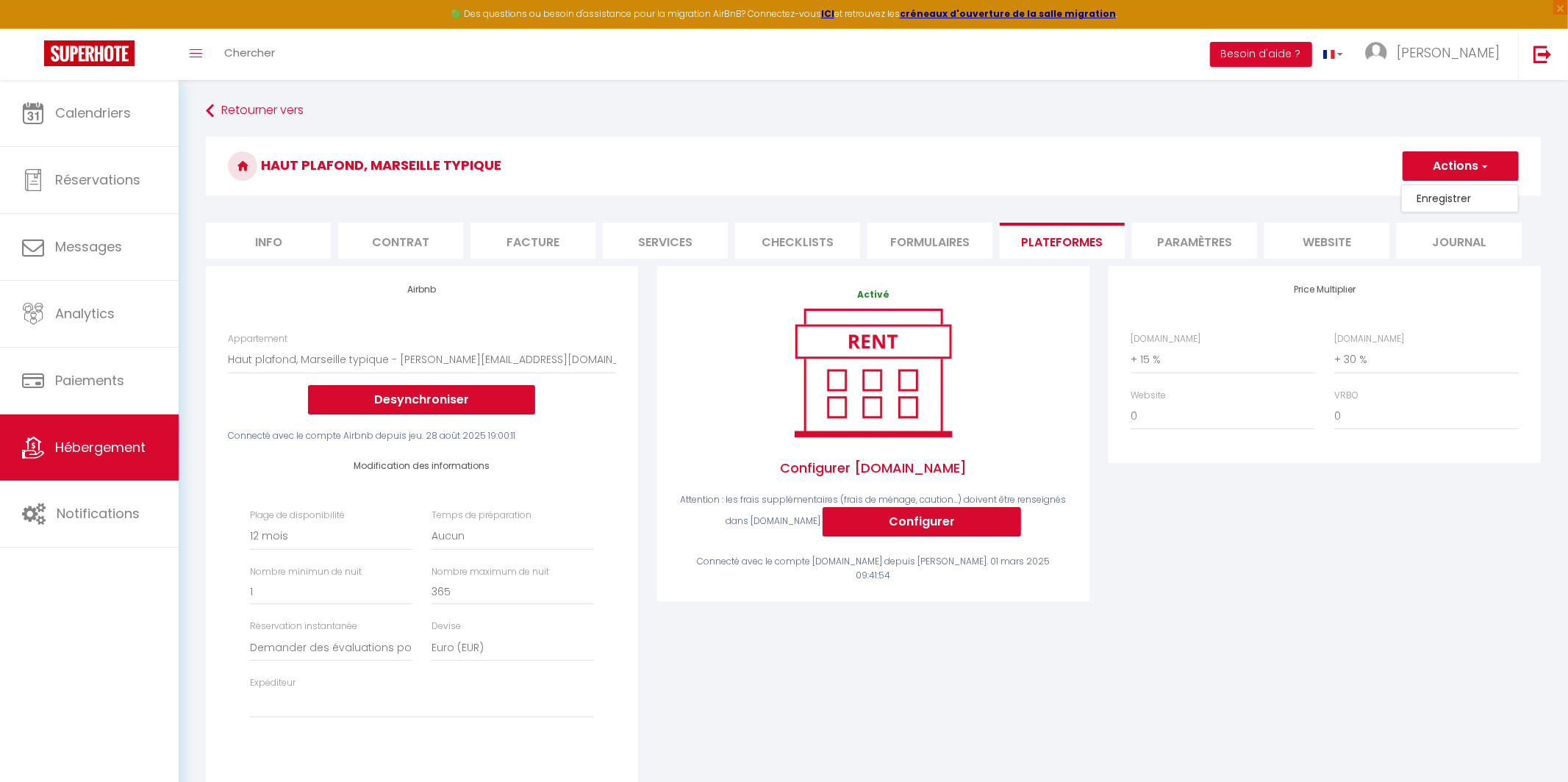
click at [980, 199] on link "Enregistrer" at bounding box center [1459, 198] width 116 height 20
click at [980, 56] on button "Besoin d'aide ?" at bounding box center [1261, 55] width 103 height 25
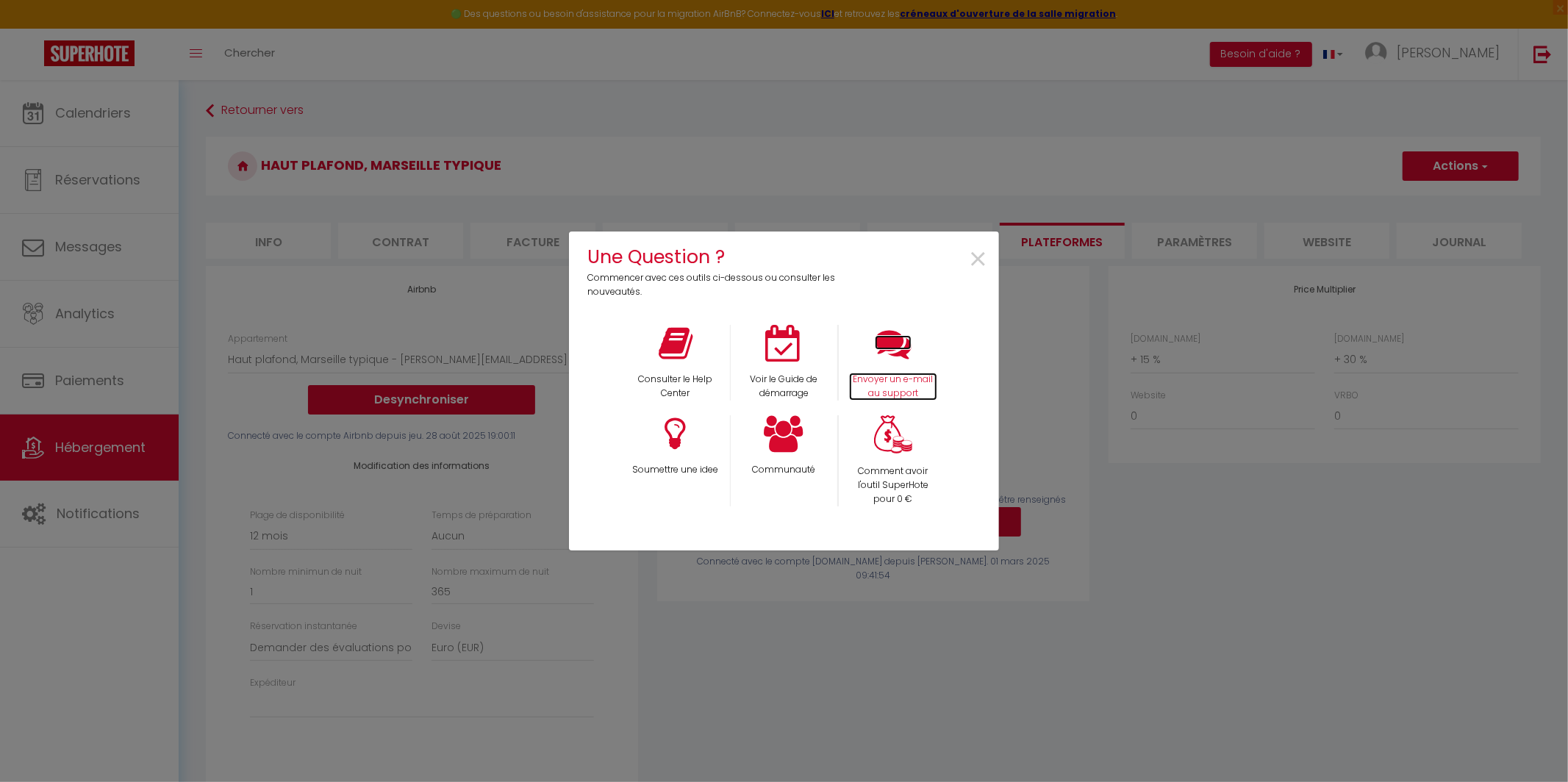
click at [887, 350] on icon at bounding box center [893, 343] width 37 height 37
click at [974, 256] on span "×" at bounding box center [978, 259] width 20 height 46
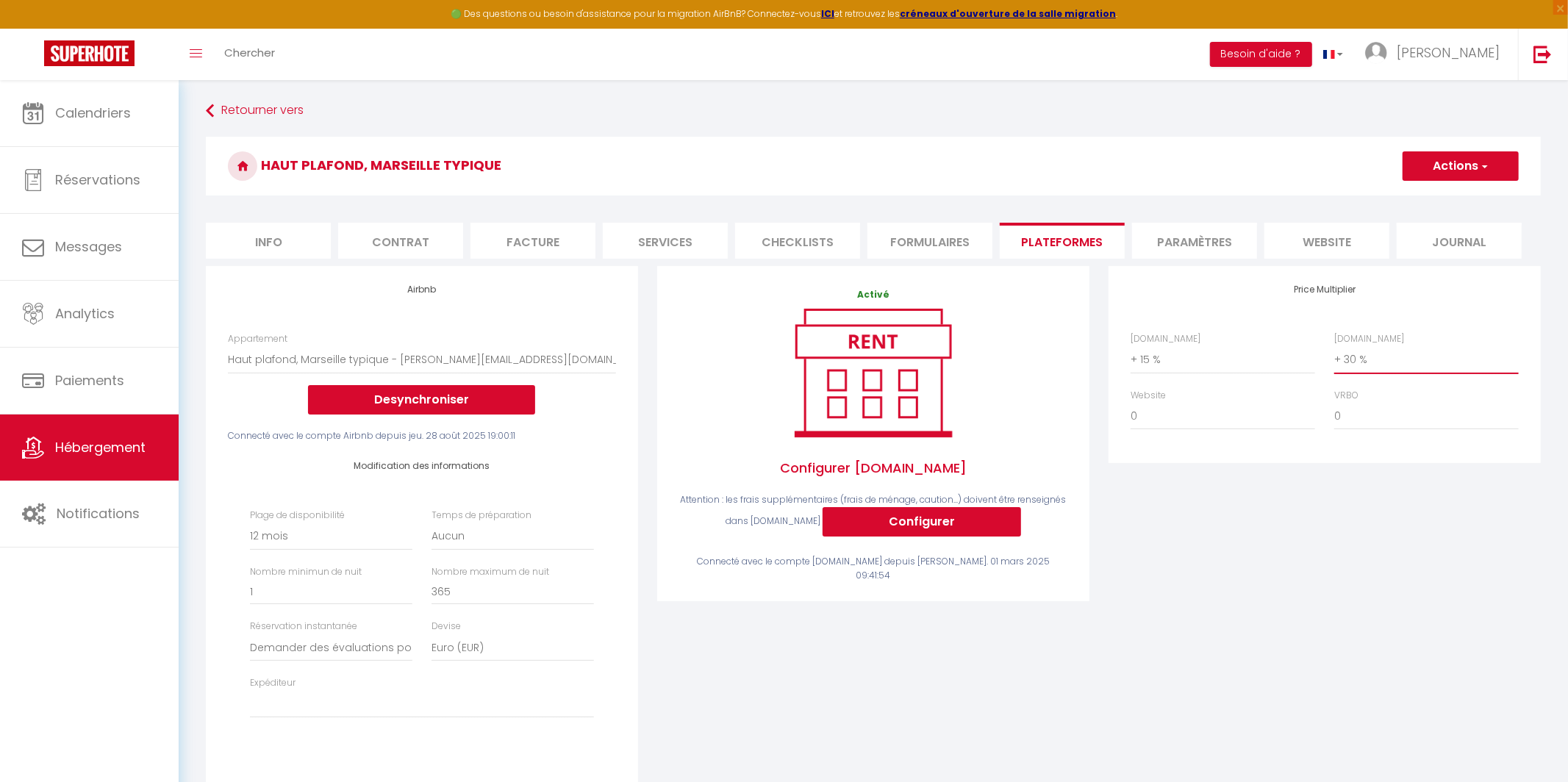
click at [980, 351] on select "0 + 1 % + 2 % + 3 % + 4 % + 5 % + 6 % + 7 % + 8 % + 9 %" at bounding box center [1426, 359] width 185 height 28
click at [980, 345] on select "0 + 1 % + 2 % + 3 % + 4 % + 5 % + 6 % + 7 % + 8 % + 9 %" at bounding box center [1426, 359] width 185 height 28
click at [980, 171] on button "Actions" at bounding box center [1460, 166] width 116 height 29
click at [980, 196] on link "Enregistrer" at bounding box center [1459, 198] width 116 height 20
click at [980, 53] on button "Besoin d'aide ?" at bounding box center [1261, 55] width 103 height 25
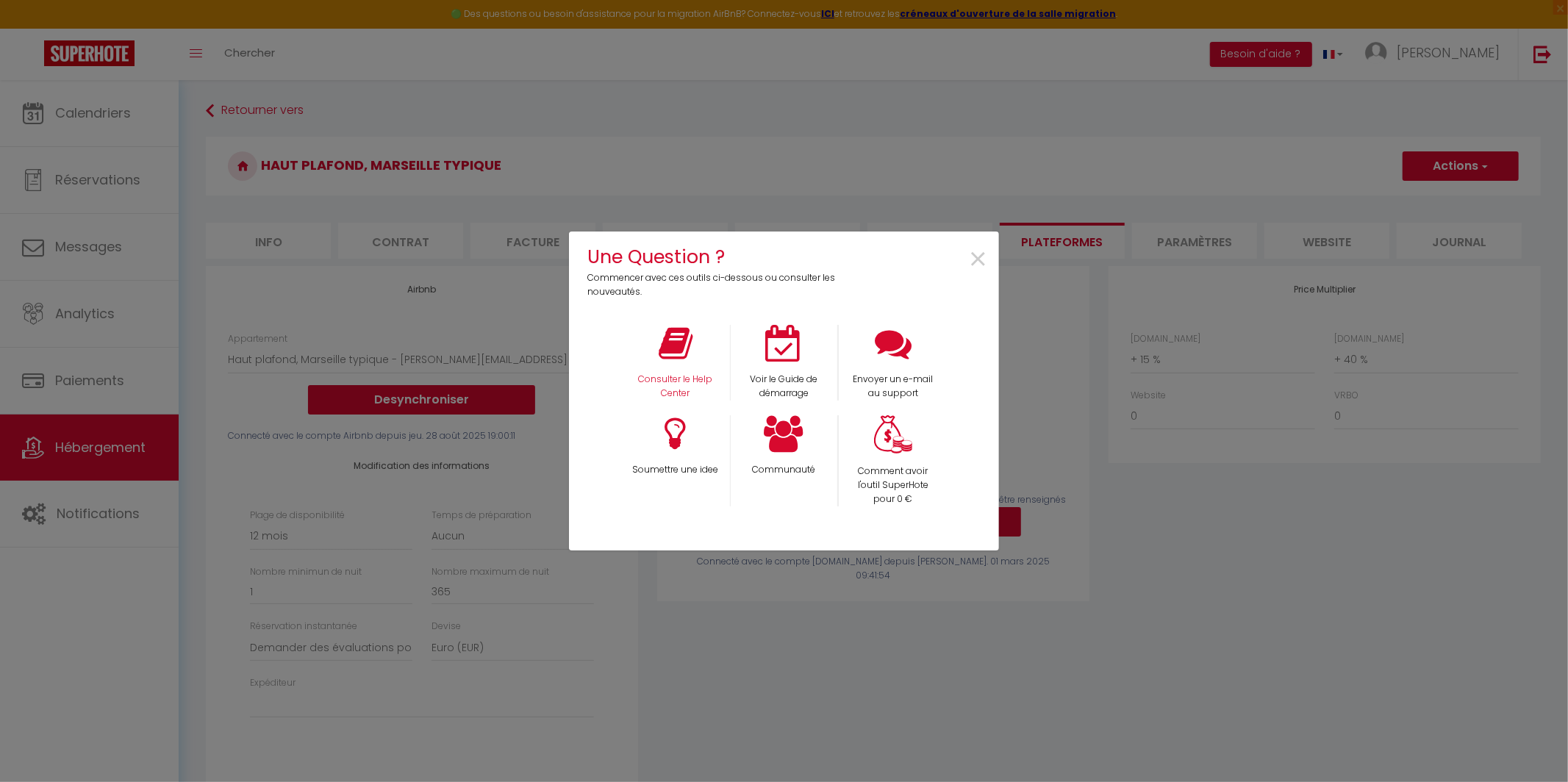
click at [692, 372] on div "Consulter le Help Center" at bounding box center [675, 362] width 109 height 75
click at [663, 377] on p "Consulter le Help Center" at bounding box center [675, 386] width 90 height 28
click at [980, 261] on span "×" at bounding box center [978, 259] width 20 height 46
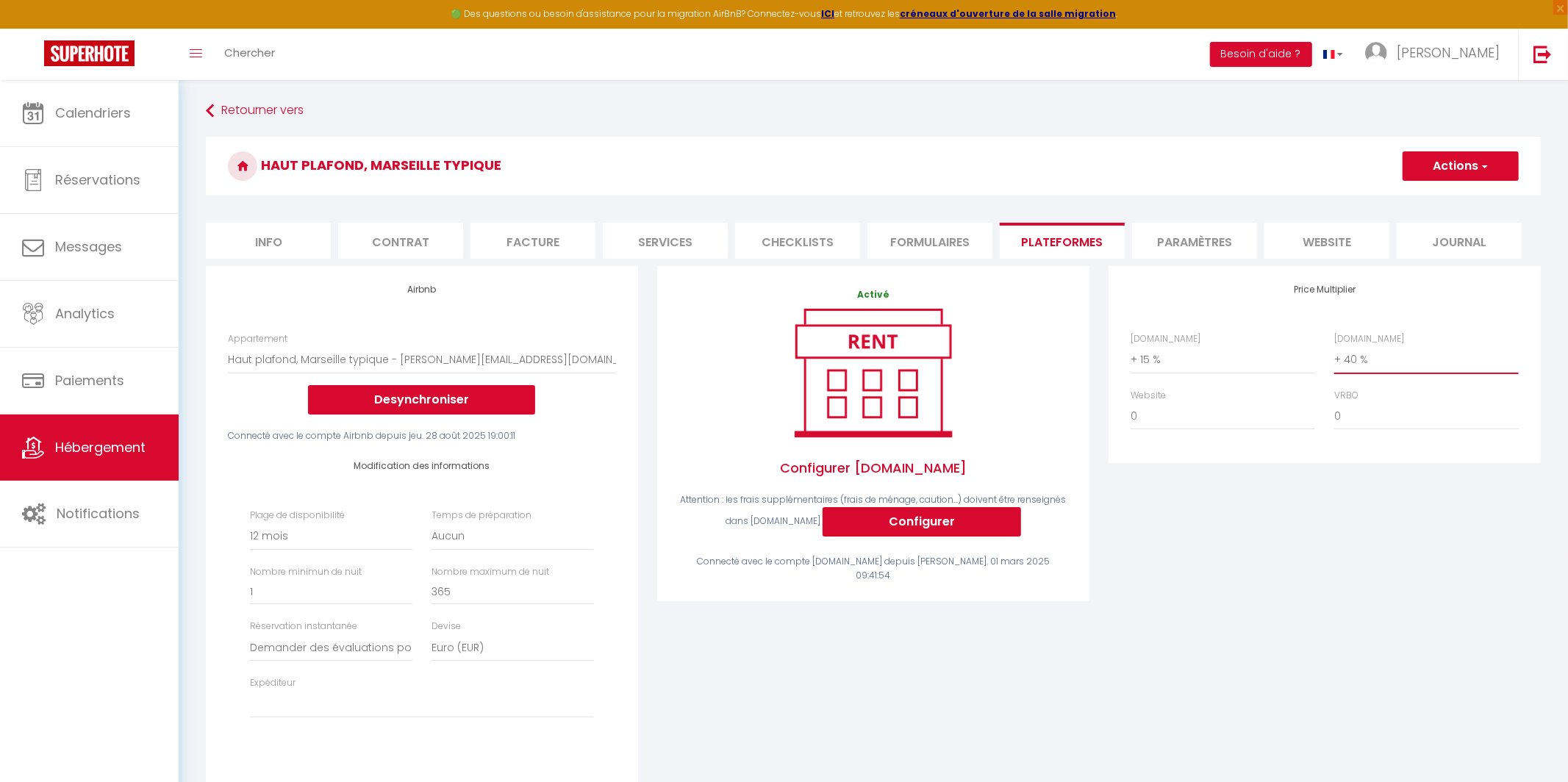
click at [980, 354] on select "0 + 1 % + 2 % + 3 % + 4 % + 5 % + 6 % + 7 % + 8 % + 9 %" at bounding box center [1426, 359] width 185 height 28
click at [980, 345] on select "0 + 1 % + 2 % + 3 % + 4 % + 5 % + 6 % + 7 % + 8 % + 9 %" at bounding box center [1426, 359] width 185 height 28
click at [980, 176] on button "Actions" at bounding box center [1460, 166] width 116 height 29
click at [980, 202] on link "Enregistrer" at bounding box center [1459, 198] width 116 height 20
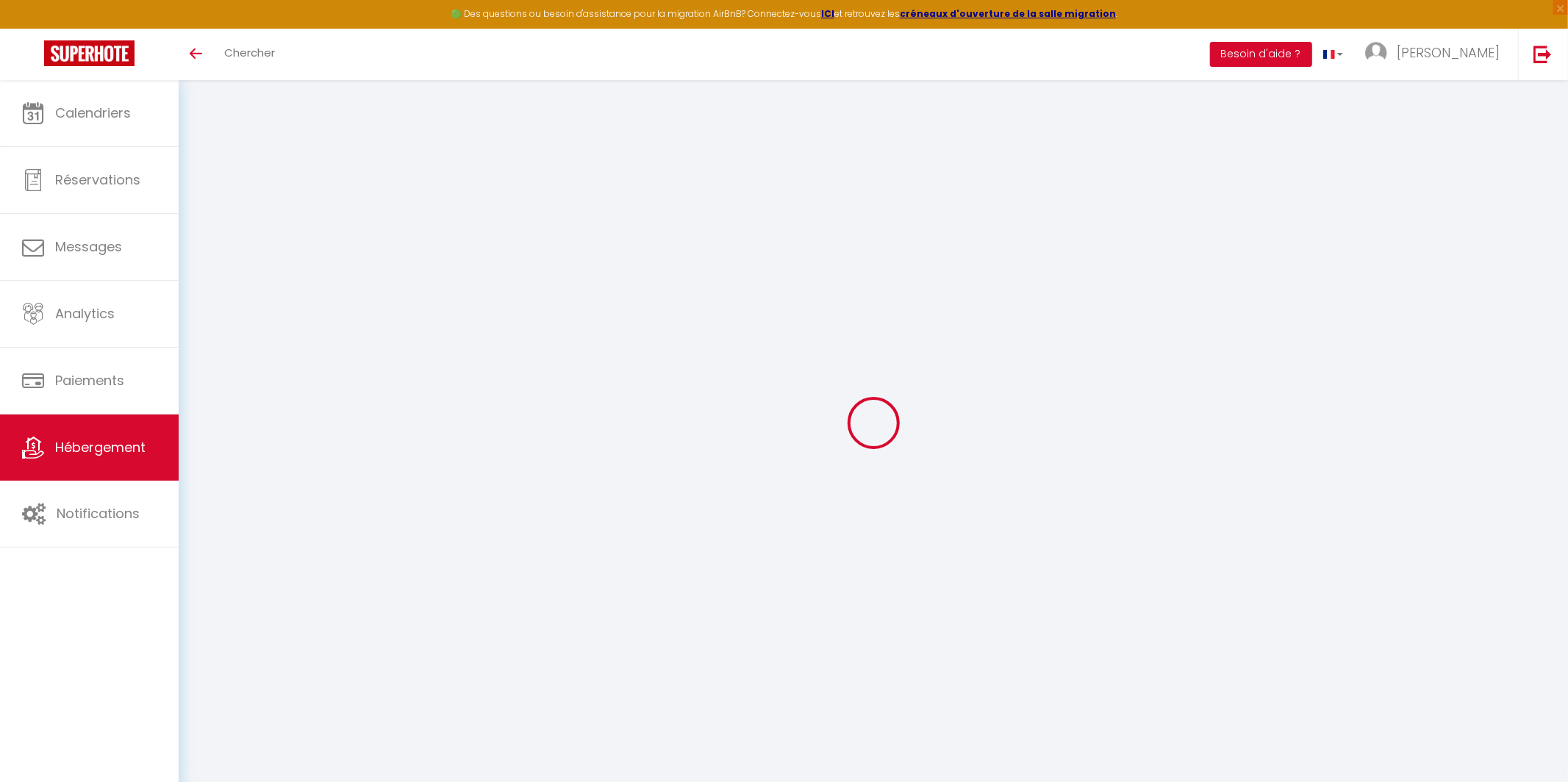
select select "5578-1363023624291779215"
select select "+ 15 %"
select select "+ 60 %"
select select "365"
select select "well_reviewed_guests"
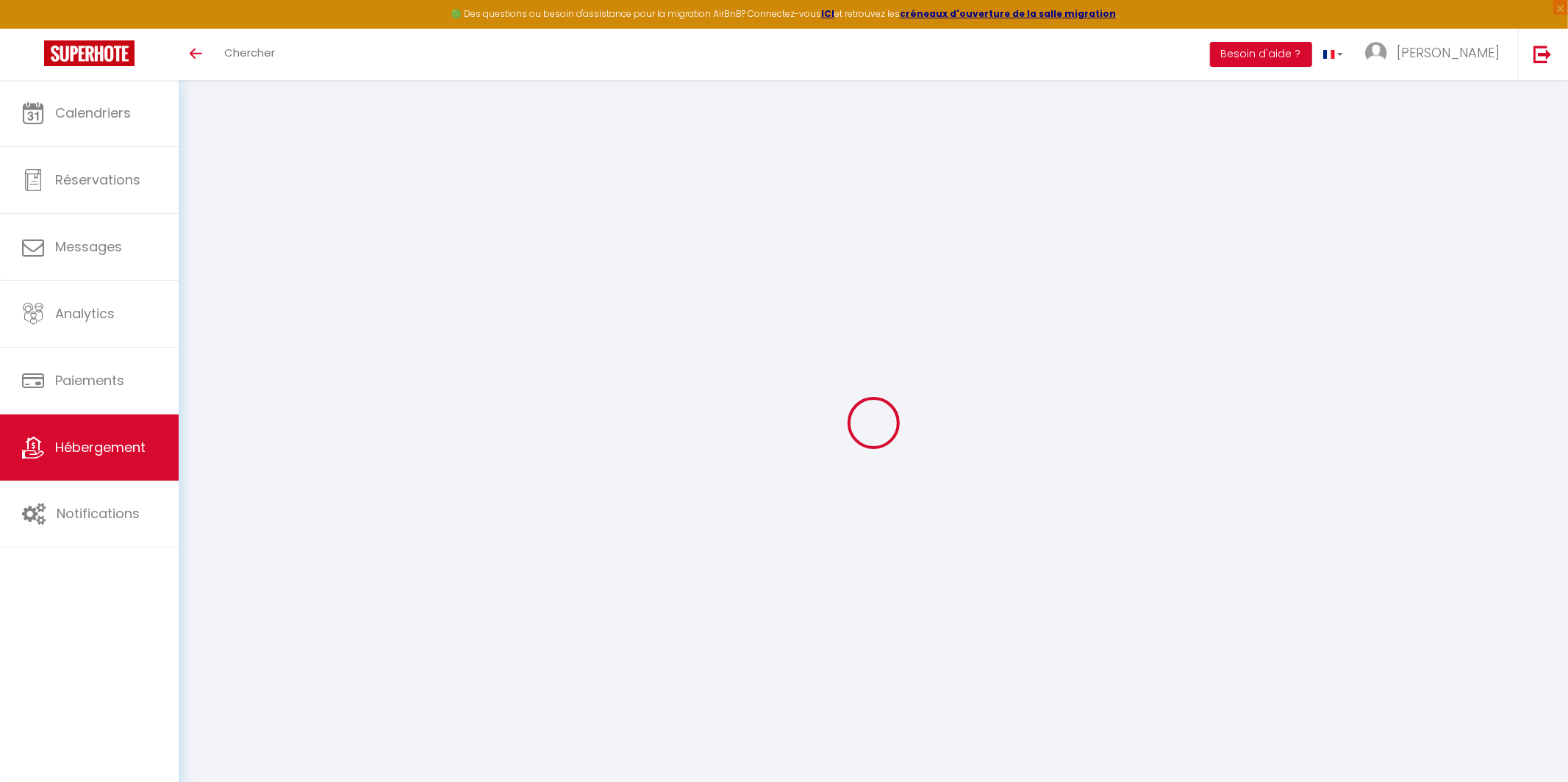
select select "EUR"
select select
